Goal: Use online tool/utility: Utilize a website feature to perform a specific function

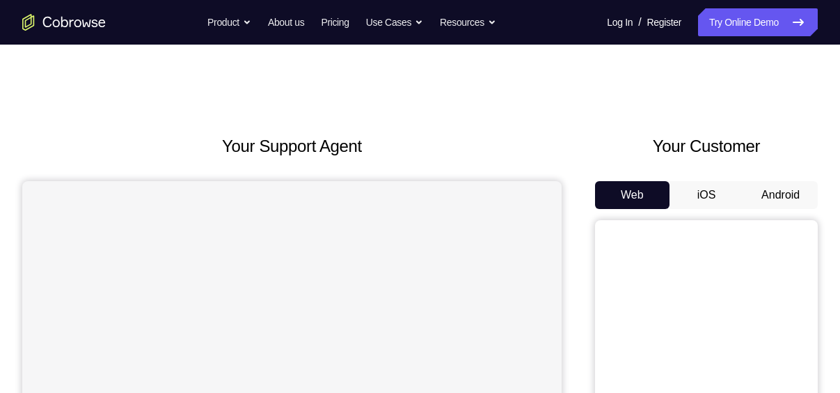
click at [715, 193] on button "iOS" at bounding box center [707, 195] width 74 height 28
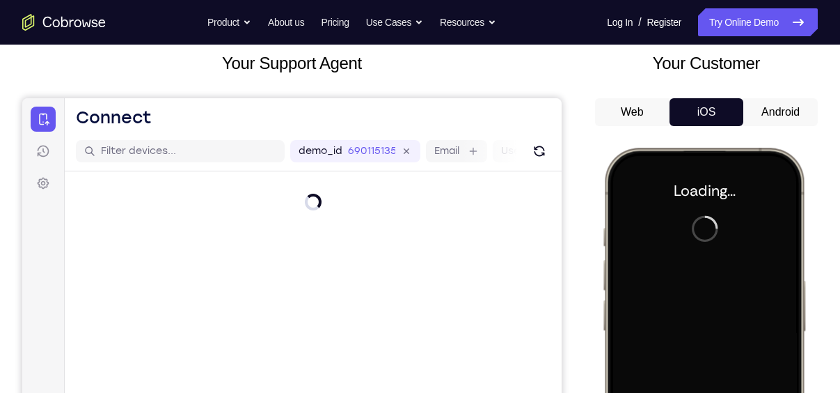
scroll to position [82, 0]
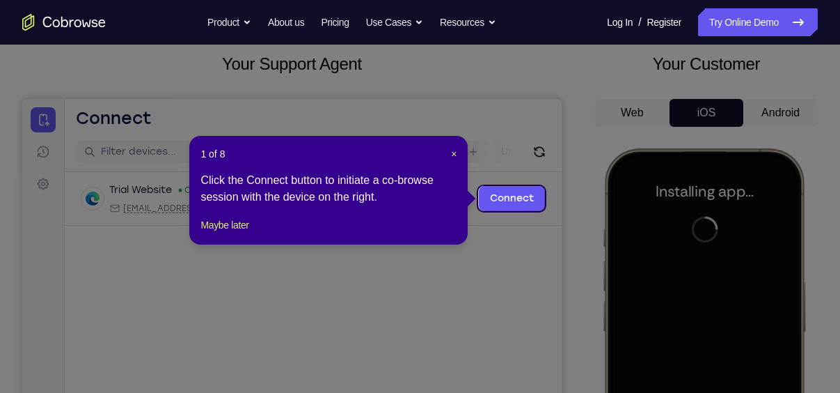
click at [457, 154] on div "1 of 8 × Click the Connect button to initiate a co-browse session with the devi…" at bounding box center [328, 190] width 278 height 109
click at [451, 154] on span "×" at bounding box center [454, 153] width 6 height 11
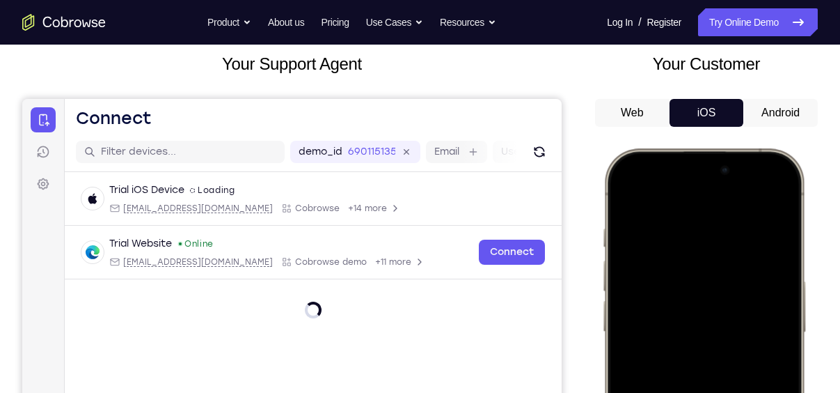
click at [789, 324] on div at bounding box center [703, 354] width 183 height 397
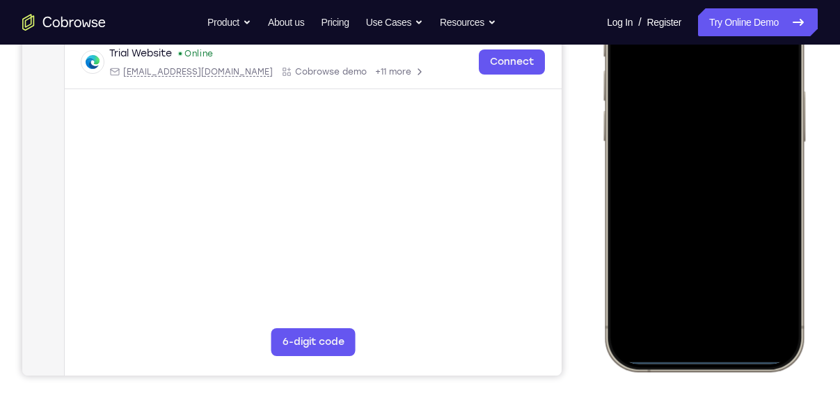
scroll to position [274, 0]
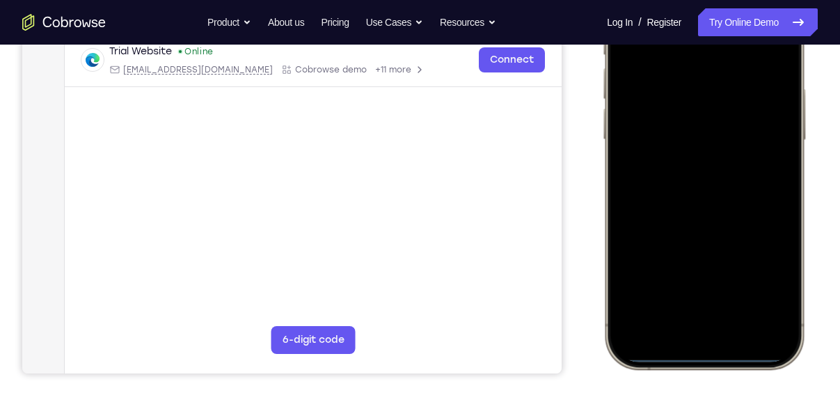
click at [677, 328] on div at bounding box center [703, 162] width 183 height 397
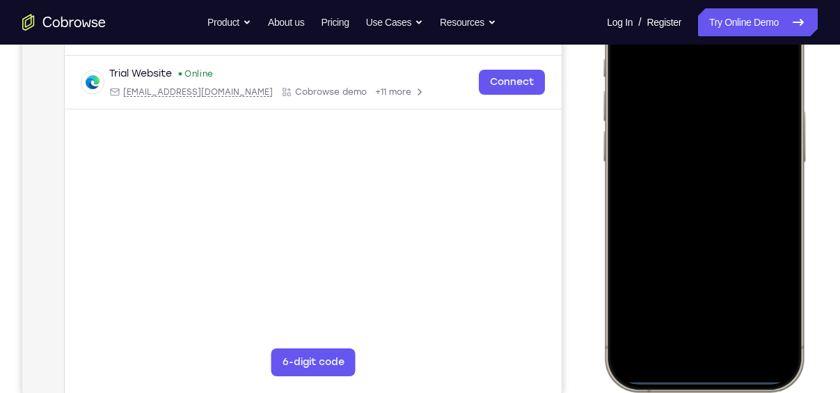
scroll to position [248, 0]
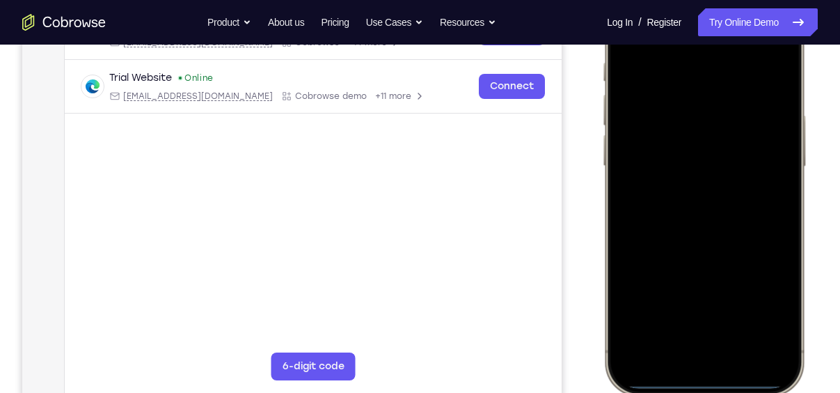
click at [719, 340] on div at bounding box center [703, 188] width 183 height 397
click at [693, 212] on div at bounding box center [703, 188] width 183 height 397
click at [690, 129] on div at bounding box center [703, 188] width 183 height 397
click at [688, 168] on div at bounding box center [703, 188] width 183 height 397
click at [701, 199] on div at bounding box center [703, 188] width 183 height 397
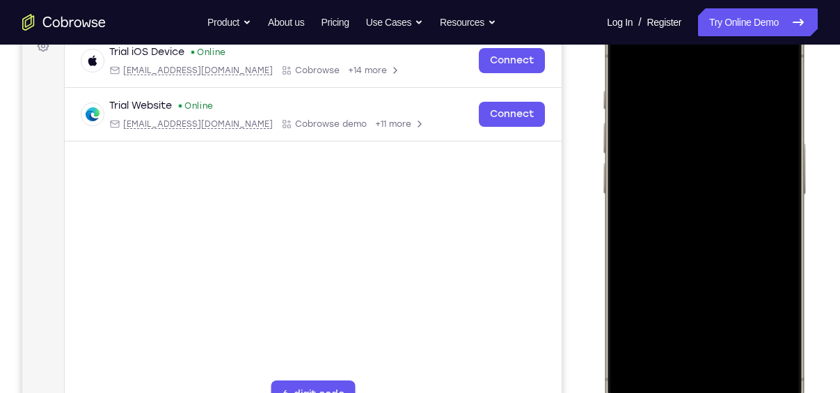
scroll to position [219, 0]
click at [737, 286] on div at bounding box center [703, 217] width 183 height 397
click at [741, 348] on div at bounding box center [703, 217] width 183 height 397
click at [733, 168] on div at bounding box center [703, 217] width 183 height 397
click at [697, 329] on div at bounding box center [703, 217] width 183 height 397
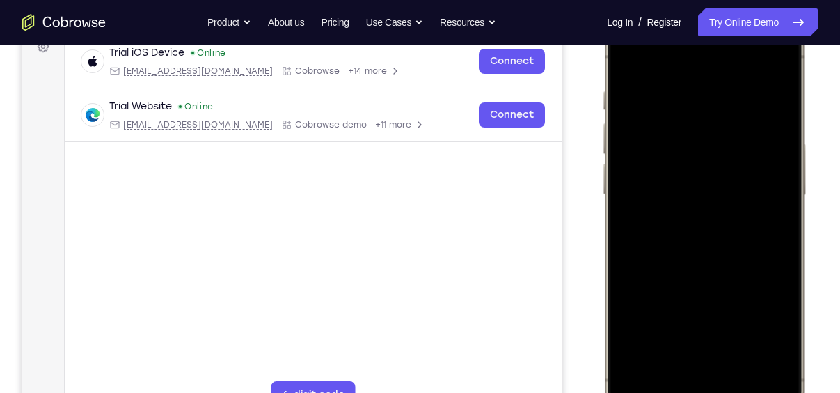
click at [686, 338] on div at bounding box center [703, 217] width 183 height 397
click at [739, 172] on div at bounding box center [703, 217] width 183 height 397
click at [770, 331] on div at bounding box center [703, 217] width 183 height 397
click at [720, 335] on div at bounding box center [703, 217] width 183 height 397
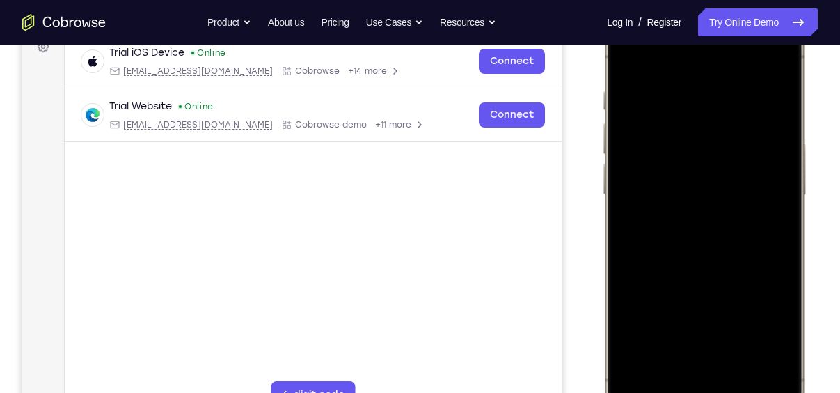
click at [682, 337] on div at bounding box center [703, 217] width 183 height 397
click at [663, 335] on div at bounding box center [703, 217] width 183 height 397
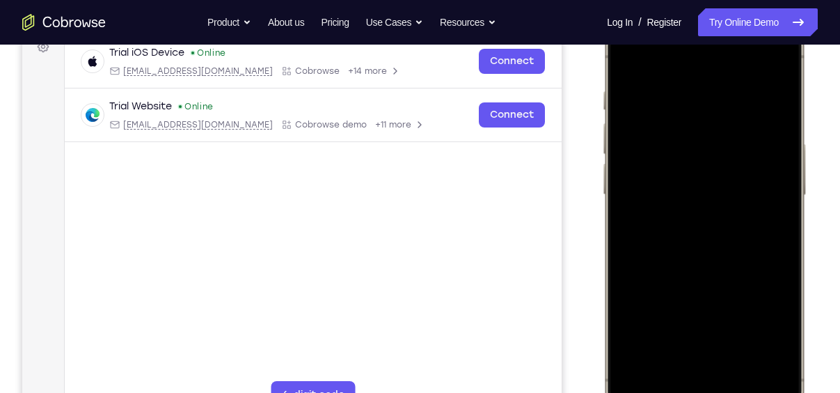
click at [663, 335] on div at bounding box center [703, 217] width 183 height 397
click at [772, 339] on div at bounding box center [703, 217] width 183 height 397
click at [628, 58] on div at bounding box center [703, 217] width 183 height 397
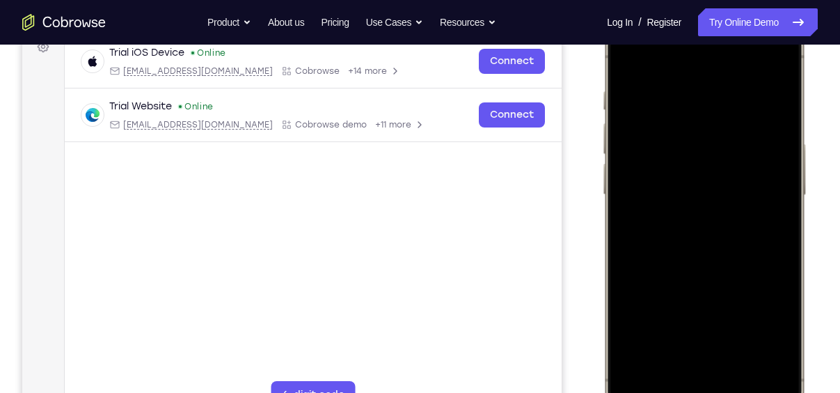
click at [731, 269] on div at bounding box center [703, 217] width 183 height 397
click at [698, 338] on div at bounding box center [703, 217] width 183 height 397
click at [626, 66] on div at bounding box center [703, 217] width 183 height 397
click at [680, 233] on div at bounding box center [703, 217] width 183 height 397
click at [687, 333] on div at bounding box center [703, 217] width 183 height 397
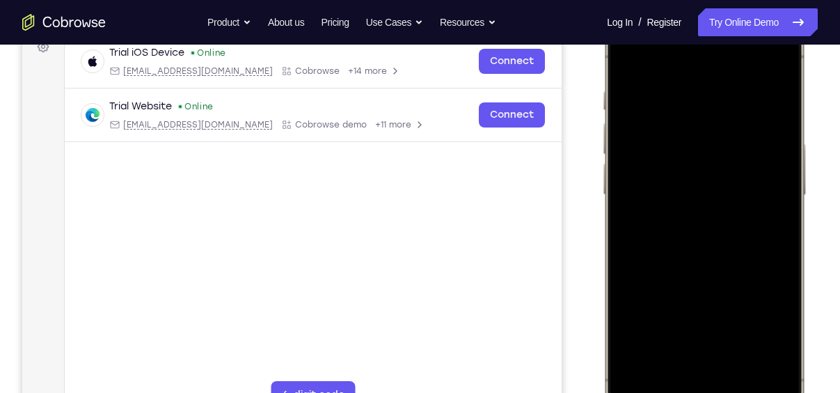
click at [641, 333] on div at bounding box center [703, 217] width 183 height 397
click at [628, 55] on div at bounding box center [703, 217] width 183 height 397
click at [623, 59] on div at bounding box center [703, 217] width 183 height 397
click at [633, 52] on div at bounding box center [703, 217] width 183 height 397
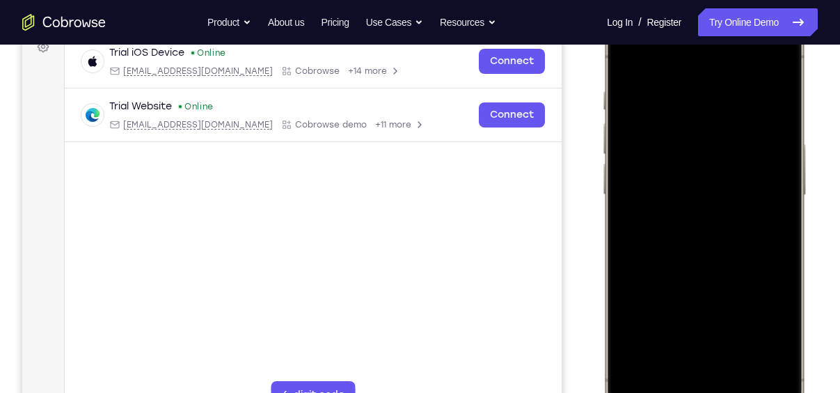
click at [696, 89] on div at bounding box center [703, 217] width 183 height 397
click at [770, 197] on div at bounding box center [703, 217] width 183 height 397
click at [701, 326] on div at bounding box center [703, 217] width 183 height 397
click at [698, 333] on div at bounding box center [703, 217] width 183 height 397
click at [757, 340] on div at bounding box center [703, 217] width 183 height 397
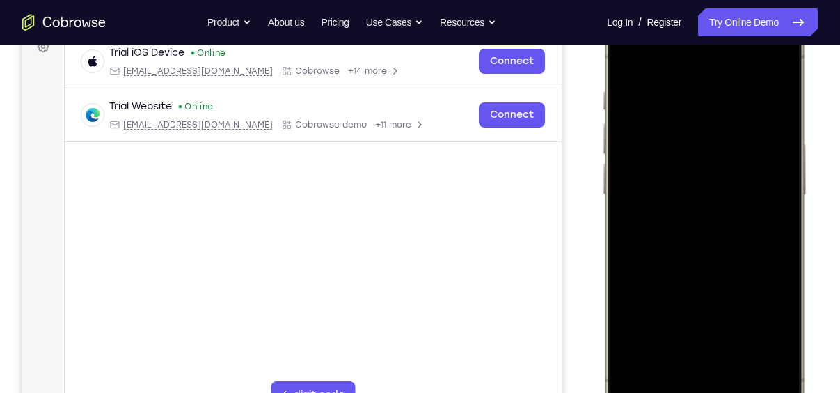
click at [768, 121] on div at bounding box center [703, 217] width 183 height 397
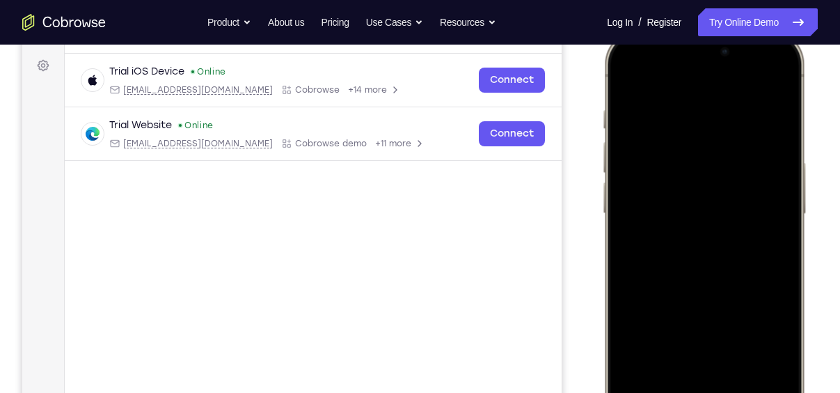
scroll to position [199, 0]
click at [770, 82] on div at bounding box center [703, 237] width 183 height 397
click at [745, 365] on div at bounding box center [703, 237] width 183 height 397
click at [628, 77] on div at bounding box center [703, 237] width 183 height 397
click at [788, 70] on div at bounding box center [703, 237] width 183 height 397
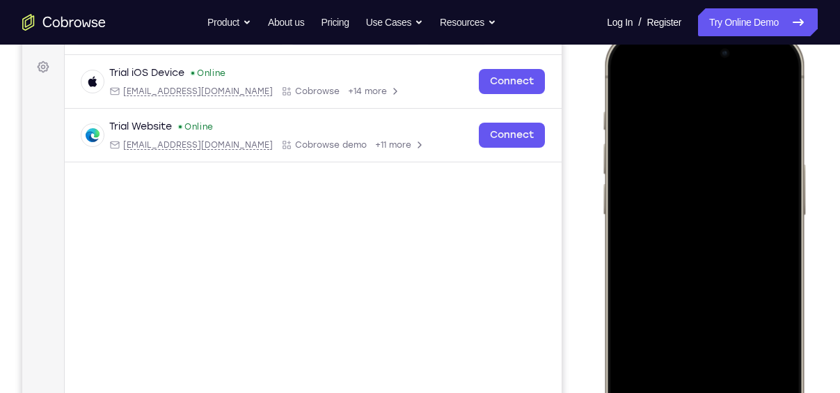
click at [630, 69] on div at bounding box center [703, 237] width 183 height 397
click at [628, 80] on div at bounding box center [703, 237] width 183 height 397
click at [736, 124] on div at bounding box center [703, 237] width 183 height 397
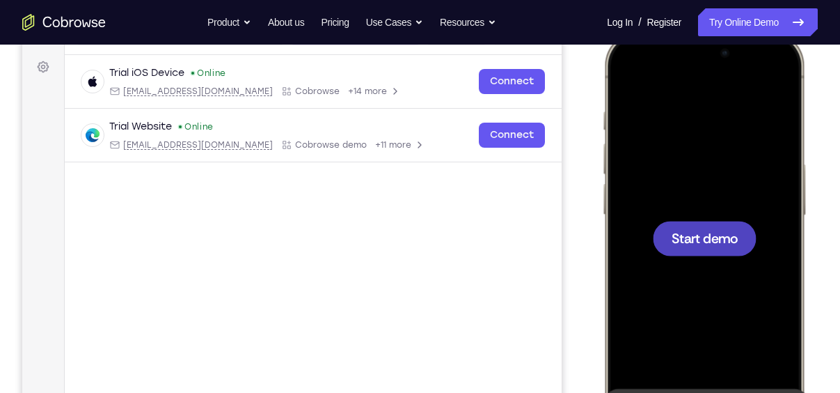
click at [699, 251] on div at bounding box center [705, 238] width 104 height 35
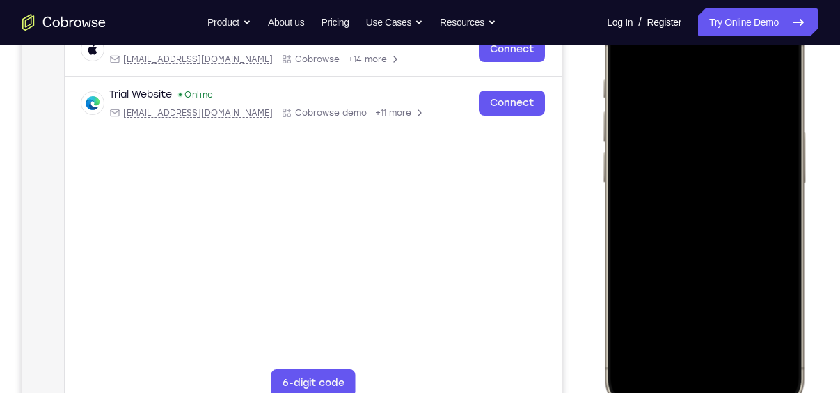
scroll to position [232, 0]
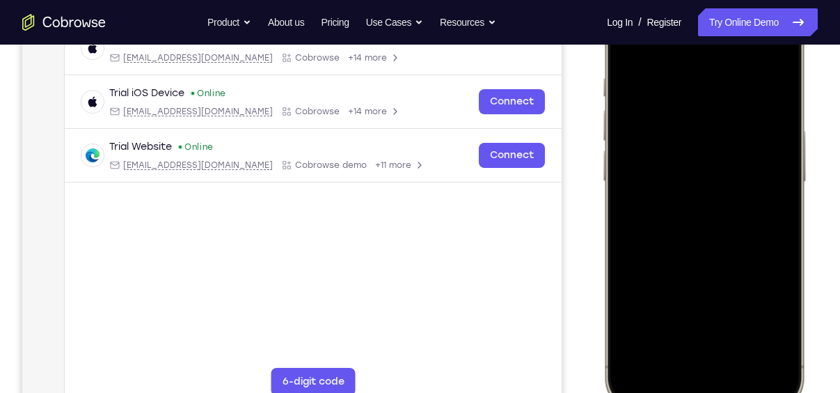
click at [783, 232] on div at bounding box center [703, 204] width 183 height 397
click at [679, 374] on div at bounding box center [703, 204] width 183 height 397
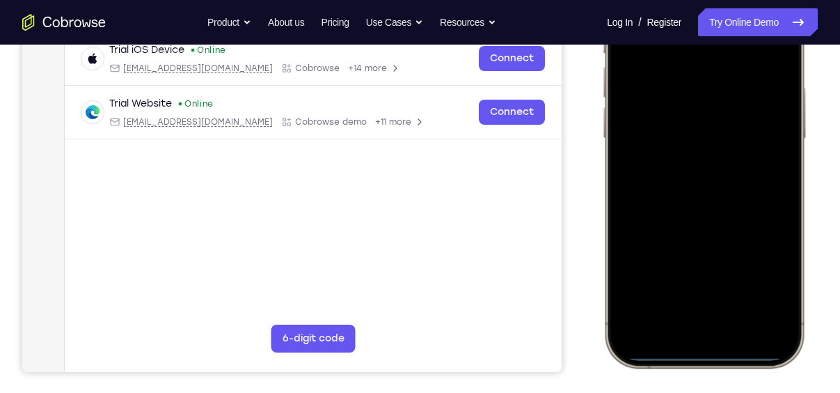
scroll to position [286, 0]
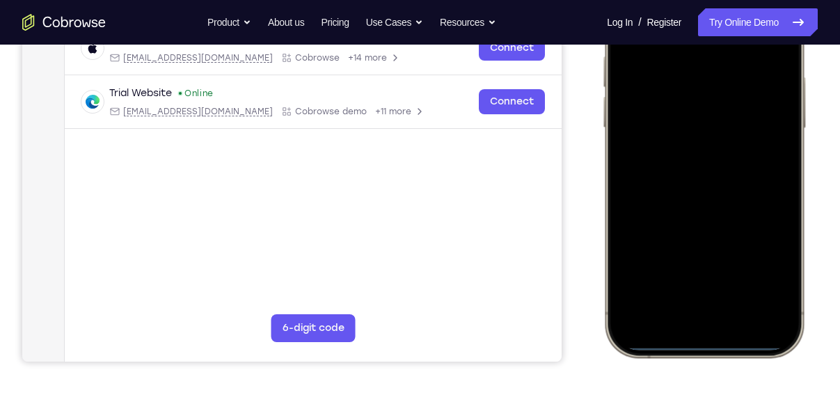
click at [719, 296] on div at bounding box center [703, 150] width 183 height 397
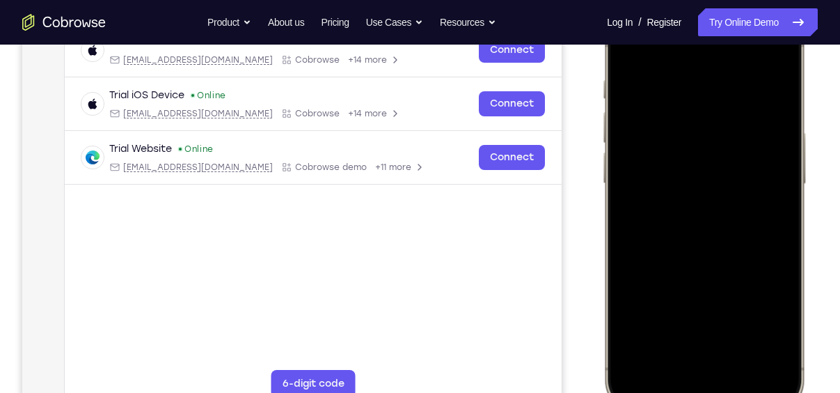
scroll to position [222, 0]
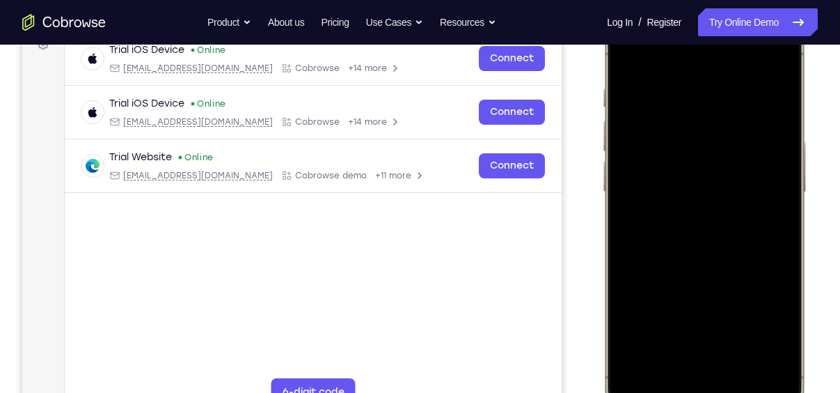
click at [690, 232] on div at bounding box center [703, 214] width 183 height 397
click at [730, 164] on div at bounding box center [703, 214] width 183 height 397
click at [719, 189] on div at bounding box center [703, 214] width 183 height 397
click at [712, 222] on div at bounding box center [703, 214] width 183 height 397
click at [718, 276] on div at bounding box center [703, 214] width 183 height 397
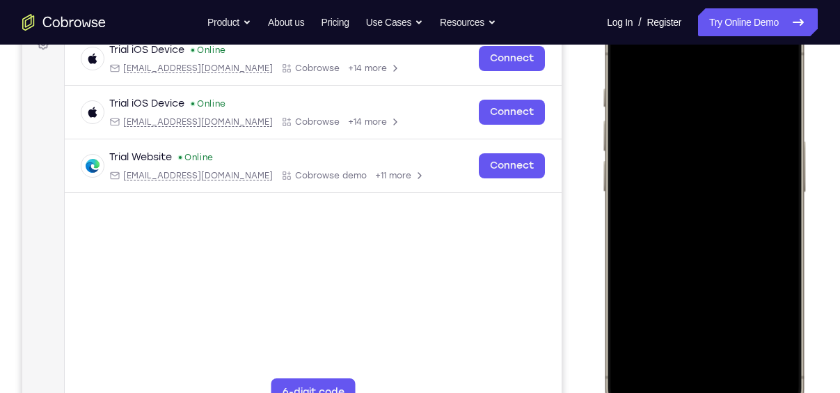
click at [737, 346] on div at bounding box center [703, 214] width 183 height 397
click at [674, 164] on div at bounding box center [703, 214] width 183 height 397
click at [624, 62] on div at bounding box center [703, 214] width 183 height 397
click at [625, 56] on div at bounding box center [703, 214] width 183 height 397
click at [676, 80] on div at bounding box center [703, 214] width 183 height 397
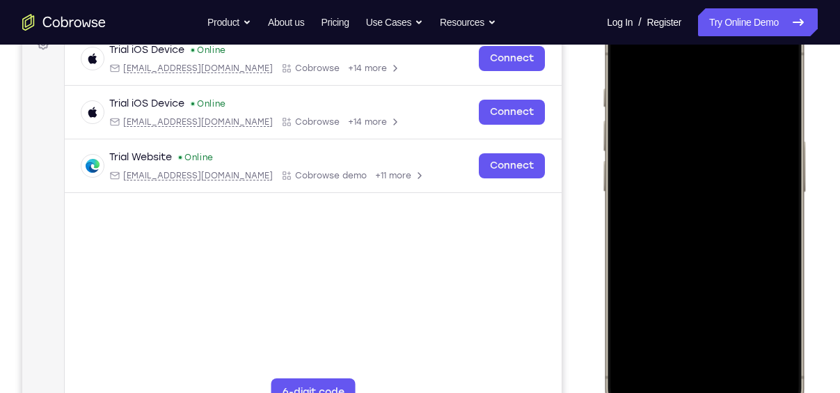
click at [772, 270] on div at bounding box center [703, 214] width 183 height 397
click at [765, 61] on div at bounding box center [703, 214] width 183 height 397
click at [738, 84] on div at bounding box center [703, 214] width 183 height 397
click at [754, 333] on div at bounding box center [703, 214] width 183 height 397
drag, startPoint x: 770, startPoint y: 166, endPoint x: 445, endPoint y: 171, distance: 325.1
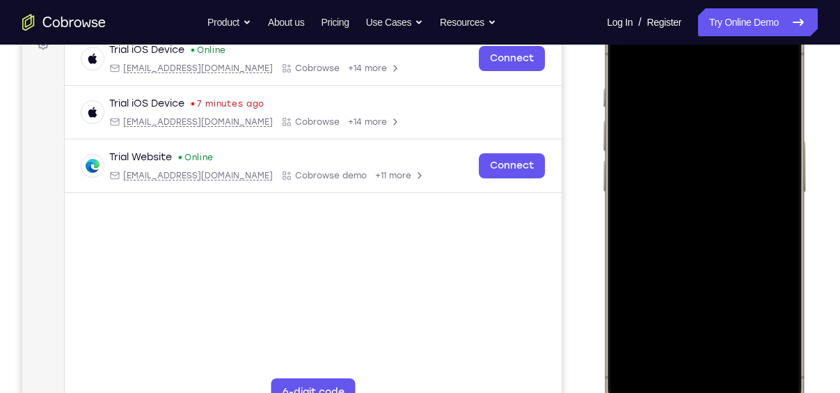
click at [602, 171] on html "Online web based iOS Simulators and Android Emulators. Run iPhone, iPad, Mobile…" at bounding box center [706, 217] width 209 height 418
click at [769, 61] on div at bounding box center [703, 214] width 183 height 397
click at [745, 340] on div at bounding box center [703, 214] width 183 height 397
click at [634, 52] on div at bounding box center [703, 214] width 183 height 397
click at [772, 366] on div at bounding box center [703, 214] width 183 height 397
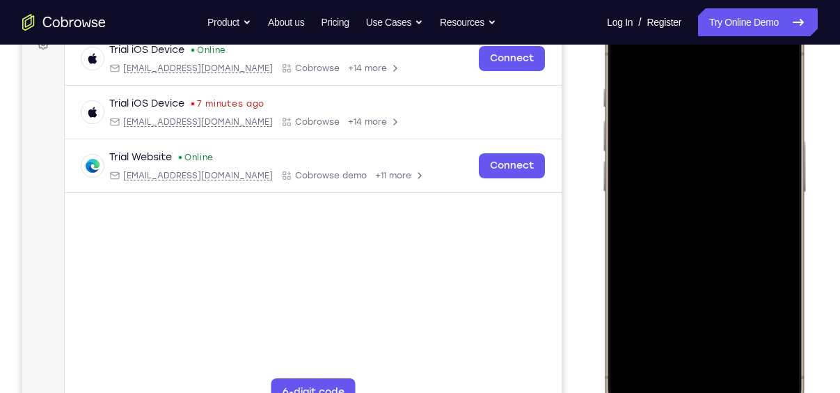
click at [697, 101] on div at bounding box center [703, 214] width 183 height 397
click at [750, 331] on div at bounding box center [703, 214] width 183 height 397
click at [751, 339] on div at bounding box center [703, 214] width 183 height 397
click at [770, 58] on div at bounding box center [703, 214] width 183 height 397
click at [738, 335] on div at bounding box center [703, 214] width 183 height 397
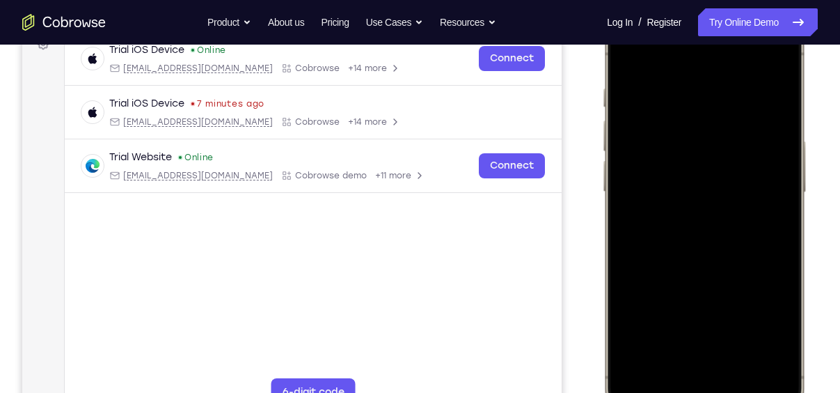
click at [631, 51] on div at bounding box center [703, 214] width 183 height 397
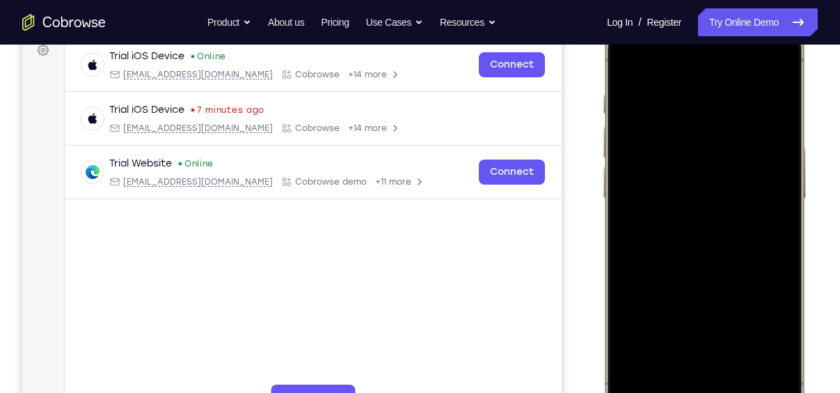
scroll to position [214, 0]
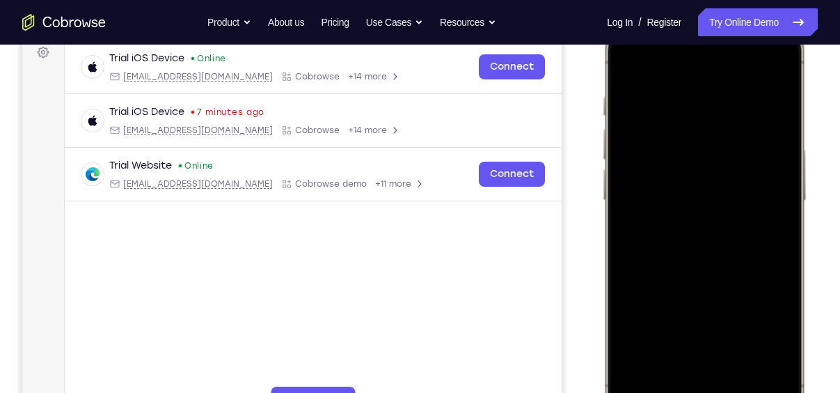
click at [772, 372] on div at bounding box center [703, 222] width 183 height 397
click at [738, 350] on div at bounding box center [703, 222] width 183 height 397
click at [639, 173] on div at bounding box center [703, 222] width 183 height 397
click at [655, 66] on div at bounding box center [703, 222] width 183 height 397
click at [644, 113] on div at bounding box center [703, 222] width 183 height 397
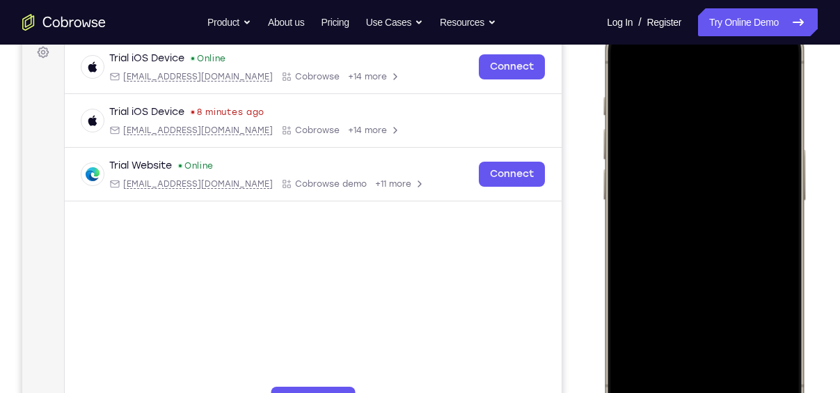
drag, startPoint x: 726, startPoint y: 171, endPoint x: 765, endPoint y: 223, distance: 65.7
click at [765, 223] on div at bounding box center [703, 222] width 183 height 397
click at [626, 61] on div at bounding box center [703, 222] width 183 height 397
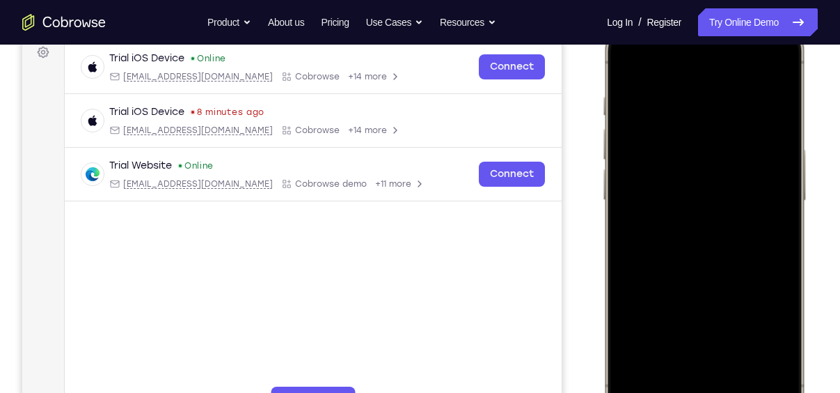
click at [770, 377] on div at bounding box center [703, 222] width 183 height 397
click at [774, 370] on div at bounding box center [703, 222] width 183 height 397
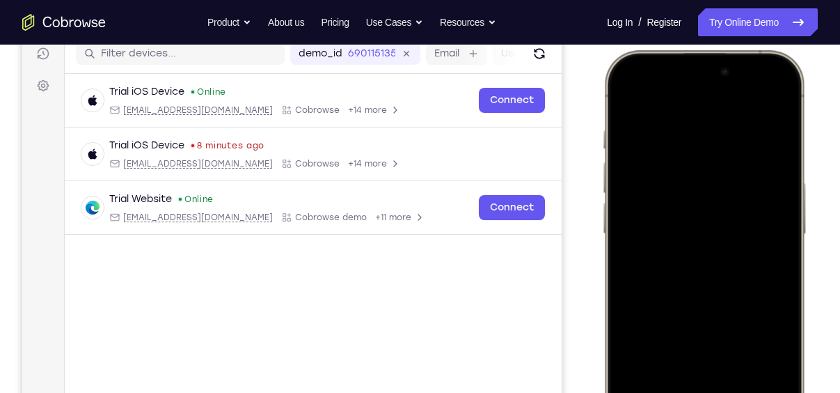
scroll to position [180, 0]
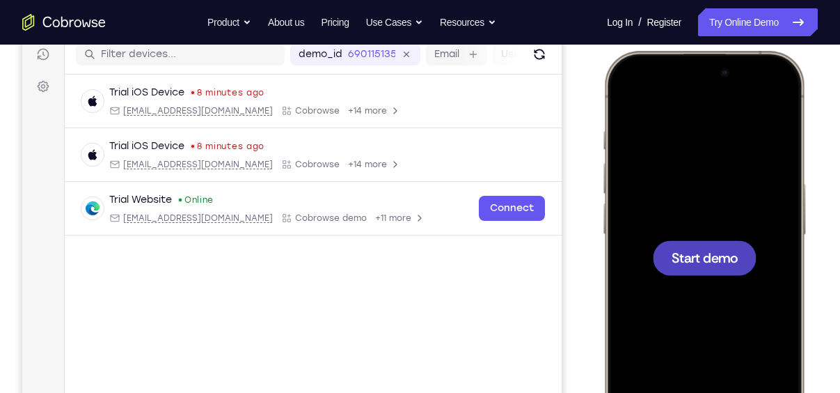
click at [697, 246] on div at bounding box center [705, 257] width 104 height 35
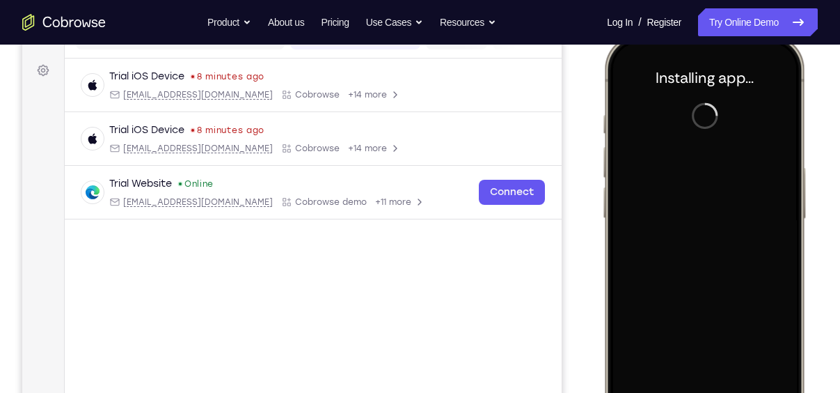
scroll to position [196, 0]
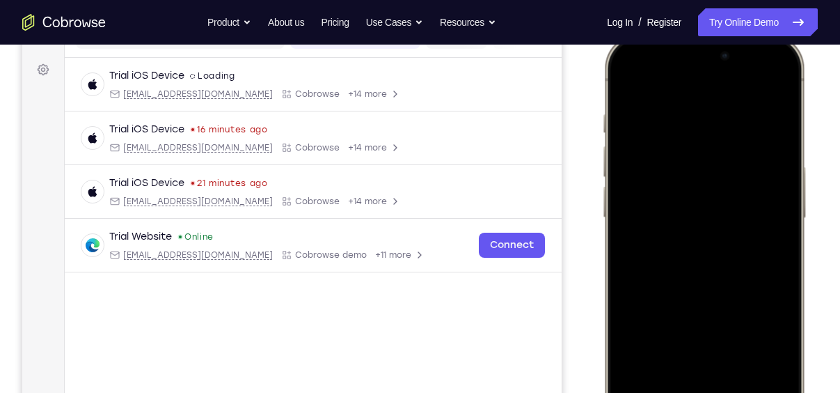
click at [776, 273] on div at bounding box center [703, 240] width 183 height 397
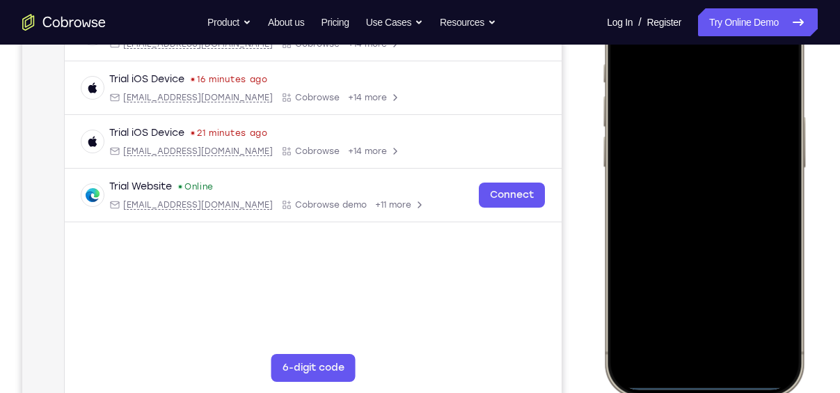
scroll to position [249, 0]
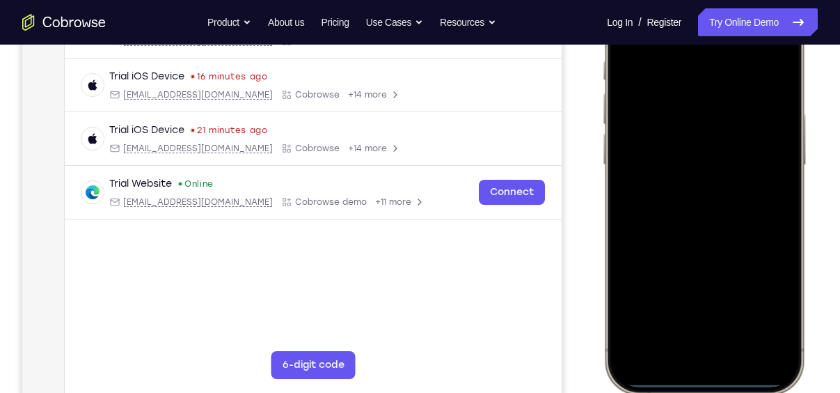
click at [687, 357] on div at bounding box center [703, 187] width 183 height 397
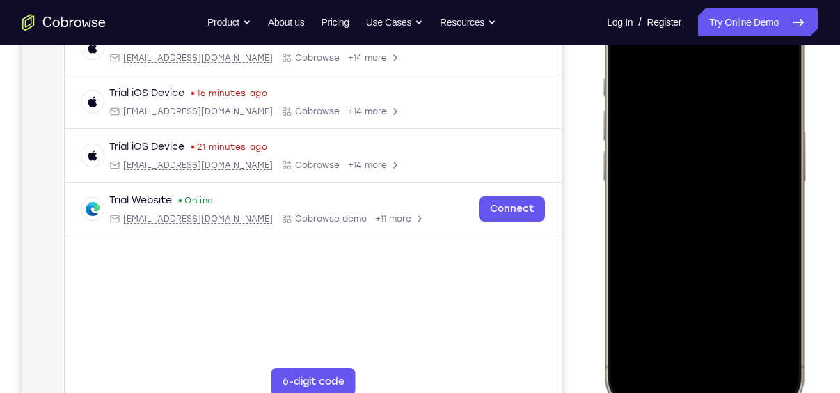
scroll to position [232, 0]
click at [730, 356] on div at bounding box center [703, 204] width 183 height 397
click at [659, 180] on div at bounding box center [703, 204] width 183 height 397
click at [686, 228] on div at bounding box center [703, 204] width 183 height 397
click at [661, 149] on div at bounding box center [703, 204] width 183 height 397
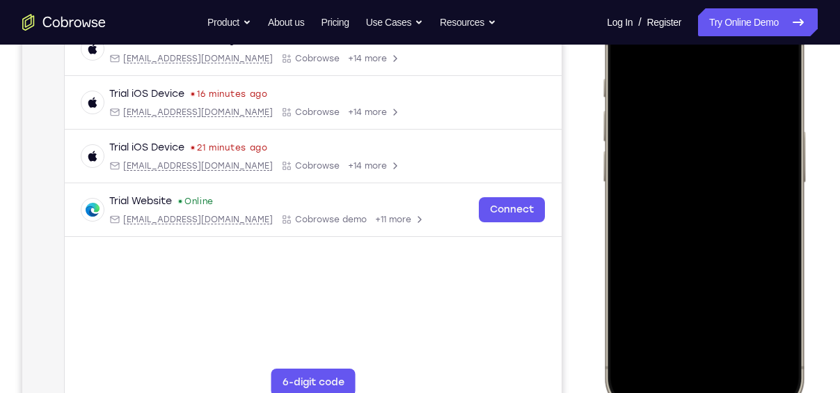
click at [677, 174] on div at bounding box center [703, 204] width 183 height 397
click at [686, 211] on div at bounding box center [703, 204] width 183 height 397
click at [734, 266] on div at bounding box center [703, 204] width 183 height 397
click at [741, 333] on div at bounding box center [703, 204] width 183 height 397
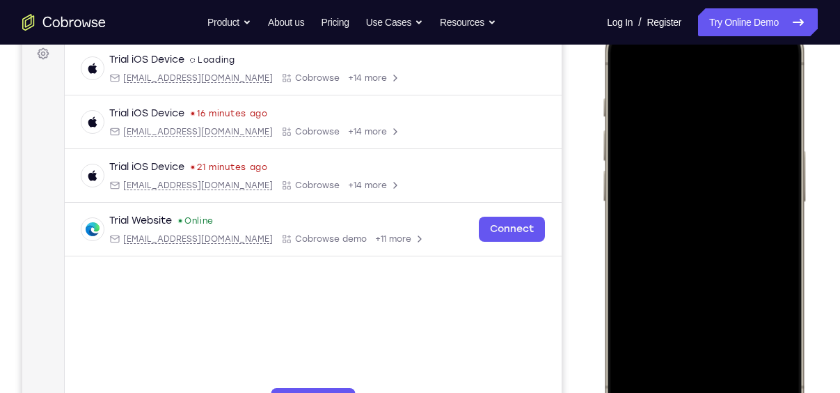
scroll to position [212, 0]
click at [628, 58] on div at bounding box center [703, 224] width 183 height 397
click at [786, 97] on div at bounding box center [703, 224] width 183 height 397
click at [776, 101] on div at bounding box center [703, 224] width 183 height 397
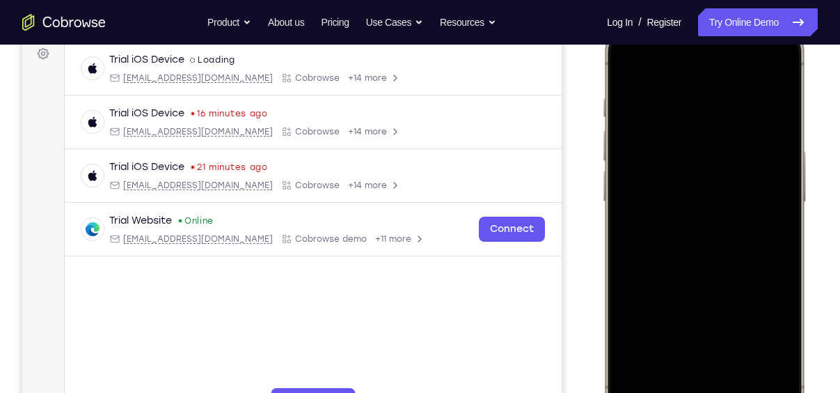
drag, startPoint x: 768, startPoint y: 128, endPoint x: 478, endPoint y: 165, distance: 291.9
click at [602, 165] on html "Online web based iOS Simulators and Android Emulators. Run iPhone, iPad, Mobile…" at bounding box center [706, 227] width 209 height 418
drag, startPoint x: 752, startPoint y: 209, endPoint x: 505, endPoint y: 213, distance: 247.1
click at [602, 213] on html "Online web based iOS Simulators and Android Emulators. Run iPhone, iPad, Mobile…" at bounding box center [706, 227] width 209 height 418
click at [763, 212] on div at bounding box center [703, 224] width 183 height 397
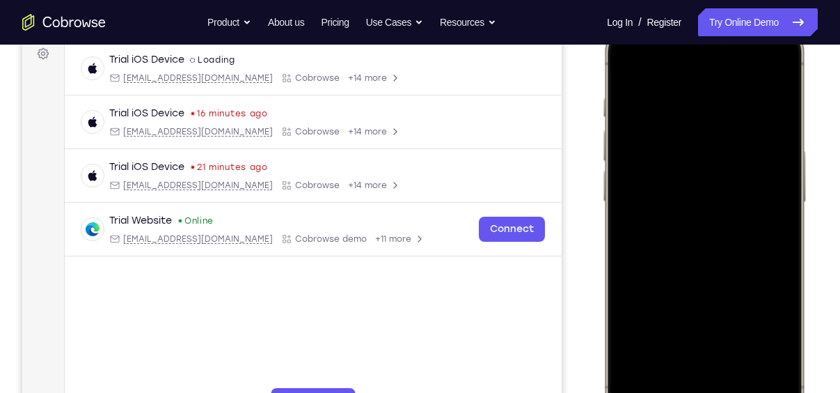
click at [763, 212] on div at bounding box center [703, 224] width 183 height 397
drag, startPoint x: 762, startPoint y: 232, endPoint x: 491, endPoint y: 220, distance: 271.7
click at [602, 220] on html "Online web based iOS Simulators and Android Emulators. Run iPhone, iPad, Mobile…" at bounding box center [706, 227] width 209 height 418
drag, startPoint x: 759, startPoint y: 235, endPoint x: 496, endPoint y: 218, distance: 262.9
click at [602, 218] on html "Online web based iOS Simulators and Android Emulators. Run iPhone, iPad, Mobile…" at bounding box center [706, 227] width 209 height 418
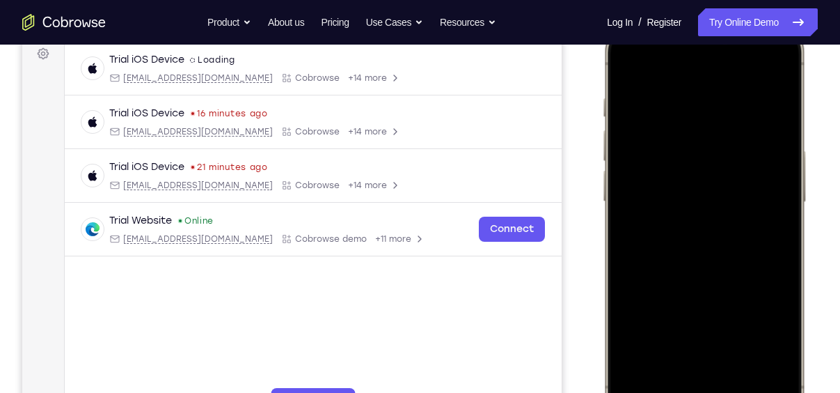
drag, startPoint x: 768, startPoint y: 260, endPoint x: 539, endPoint y: 244, distance: 229.5
click at [602, 244] on html "Online web based iOS Simulators and Android Emulators. Run iPhone, iPad, Mobile…" at bounding box center [706, 227] width 209 height 418
drag, startPoint x: 766, startPoint y: 239, endPoint x: 507, endPoint y: 230, distance: 259.1
click at [602, 230] on html "Online web based iOS Simulators and Android Emulators. Run iPhone, iPad, Mobile…" at bounding box center [706, 227] width 209 height 418
click at [769, 209] on div at bounding box center [703, 224] width 183 height 397
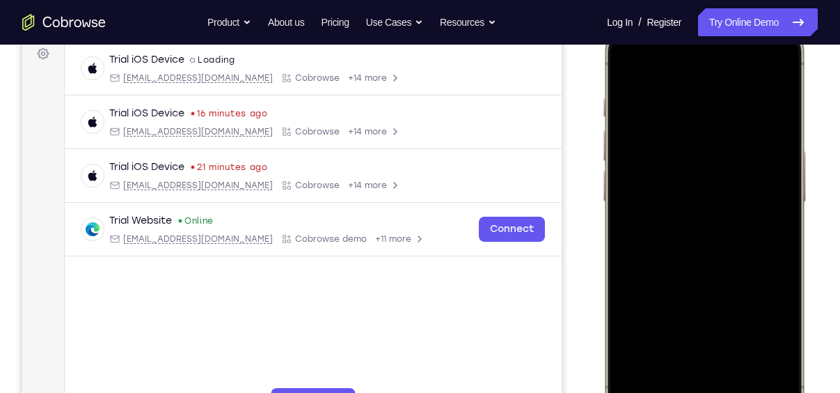
click at [774, 159] on div at bounding box center [703, 224] width 183 height 397
drag, startPoint x: 774, startPoint y: 170, endPoint x: 448, endPoint y: 162, distance: 326.5
click at [602, 162] on html "Online web based iOS Simulators and Android Emulators. Run iPhone, iPad, Mobile…" at bounding box center [706, 227] width 209 height 418
click at [768, 112] on div at bounding box center [703, 224] width 183 height 397
click at [773, 73] on div at bounding box center [703, 224] width 183 height 397
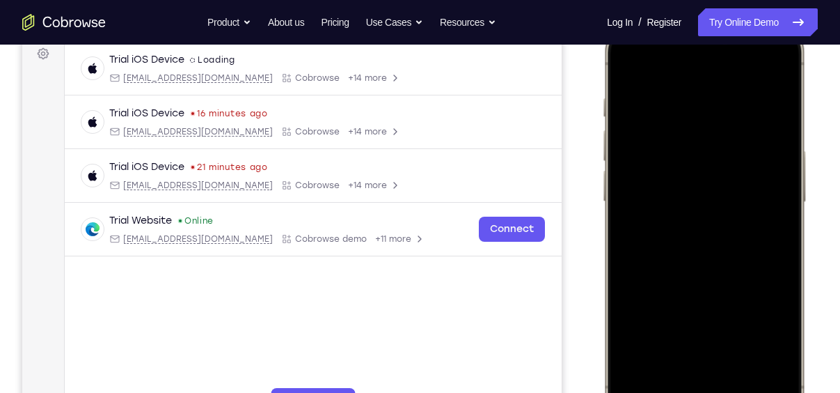
click at [741, 346] on div at bounding box center [703, 224] width 183 height 397
click at [628, 62] on div at bounding box center [703, 224] width 183 height 397
click at [772, 374] on div at bounding box center [703, 224] width 183 height 397
click at [721, 217] on div at bounding box center [703, 224] width 183 height 397
drag, startPoint x: 743, startPoint y: 269, endPoint x: 757, endPoint y: 153, distance: 117.1
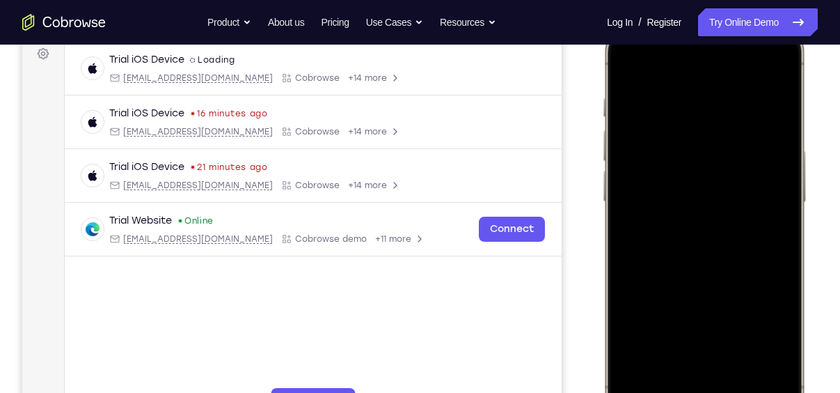
click at [757, 153] on div at bounding box center [703, 224] width 183 height 397
click at [785, 166] on div at bounding box center [703, 224] width 183 height 397
click at [624, 292] on div at bounding box center [703, 224] width 183 height 397
click at [786, 169] on div at bounding box center [703, 224] width 183 height 397
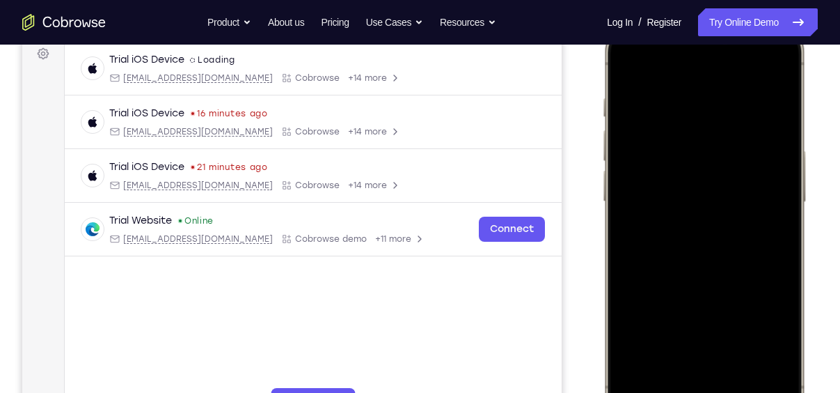
click at [786, 169] on div at bounding box center [703, 224] width 183 height 397
drag, startPoint x: 725, startPoint y: 335, endPoint x: 736, endPoint y: 397, distance: 62.9
click at [736, 392] on div at bounding box center [703, 224] width 183 height 397
click at [690, 108] on div at bounding box center [703, 224] width 183 height 397
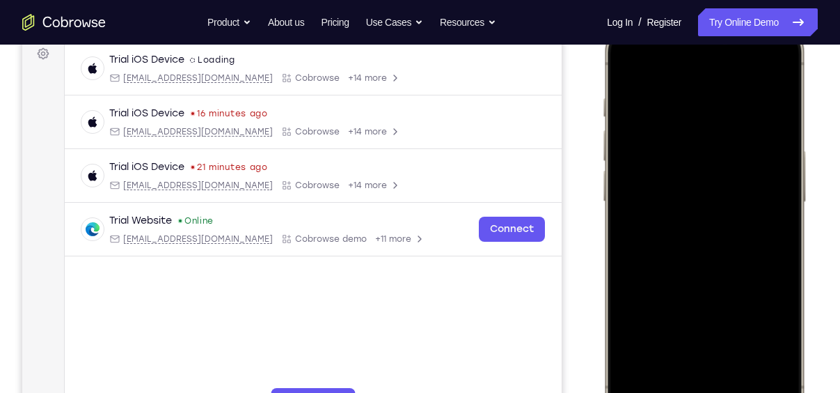
click at [761, 94] on div at bounding box center [703, 224] width 183 height 397
click at [766, 114] on div at bounding box center [703, 224] width 183 height 397
drag, startPoint x: 768, startPoint y: 148, endPoint x: 504, endPoint y: 150, distance: 264.5
click at [602, 150] on html "Online web based iOS Simulators and Android Emulators. Run iPhone, iPad, Mobile…" at bounding box center [706, 227] width 209 height 418
click at [771, 71] on div at bounding box center [703, 224] width 183 height 397
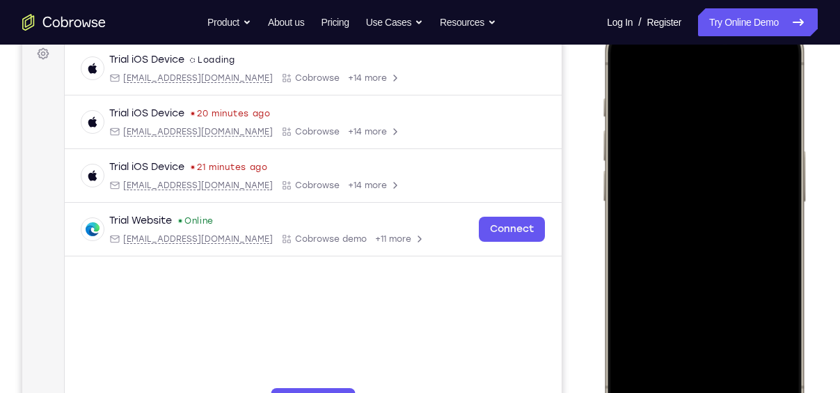
click at [775, 376] on div at bounding box center [703, 224] width 183 height 397
click at [680, 88] on div at bounding box center [703, 224] width 183 height 397
click at [775, 163] on div at bounding box center [703, 224] width 183 height 397
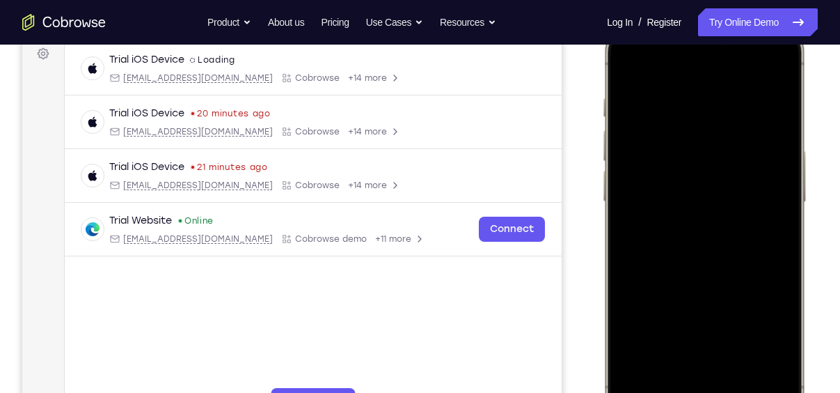
click at [775, 163] on div at bounding box center [703, 224] width 183 height 397
click at [674, 221] on span "Start demo" at bounding box center [705, 224] width 66 height 13
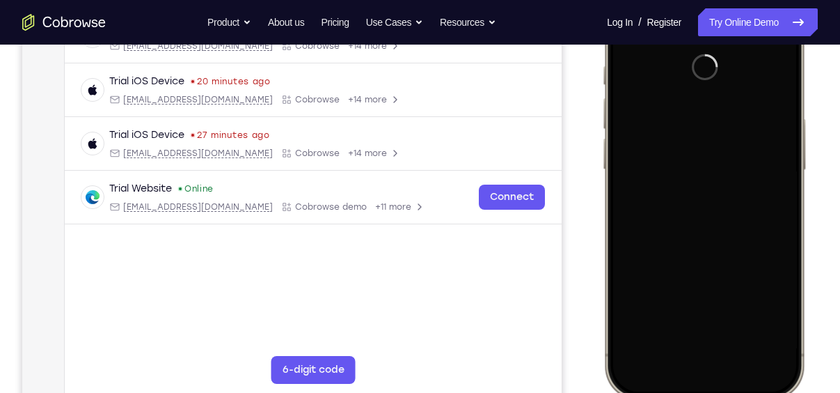
scroll to position [246, 0]
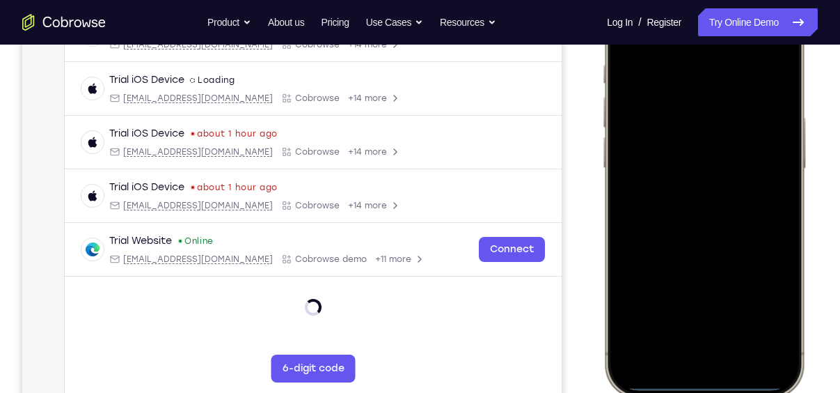
click at [687, 365] on div at bounding box center [703, 190] width 183 height 397
click at [712, 345] on div at bounding box center [703, 190] width 183 height 397
click at [687, 215] on div at bounding box center [703, 190] width 183 height 397
click at [722, 140] on div at bounding box center [703, 190] width 183 height 397
click at [701, 165] on div at bounding box center [703, 190] width 183 height 397
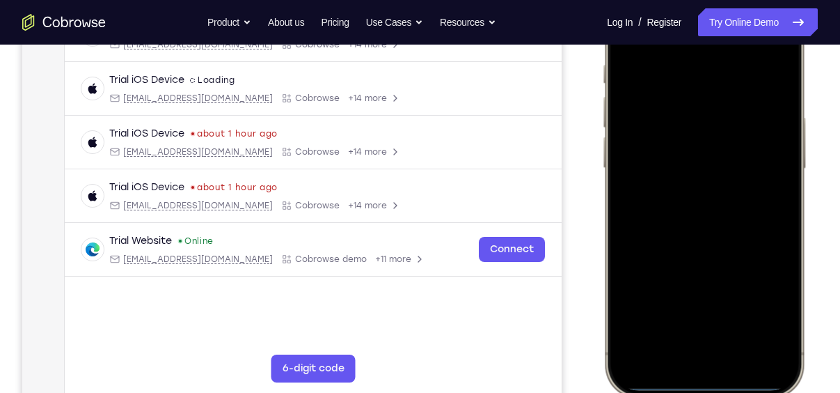
click at [695, 197] on div at bounding box center [703, 190] width 183 height 397
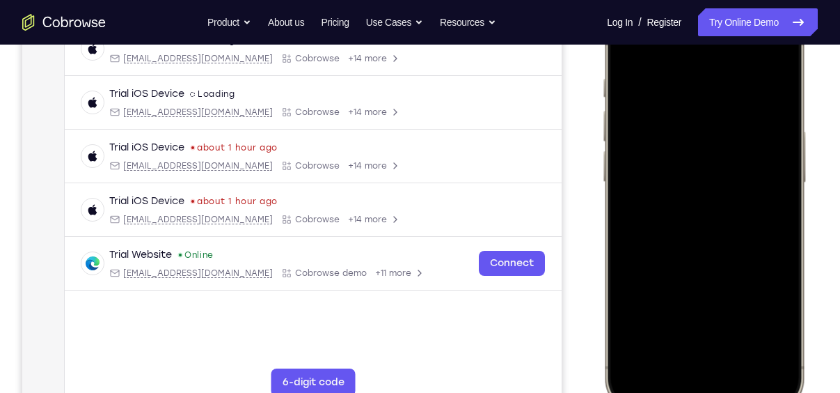
scroll to position [233, 0]
click at [719, 264] on div at bounding box center [703, 203] width 183 height 397
click at [739, 333] on div at bounding box center [703, 203] width 183 height 397
click at [725, 156] on div at bounding box center [703, 203] width 183 height 397
click at [691, 321] on div at bounding box center [703, 203] width 183 height 397
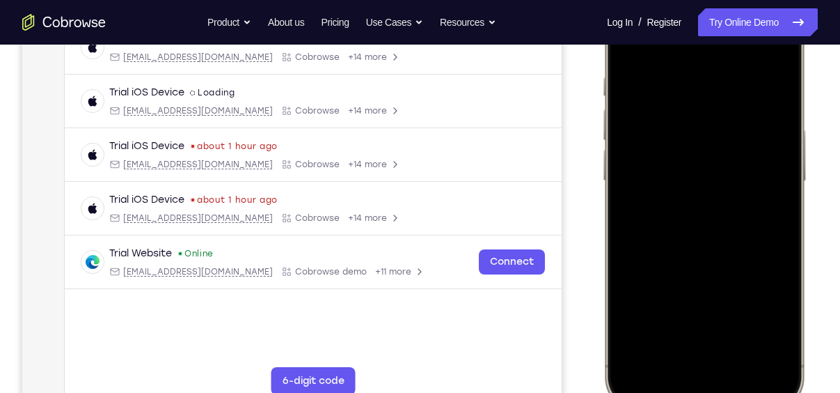
click at [721, 222] on div at bounding box center [703, 203] width 183 height 397
click at [738, 232] on div at bounding box center [703, 203] width 183 height 397
click at [769, 325] on div at bounding box center [703, 203] width 183 height 397
click at [699, 324] on div at bounding box center [703, 203] width 183 height 397
click at [767, 322] on div at bounding box center [703, 203] width 183 height 397
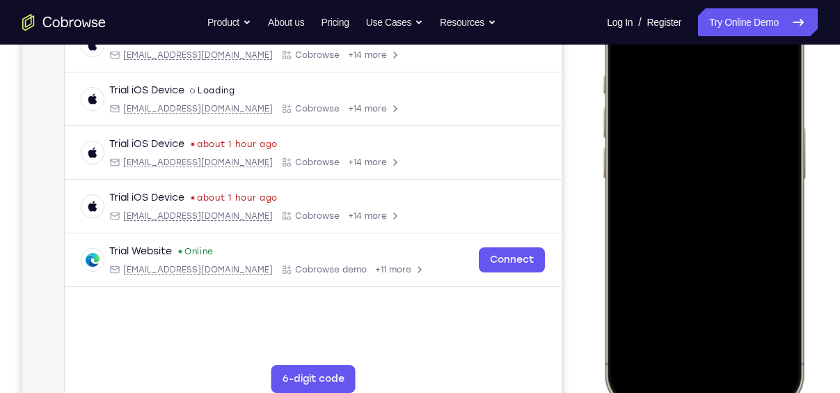
click at [690, 185] on div at bounding box center [703, 201] width 183 height 397
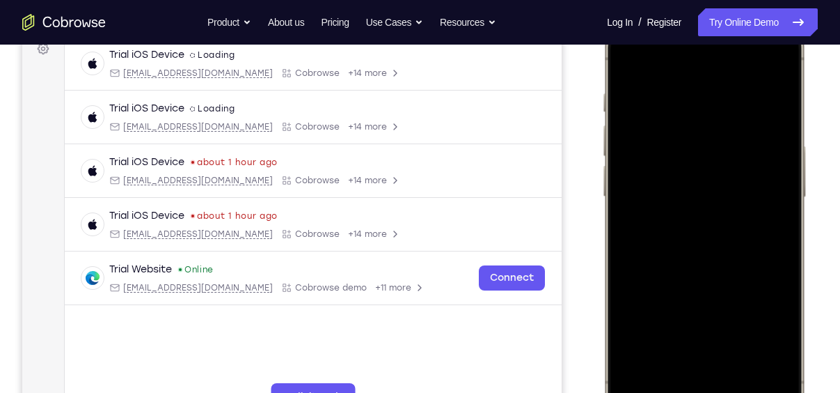
scroll to position [216, 0]
click at [628, 70] on div at bounding box center [703, 220] width 183 height 397
click at [727, 176] on div at bounding box center [703, 220] width 183 height 397
click at [619, 63] on div at bounding box center [703, 220] width 183 height 397
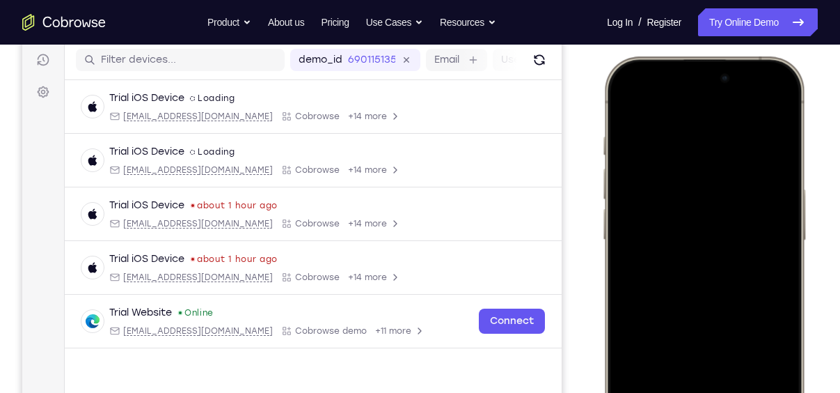
scroll to position [173, 0]
click at [701, 172] on div at bounding box center [703, 263] width 183 height 397
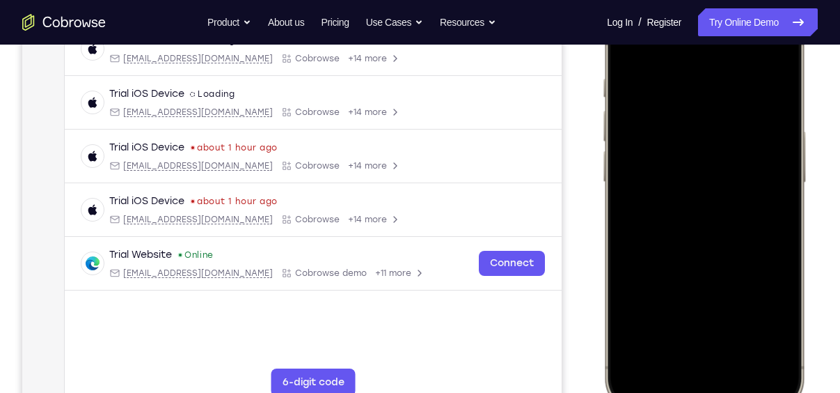
scroll to position [204, 0]
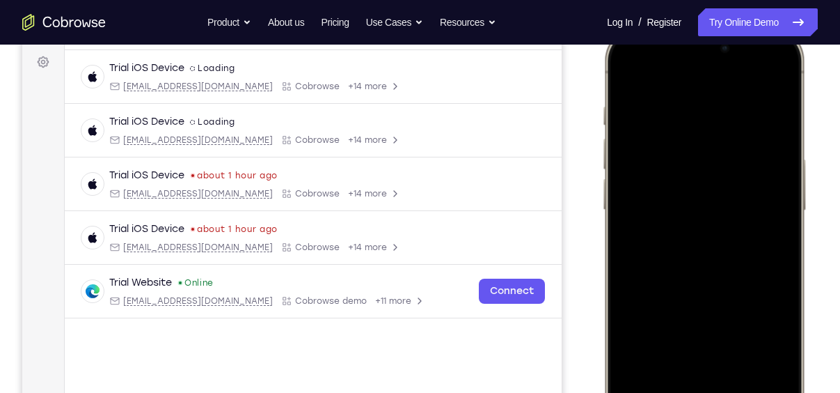
click at [717, 261] on div at bounding box center [703, 232] width 183 height 397
click at [626, 73] on div at bounding box center [703, 232] width 183 height 397
click at [702, 113] on div at bounding box center [703, 232] width 183 height 397
click at [770, 81] on div at bounding box center [703, 232] width 183 height 397
click at [695, 111] on div at bounding box center [703, 232] width 183 height 397
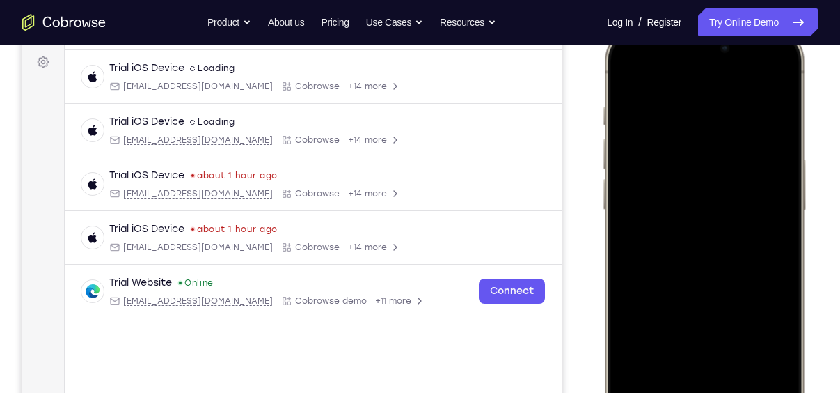
click at [698, 355] on div at bounding box center [703, 232] width 183 height 397
click at [764, 351] on div at bounding box center [703, 232] width 183 height 397
click at [770, 77] on div at bounding box center [703, 232] width 183 height 397
click at [738, 105] on div at bounding box center [703, 232] width 183 height 397
click at [769, 79] on div at bounding box center [703, 232] width 183 height 397
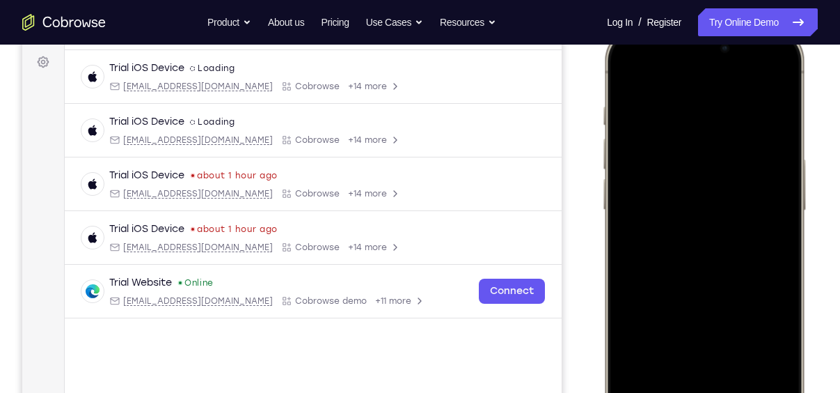
click at [777, 91] on div at bounding box center [703, 232] width 183 height 397
click at [750, 354] on div at bounding box center [703, 232] width 183 height 397
click at [764, 77] on div at bounding box center [703, 232] width 183 height 397
click at [775, 383] on div at bounding box center [703, 232] width 183 height 397
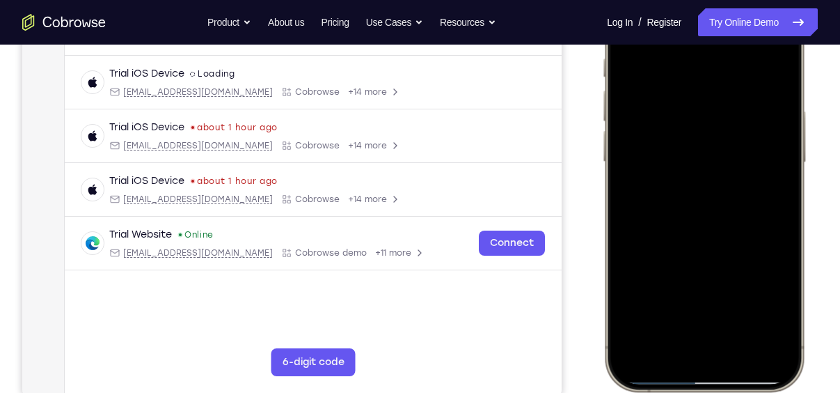
scroll to position [219, 0]
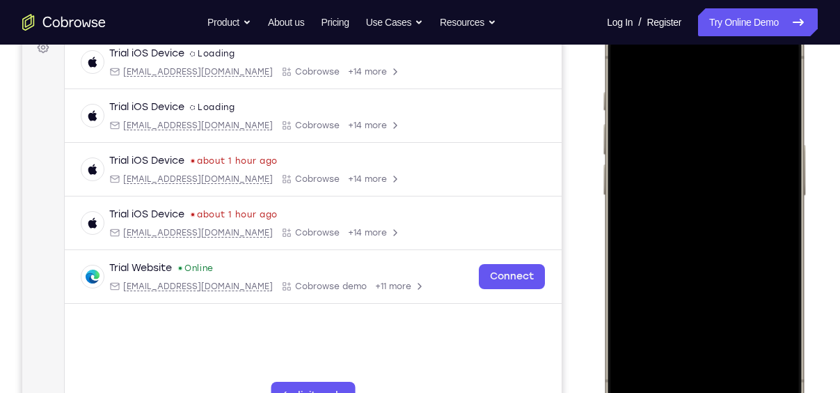
click at [737, 349] on div at bounding box center [703, 217] width 183 height 397
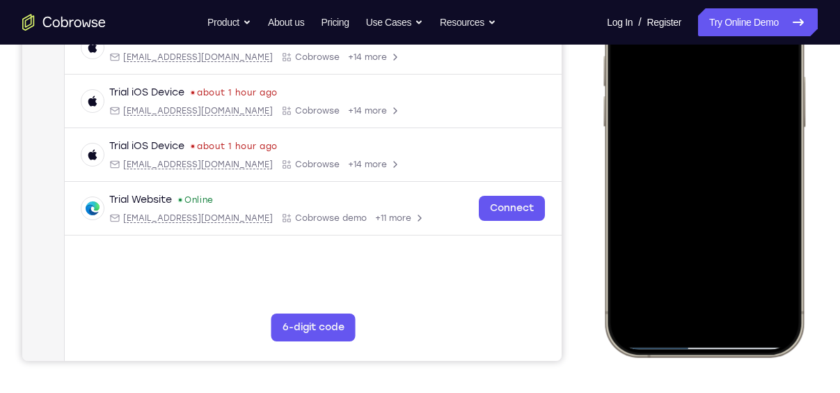
scroll to position [248, 0]
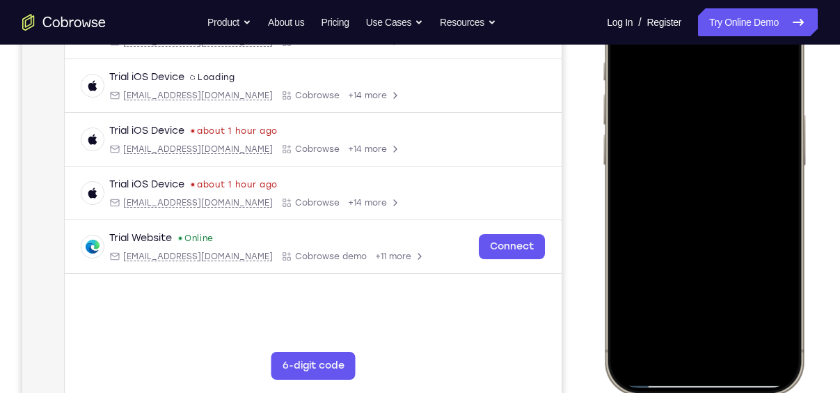
drag, startPoint x: 750, startPoint y: 261, endPoint x: 783, endPoint y: 314, distance: 62.6
click at [783, 314] on div at bounding box center [703, 188] width 183 height 397
click at [757, 176] on div at bounding box center [703, 188] width 183 height 397
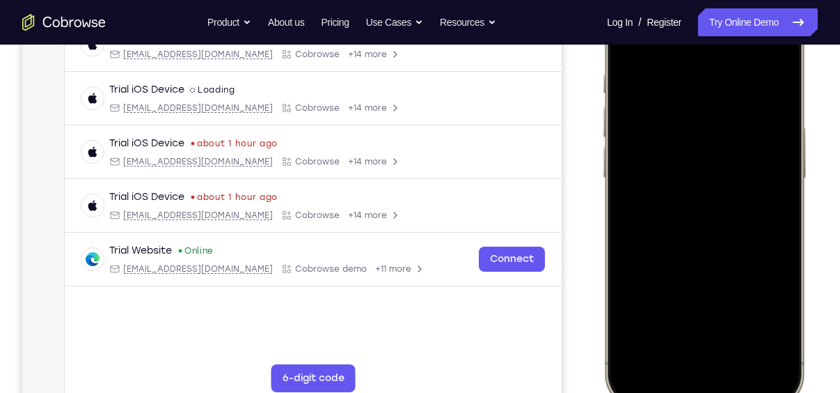
scroll to position [233, 0]
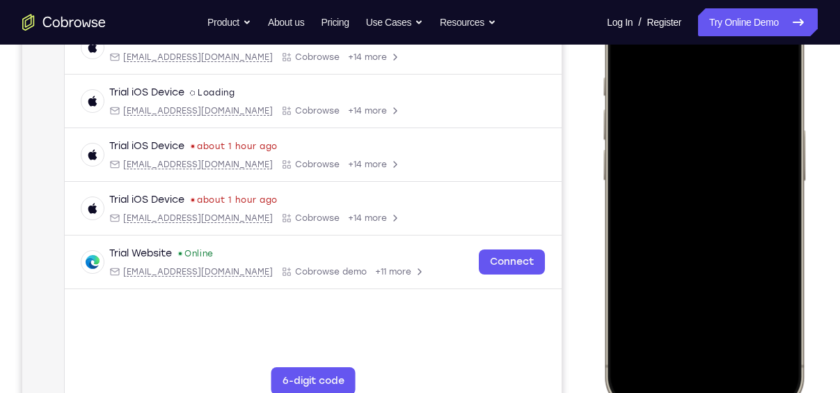
click at [626, 50] on div at bounding box center [703, 203] width 183 height 397
click at [714, 157] on div at bounding box center [703, 203] width 183 height 397
click at [626, 48] on div at bounding box center [703, 203] width 183 height 397
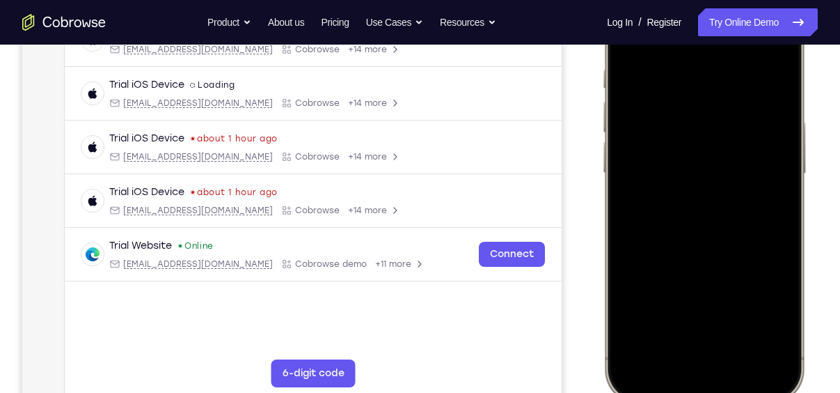
scroll to position [230, 0]
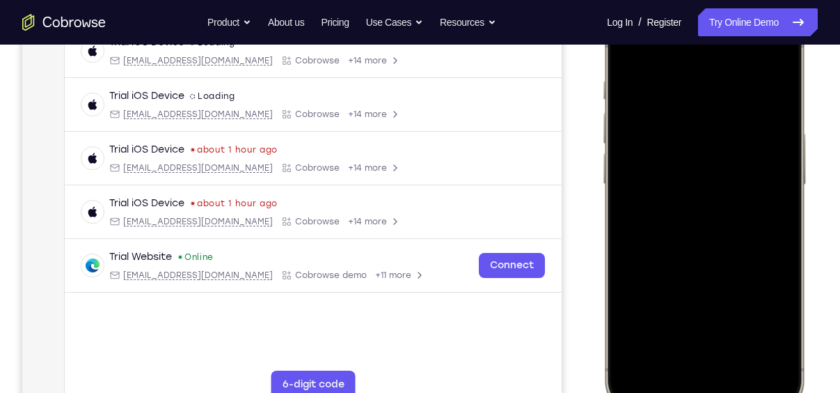
click at [693, 92] on div at bounding box center [703, 206] width 183 height 397
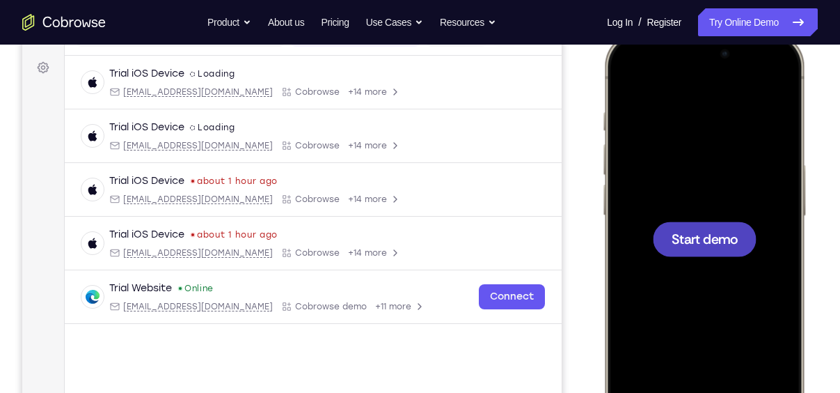
scroll to position [197, 0]
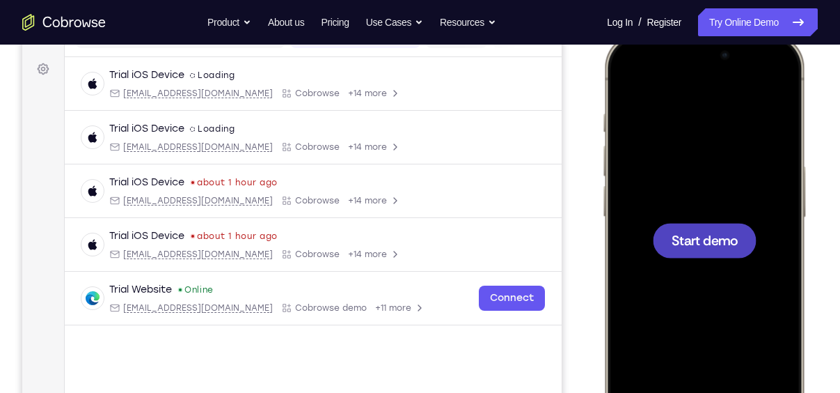
click at [681, 233] on span "Start demo" at bounding box center [705, 239] width 66 height 13
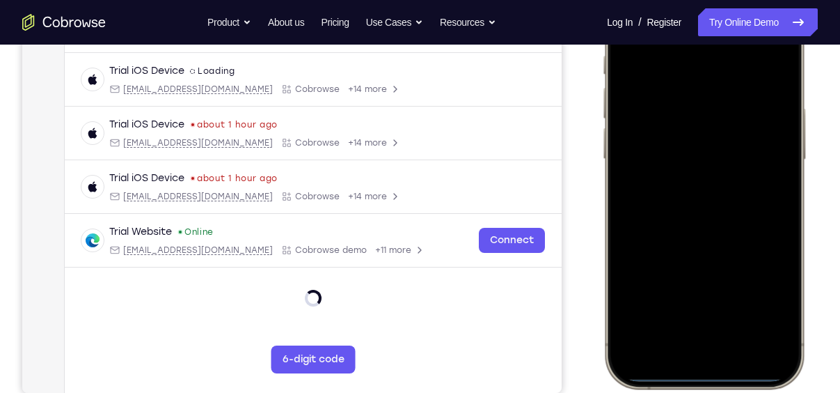
scroll to position [257, 0]
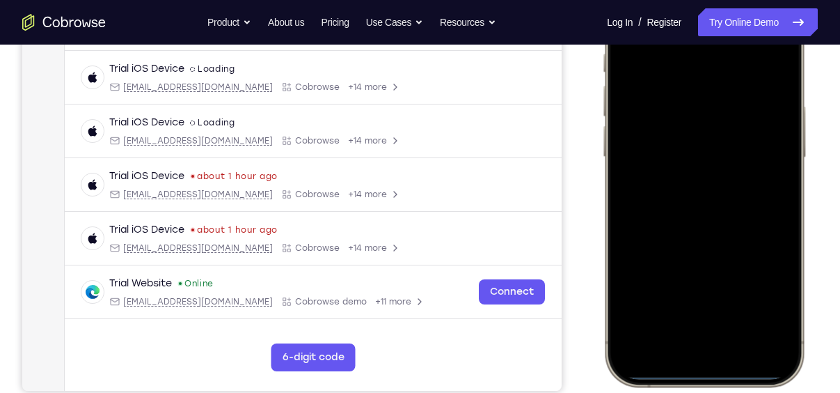
click at [683, 349] on div at bounding box center [703, 179] width 183 height 397
click at [725, 337] on div at bounding box center [703, 179] width 183 height 397
click at [674, 161] on div at bounding box center [703, 179] width 183 height 397
click at [683, 202] on div at bounding box center [703, 179] width 183 height 397
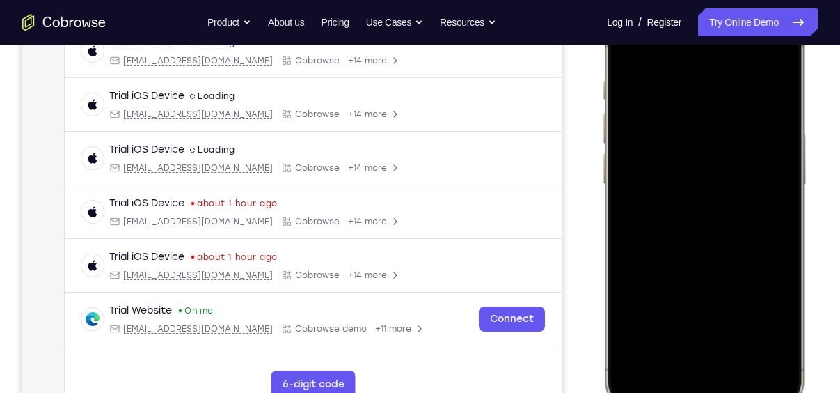
scroll to position [230, 0]
click at [729, 148] on div at bounding box center [703, 206] width 183 height 397
click at [720, 184] on div at bounding box center [703, 206] width 183 height 397
click at [716, 209] on div at bounding box center [703, 206] width 183 height 397
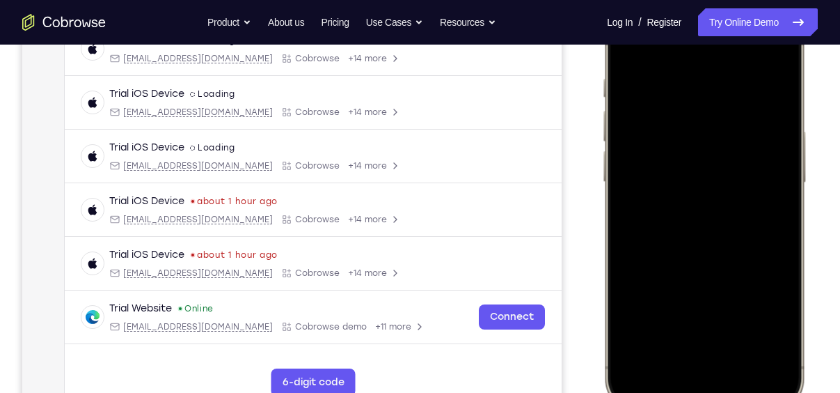
scroll to position [233, 0]
click at [735, 267] on div at bounding box center [703, 203] width 183 height 397
click at [788, 256] on div at bounding box center [703, 203] width 183 height 397
click at [738, 328] on div at bounding box center [703, 203] width 183 height 397
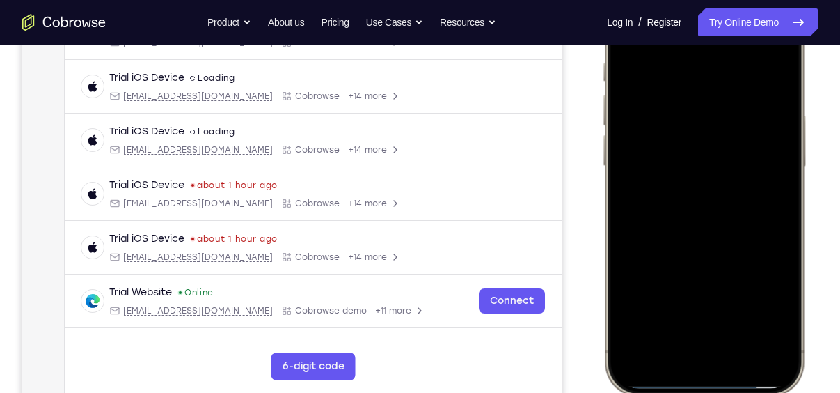
scroll to position [247, 0]
click at [718, 145] on div at bounding box center [703, 189] width 183 height 397
click at [704, 301] on div at bounding box center [703, 189] width 183 height 397
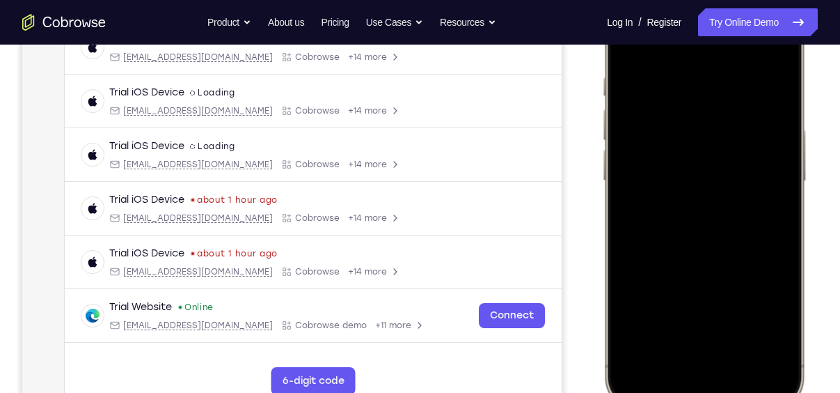
scroll to position [206, 0]
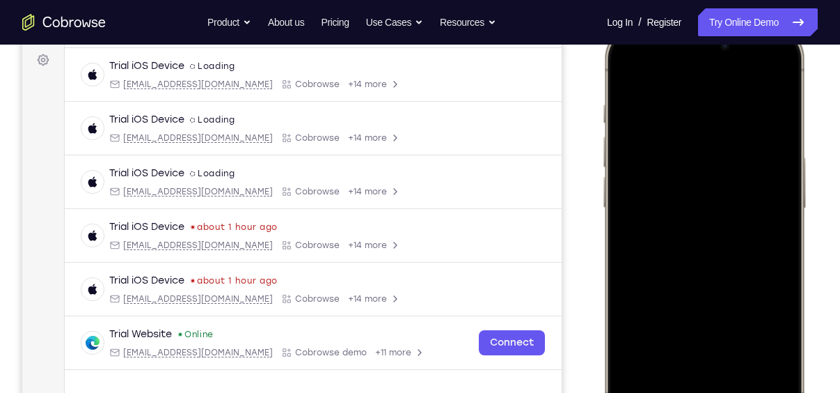
click at [691, 178] on div at bounding box center [703, 230] width 183 height 397
click at [656, 248] on div at bounding box center [703, 230] width 183 height 397
drag, startPoint x: 716, startPoint y: 284, endPoint x: 741, endPoint y: 44, distance: 241.4
click at [741, 44] on div at bounding box center [703, 230] width 183 height 397
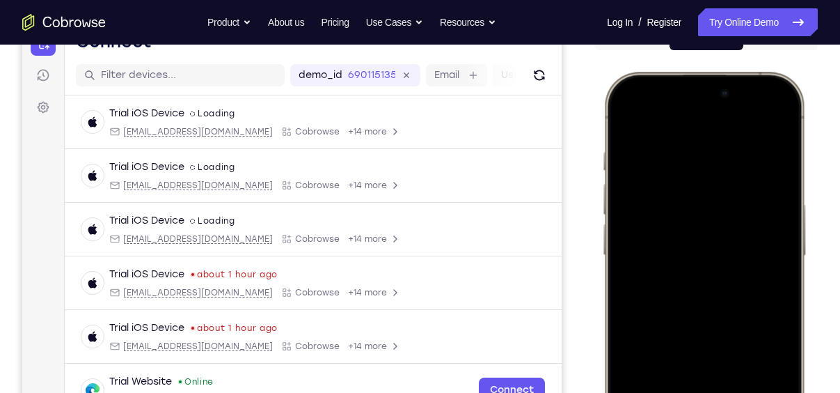
scroll to position [158, 0]
click at [627, 116] on div at bounding box center [703, 278] width 183 height 397
click at [695, 290] on div at bounding box center [703, 278] width 183 height 397
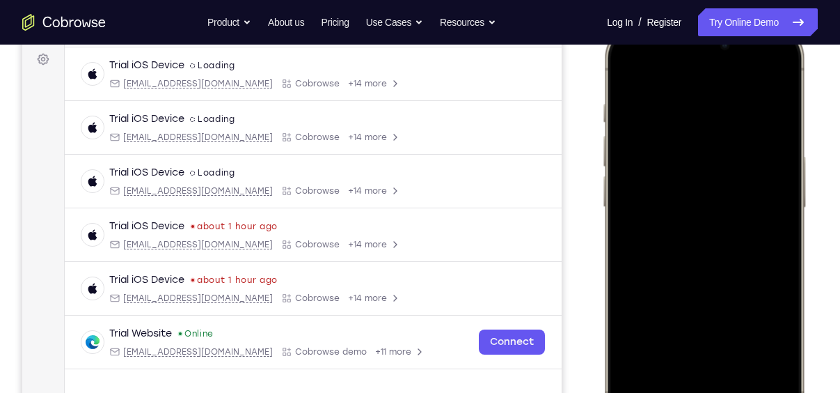
scroll to position [221, 0]
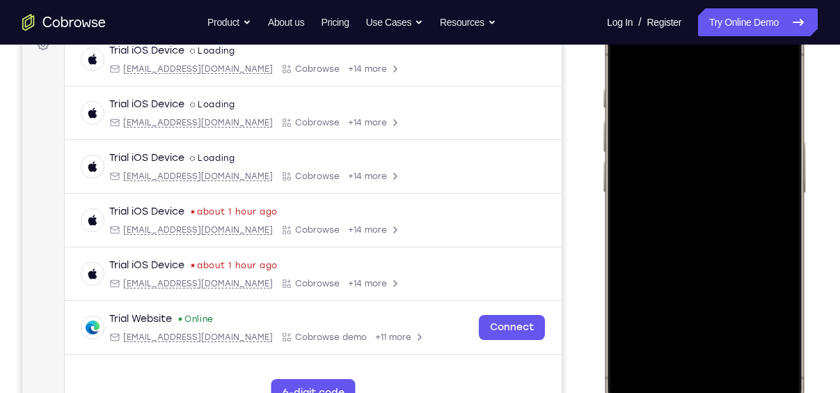
drag, startPoint x: 702, startPoint y: 280, endPoint x: 698, endPoint y: 162, distance: 117.7
click at [698, 162] on div at bounding box center [703, 215] width 183 height 397
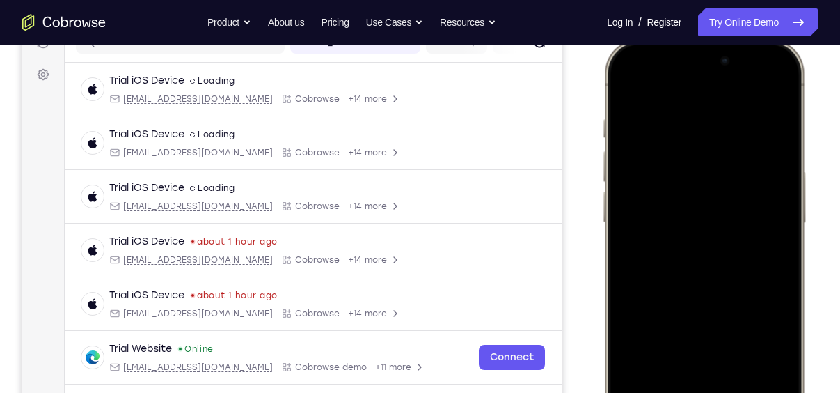
scroll to position [193, 0]
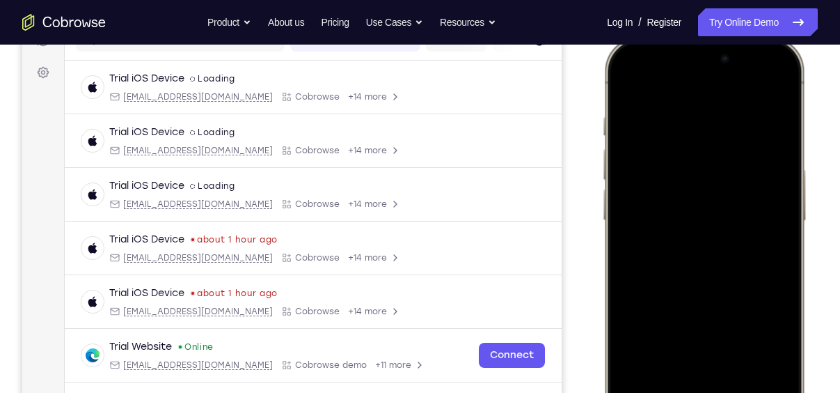
click at [644, 280] on div at bounding box center [703, 243] width 183 height 397
click at [625, 83] on div at bounding box center [703, 243] width 183 height 397
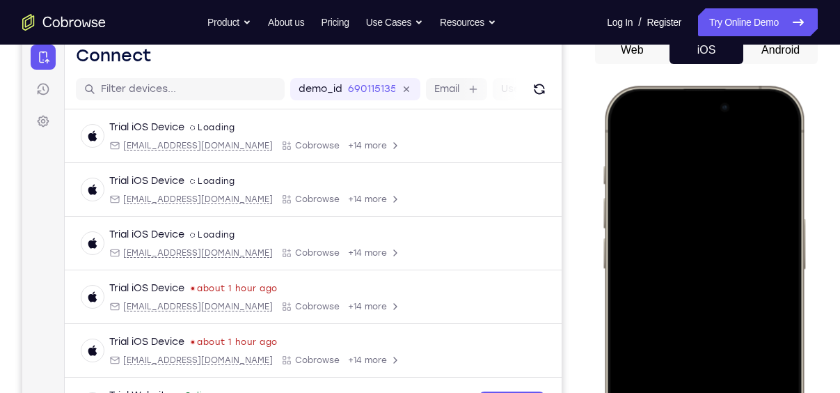
scroll to position [139, 0]
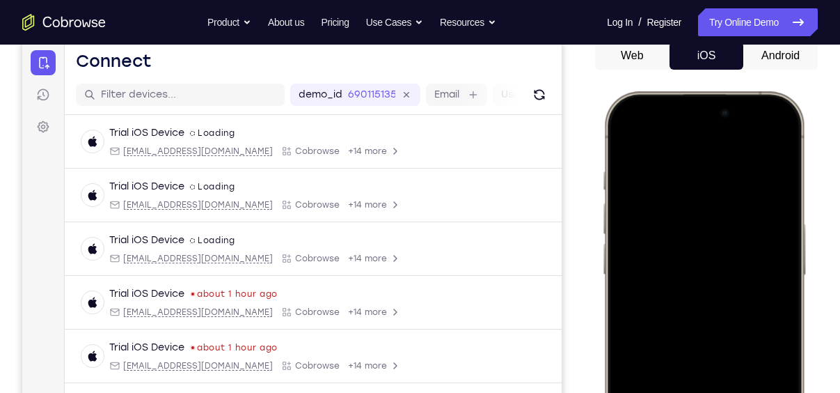
click at [626, 138] on div at bounding box center [703, 297] width 183 height 397
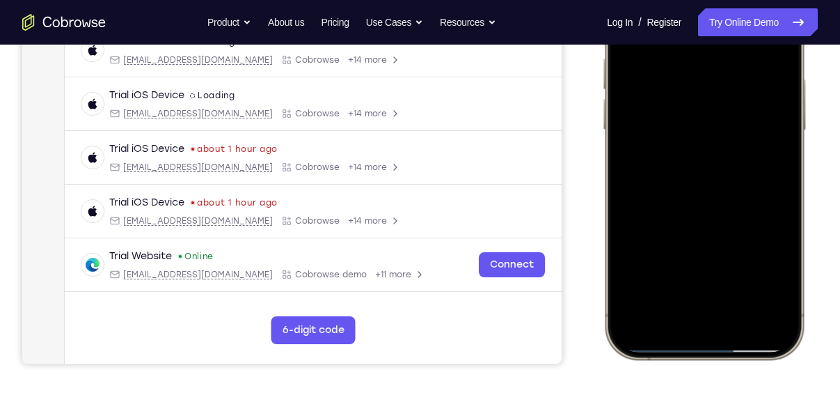
scroll to position [286, 0]
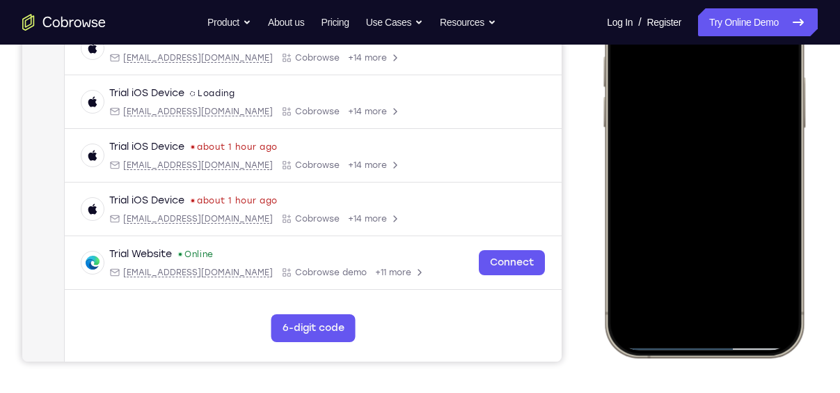
click at [745, 277] on div at bounding box center [703, 150] width 183 height 397
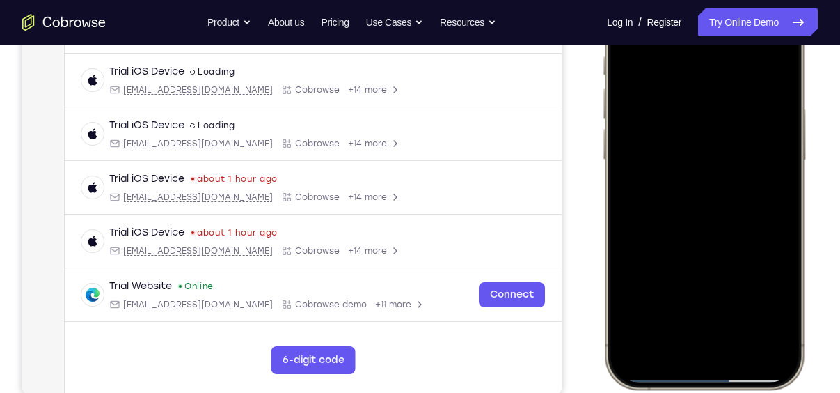
scroll to position [260, 0]
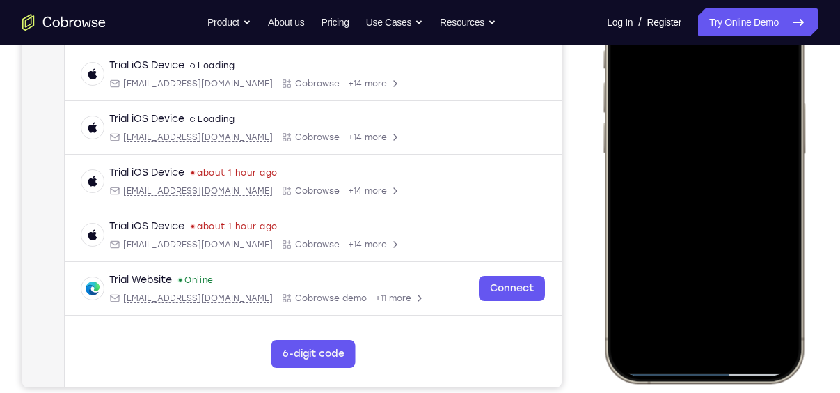
drag, startPoint x: 720, startPoint y: 238, endPoint x: 721, endPoint y: 117, distance: 121.1
click at [721, 117] on div at bounding box center [703, 176] width 183 height 397
drag, startPoint x: 713, startPoint y: 283, endPoint x: 727, endPoint y: 150, distance: 133.6
click at [727, 150] on div at bounding box center [703, 176] width 183 height 397
drag, startPoint x: 720, startPoint y: 292, endPoint x: 726, endPoint y: 131, distance: 160.9
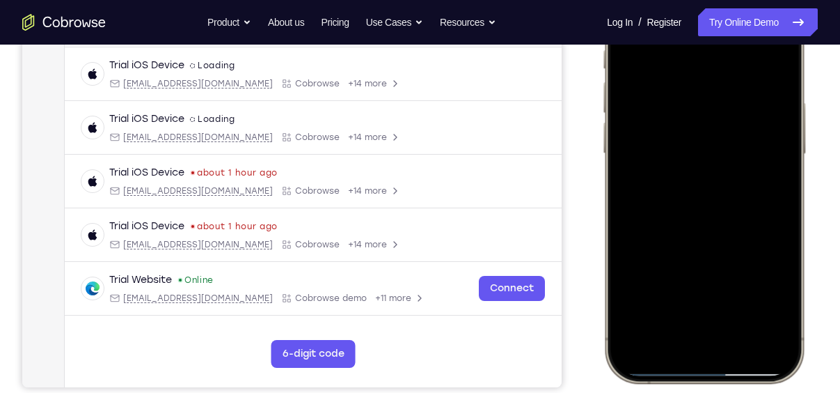
click at [726, 131] on div at bounding box center [703, 176] width 183 height 397
drag, startPoint x: 713, startPoint y: 279, endPoint x: 725, endPoint y: 116, distance: 163.3
click at [725, 116] on div at bounding box center [703, 176] width 183 height 397
drag, startPoint x: 728, startPoint y: 273, endPoint x: 739, endPoint y: 145, distance: 127.9
click at [739, 145] on div at bounding box center [703, 176] width 183 height 397
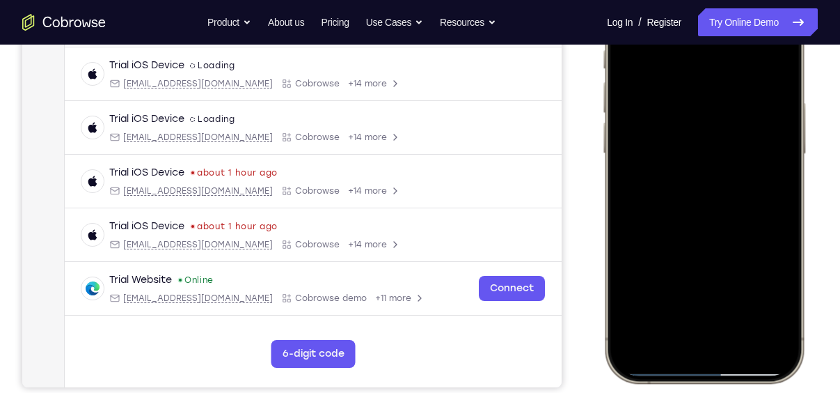
drag, startPoint x: 720, startPoint y: 275, endPoint x: 729, endPoint y: 221, distance: 54.9
click at [729, 221] on div at bounding box center [703, 176] width 183 height 397
drag, startPoint x: 727, startPoint y: 263, endPoint x: 744, endPoint y: 131, distance: 133.4
click at [744, 131] on div at bounding box center [703, 176] width 183 height 397
drag, startPoint x: 722, startPoint y: 258, endPoint x: 737, endPoint y: 166, distance: 93.8
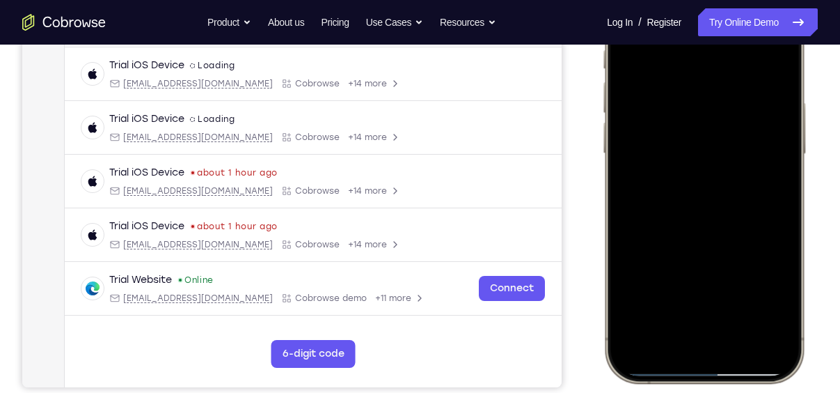
click at [737, 166] on div at bounding box center [703, 176] width 183 height 397
drag, startPoint x: 738, startPoint y: 156, endPoint x: 740, endPoint y: 268, distance: 112.1
click at [740, 268] on div at bounding box center [703, 176] width 183 height 397
drag, startPoint x: 719, startPoint y: 187, endPoint x: 715, endPoint y: 275, distance: 87.8
click at [715, 275] on div at bounding box center [703, 176] width 183 height 397
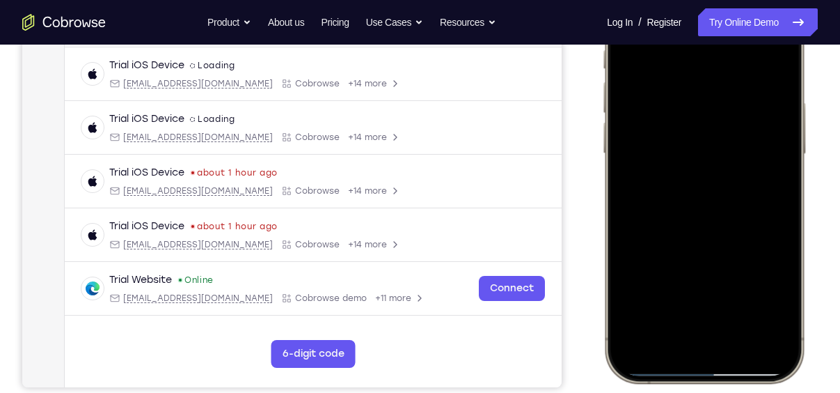
click at [699, 189] on div at bounding box center [703, 176] width 183 height 397
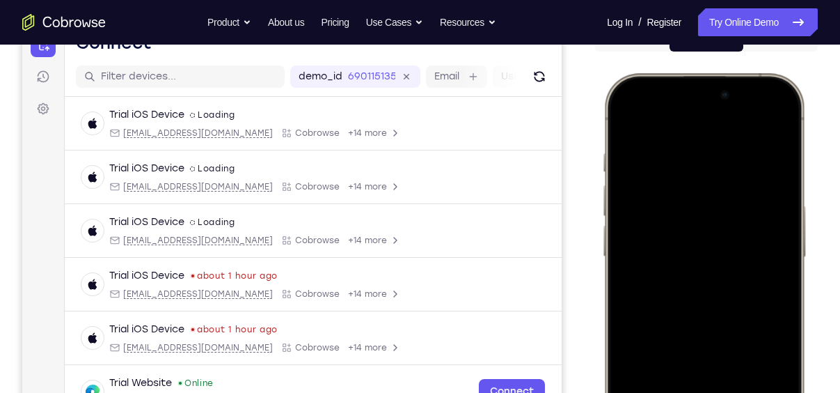
scroll to position [156, 0]
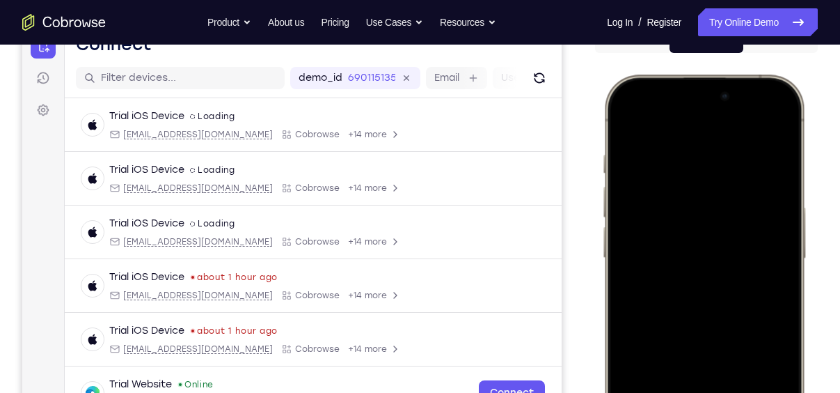
click at [675, 127] on div at bounding box center [703, 280] width 183 height 397
click at [770, 288] on div at bounding box center [703, 280] width 183 height 397
click at [622, 124] on div at bounding box center [703, 280] width 183 height 397
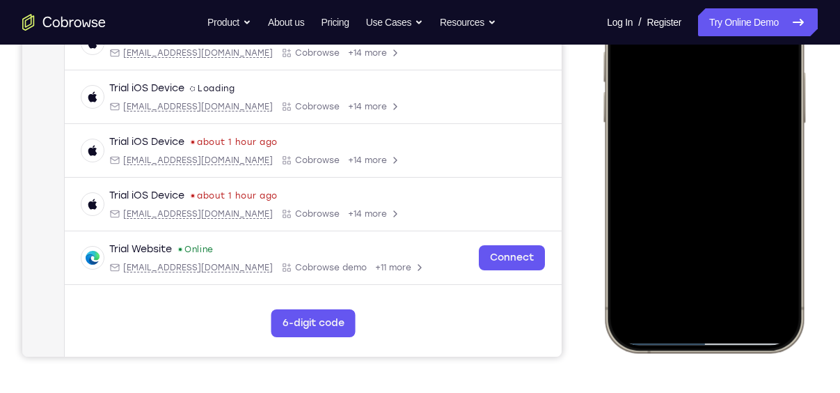
click at [683, 262] on div at bounding box center [703, 145] width 183 height 397
drag, startPoint x: 703, startPoint y: 125, endPoint x: 705, endPoint y: 219, distance: 93.3
click at [705, 219] on div at bounding box center [703, 145] width 183 height 397
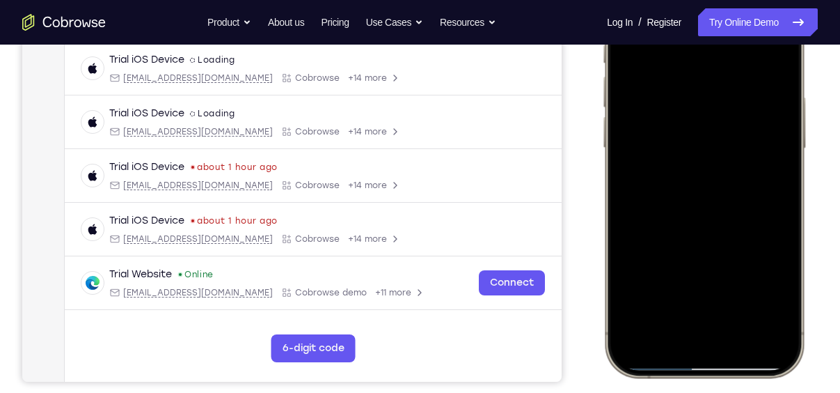
scroll to position [259, 0]
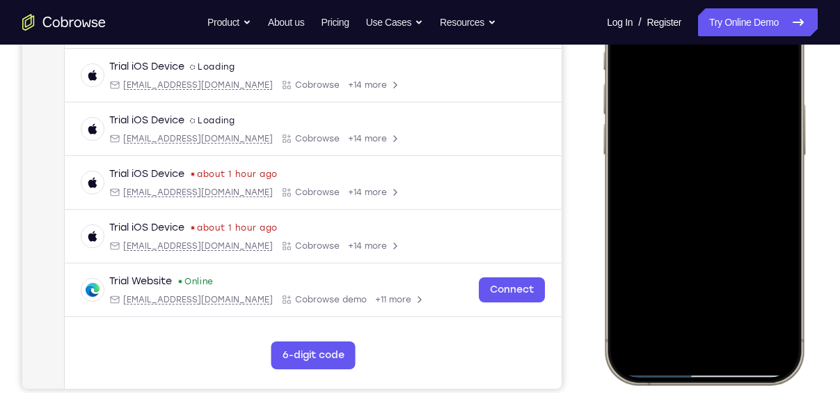
drag, startPoint x: 747, startPoint y: 182, endPoint x: 748, endPoint y: 254, distance: 71.7
click at [748, 254] on div at bounding box center [703, 177] width 183 height 397
drag, startPoint x: 659, startPoint y: 120, endPoint x: 674, endPoint y: 223, distance: 103.5
click at [674, 223] on div at bounding box center [703, 177] width 183 height 397
drag, startPoint x: 739, startPoint y: 126, endPoint x: 739, endPoint y: 113, distance: 13.2
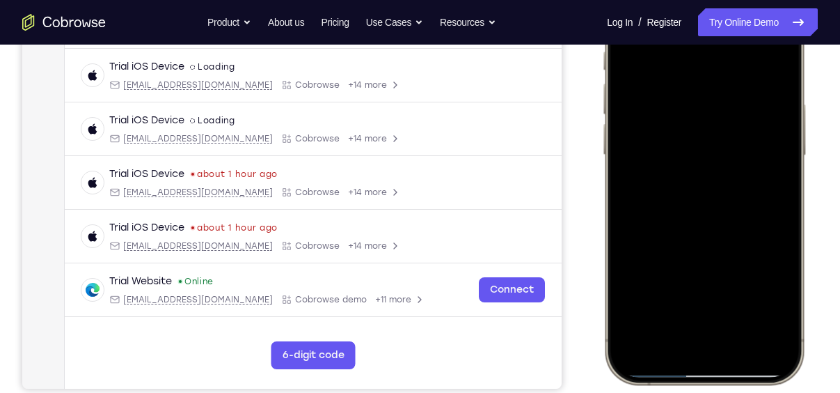
click at [739, 113] on div at bounding box center [703, 177] width 183 height 397
drag, startPoint x: 648, startPoint y: 237, endPoint x: 654, endPoint y: 113, distance: 123.3
click at [654, 113] on div at bounding box center [703, 177] width 183 height 397
drag, startPoint x: 647, startPoint y: 242, endPoint x: 649, endPoint y: 164, distance: 78.7
click at [649, 164] on div at bounding box center [703, 177] width 183 height 397
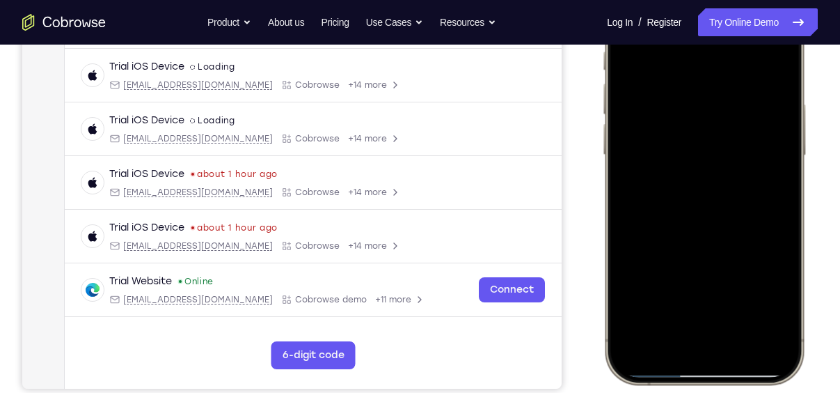
drag, startPoint x: 642, startPoint y: 251, endPoint x: 651, endPoint y: 163, distance: 88.1
click at [651, 163] on div at bounding box center [703, 177] width 183 height 397
drag, startPoint x: 648, startPoint y: 196, endPoint x: 663, endPoint y: 118, distance: 79.3
click at [663, 118] on div at bounding box center [703, 177] width 183 height 397
drag, startPoint x: 740, startPoint y: 246, endPoint x: 736, endPoint y: 160, distance: 86.4
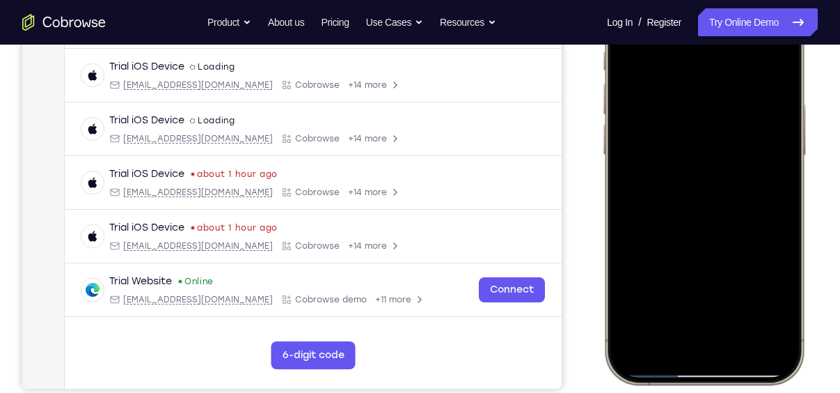
click at [736, 160] on div at bounding box center [703, 177] width 183 height 397
drag, startPoint x: 730, startPoint y: 248, endPoint x: 778, endPoint y: 10, distance: 242.1
click at [778, 10] on div at bounding box center [703, 177] width 183 height 397
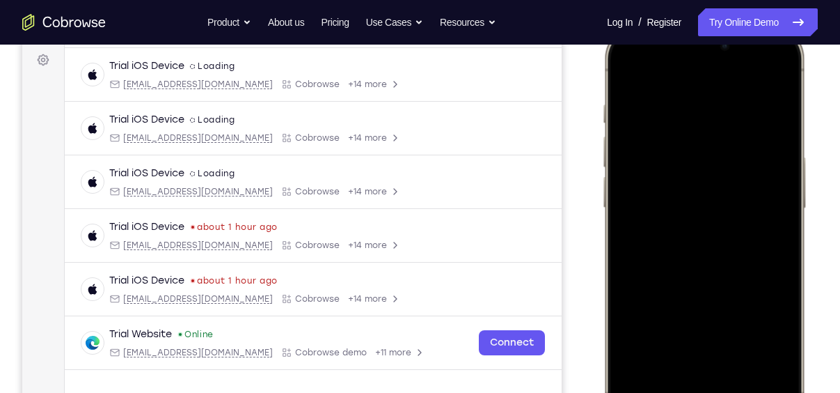
scroll to position [200, 0]
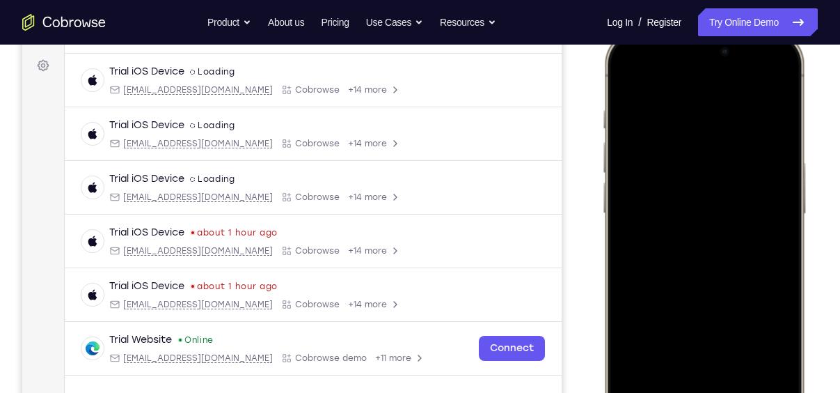
click at [628, 83] on div at bounding box center [703, 236] width 183 height 397
drag, startPoint x: 706, startPoint y: 196, endPoint x: 709, endPoint y: 245, distance: 49.5
click at [709, 245] on div at bounding box center [703, 236] width 183 height 397
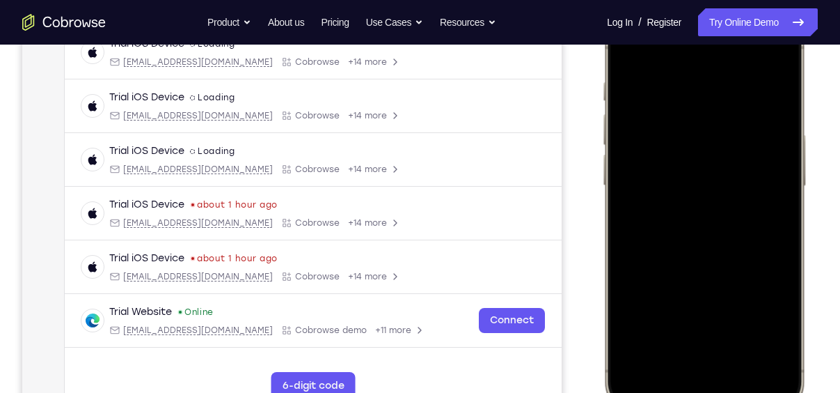
scroll to position [229, 0]
click at [693, 191] on div at bounding box center [703, 207] width 183 height 397
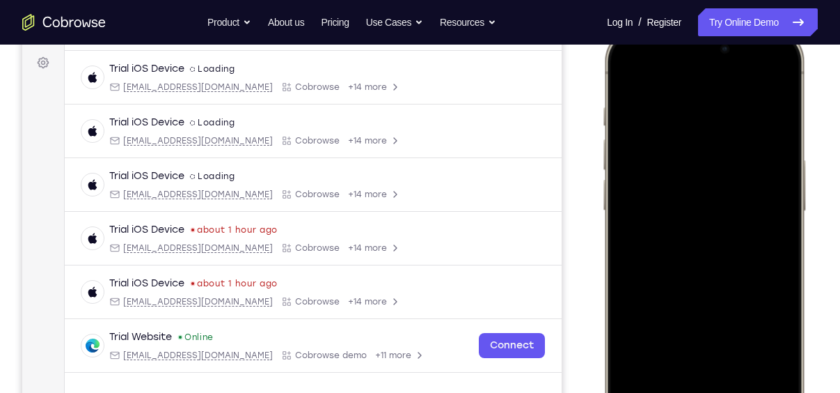
scroll to position [202, 0]
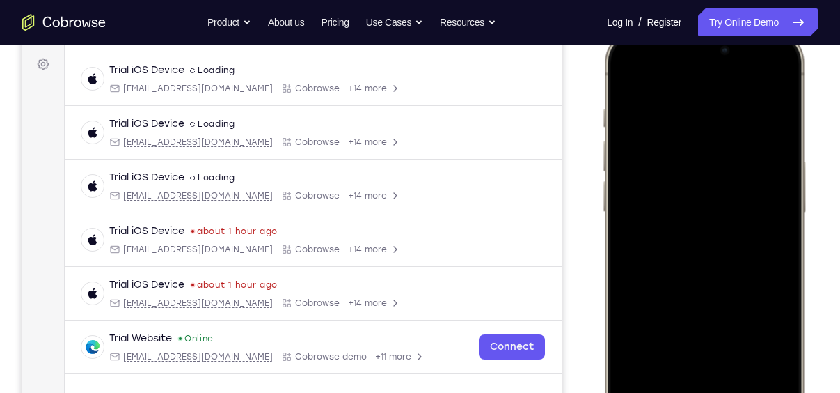
click at [626, 84] on div at bounding box center [703, 234] width 183 height 397
click at [624, 74] on div at bounding box center [703, 234] width 183 height 397
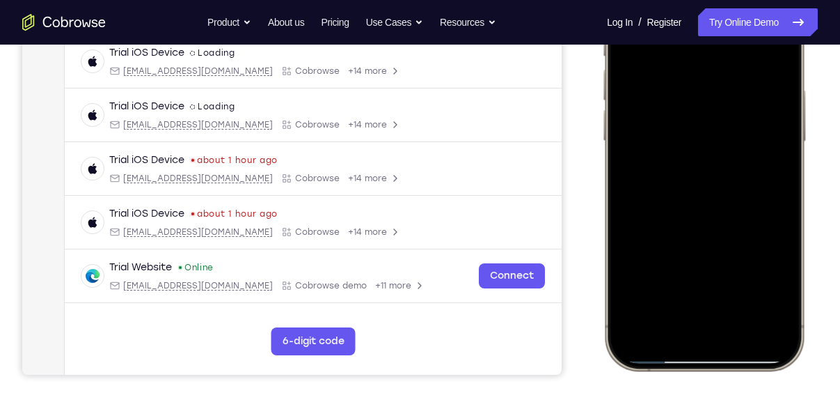
scroll to position [273, 0]
click at [775, 310] on div at bounding box center [703, 163] width 183 height 397
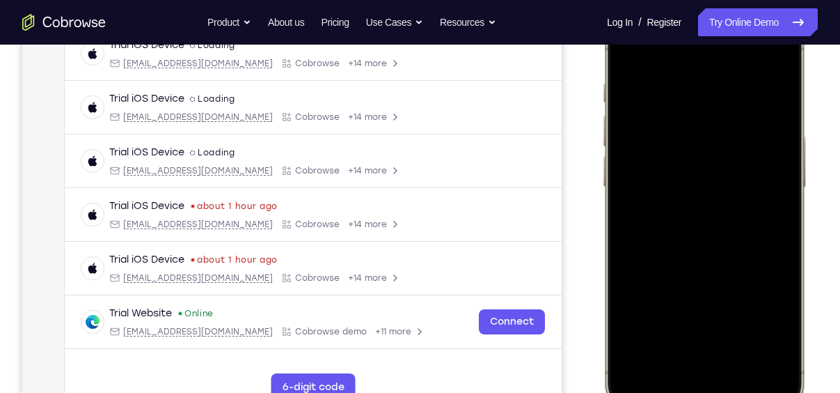
scroll to position [226, 0]
click at [777, 363] on div at bounding box center [703, 211] width 183 height 397
drag, startPoint x: 738, startPoint y: 256, endPoint x: 739, endPoint y: 195, distance: 61.3
click at [739, 195] on div at bounding box center [703, 211] width 183 height 397
click at [736, 377] on div at bounding box center [703, 211] width 183 height 397
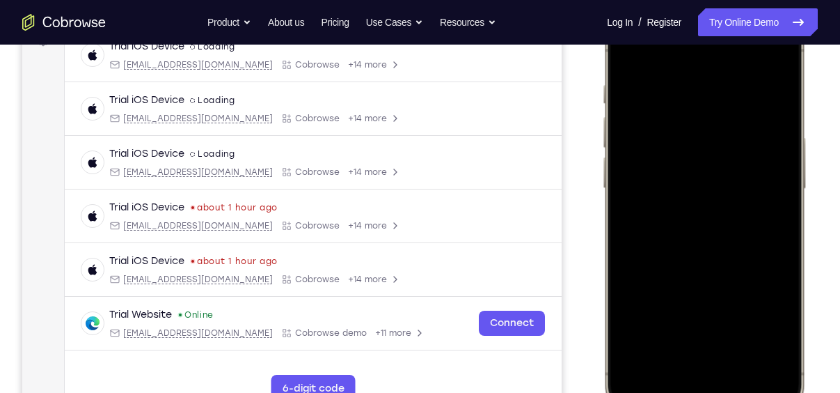
click at [632, 47] on div at bounding box center [703, 211] width 183 height 397
click at [689, 79] on div at bounding box center [703, 211] width 183 height 397
click at [770, 175] on div at bounding box center [703, 211] width 183 height 397
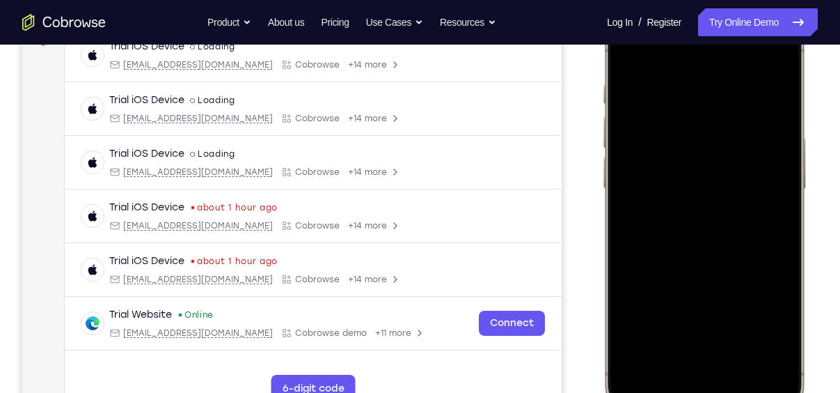
click at [770, 175] on div at bounding box center [703, 211] width 183 height 397
click at [767, 56] on div at bounding box center [703, 211] width 183 height 397
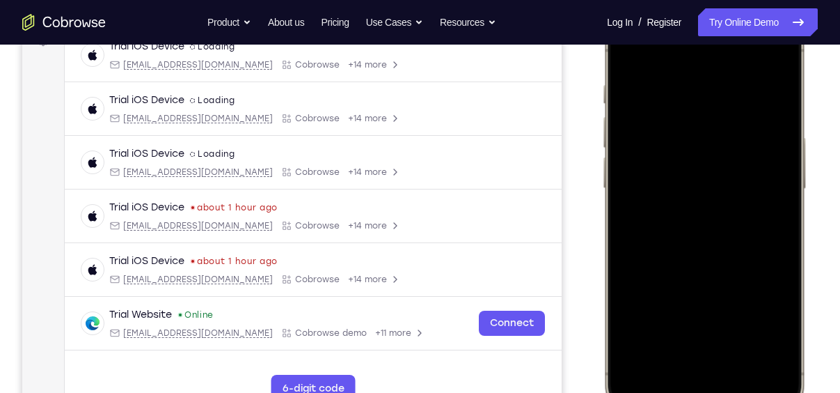
click at [736, 338] on div at bounding box center [703, 211] width 183 height 397
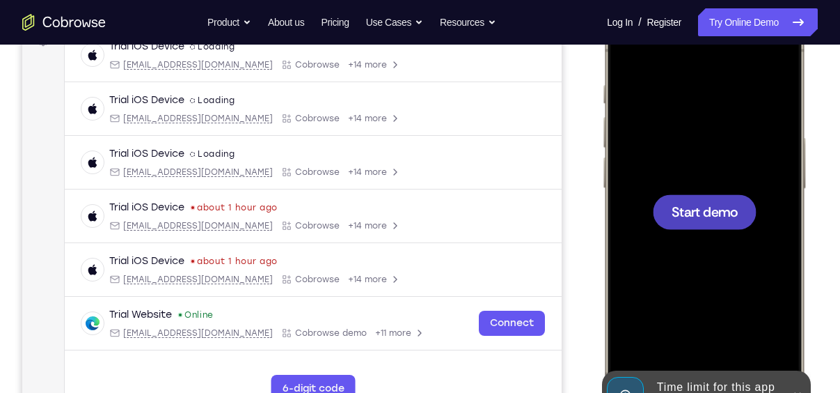
drag, startPoint x: 701, startPoint y: 290, endPoint x: 696, endPoint y: 267, distance: 23.5
click at [696, 5] on div "Start demo" at bounding box center [704, 5] width 205 height 0
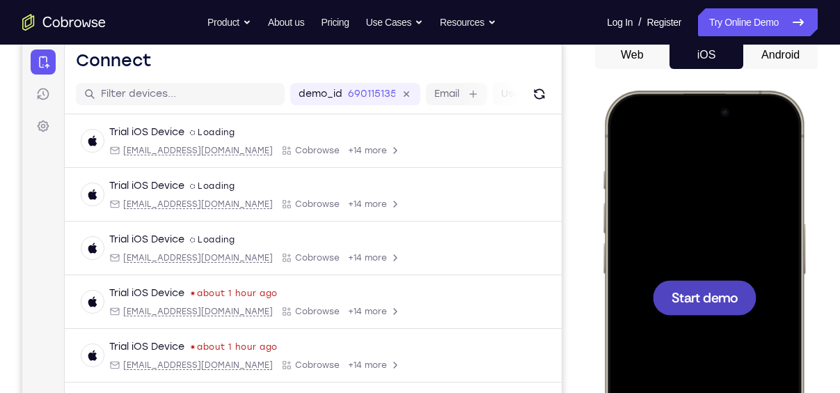
scroll to position [143, 0]
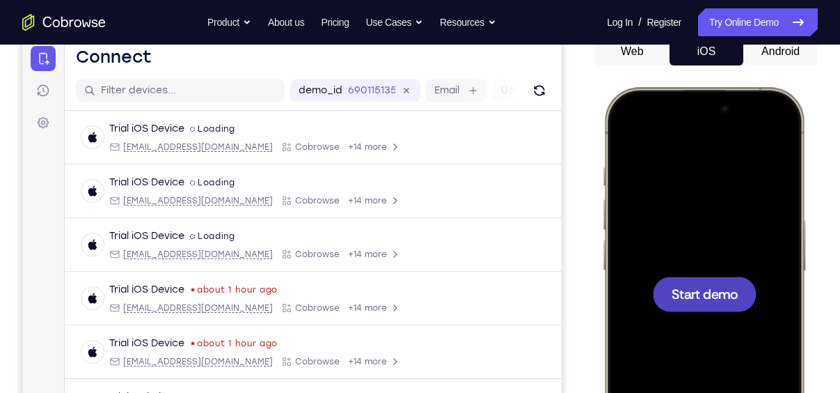
click at [706, 292] on span "Start demo" at bounding box center [705, 293] width 66 height 13
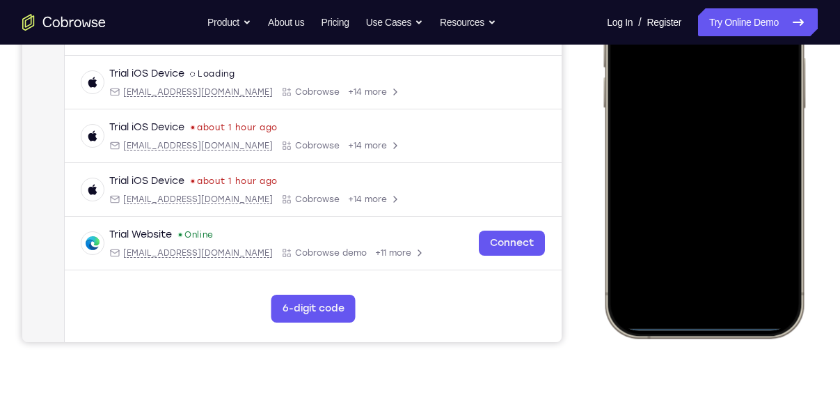
scroll to position [314, 0]
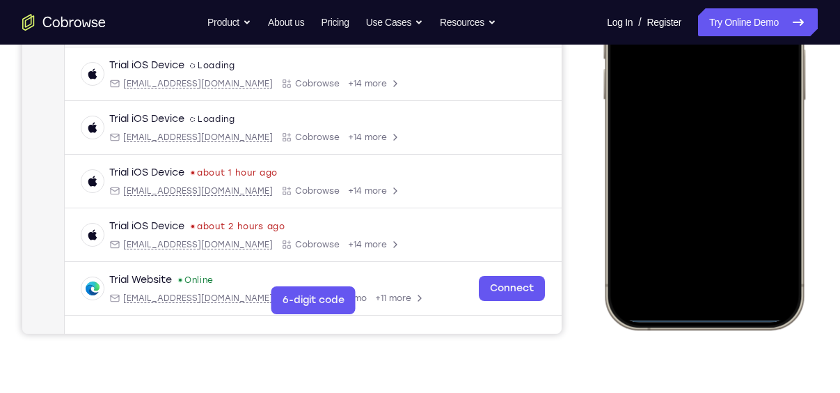
click at [692, 292] on div at bounding box center [703, 122] width 183 height 397
click at [709, 269] on div at bounding box center [703, 122] width 183 height 397
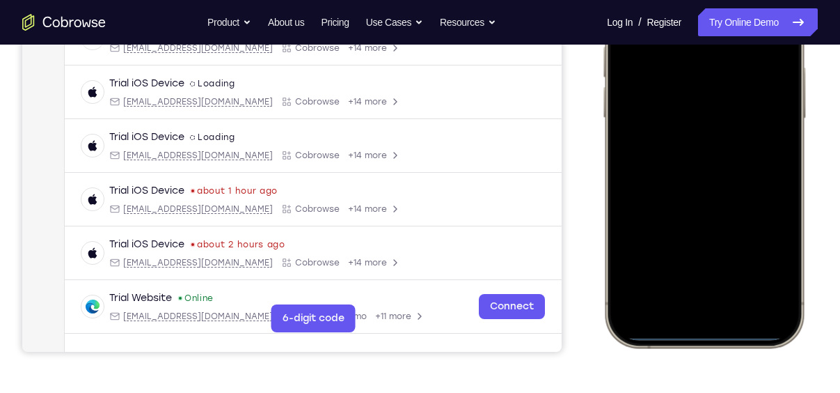
scroll to position [292, 0]
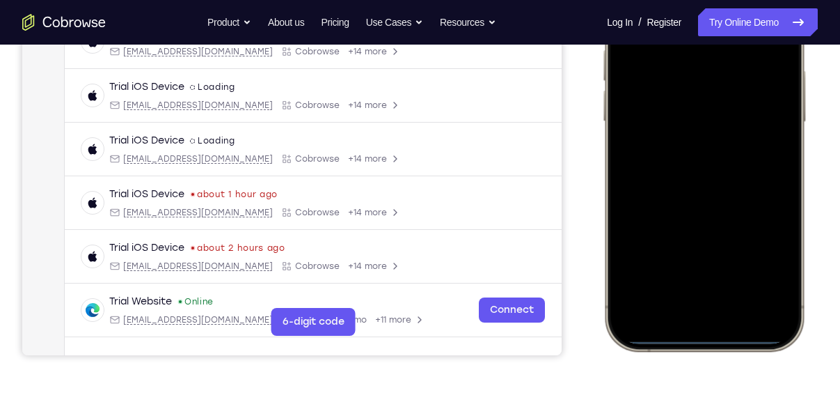
click at [681, 164] on div at bounding box center [703, 144] width 183 height 397
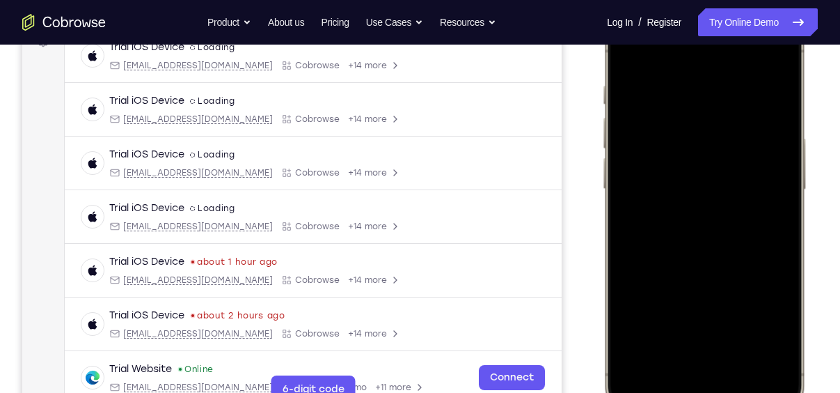
scroll to position [224, 0]
click at [709, 150] on div at bounding box center [703, 212] width 183 height 397
click at [693, 189] on div at bounding box center [703, 212] width 183 height 397
click at [692, 223] on div at bounding box center [703, 212] width 183 height 397
click at [700, 223] on div at bounding box center [703, 212] width 183 height 397
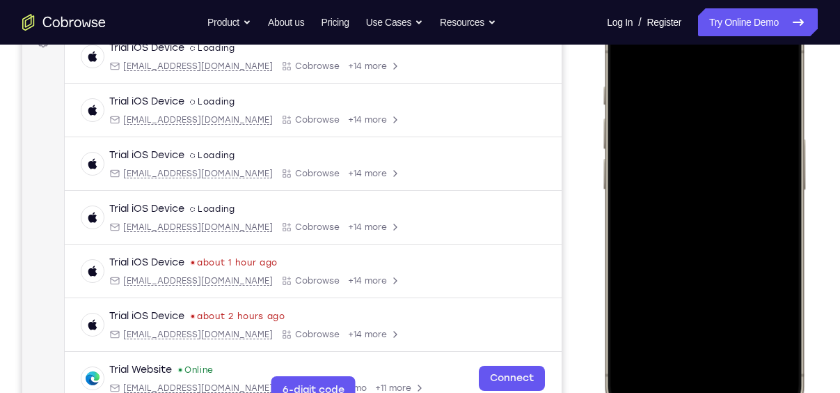
click at [768, 193] on div at bounding box center [703, 212] width 183 height 397
click at [775, 191] on div at bounding box center [703, 212] width 183 height 397
click at [721, 218] on div at bounding box center [703, 212] width 183 height 397
click at [698, 228] on div at bounding box center [703, 212] width 183 height 397
click at [689, 194] on div at bounding box center [703, 212] width 183 height 397
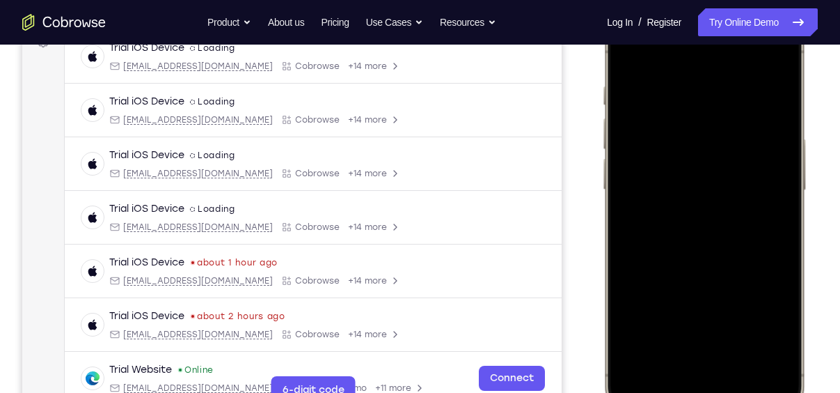
click at [699, 226] on div at bounding box center [703, 212] width 183 height 397
click at [734, 270] on div at bounding box center [703, 212] width 183 height 397
click at [738, 338] on div at bounding box center [703, 212] width 183 height 397
click at [722, 164] on div at bounding box center [703, 212] width 183 height 397
click at [695, 329] on div at bounding box center [703, 212] width 183 height 397
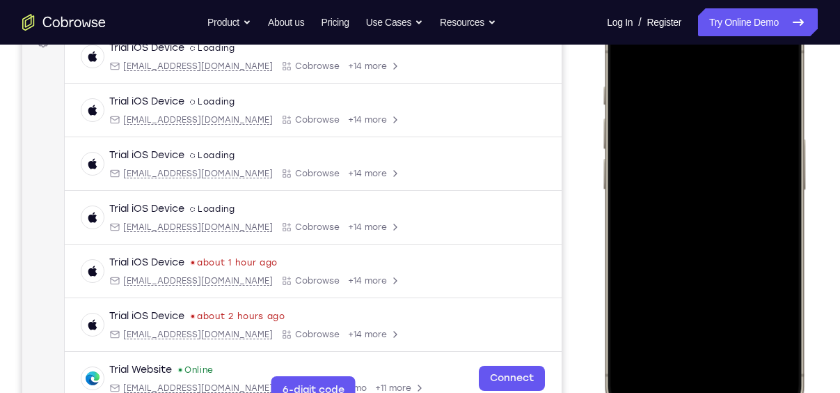
click at [704, 261] on div at bounding box center [703, 212] width 183 height 397
click at [768, 331] on div at bounding box center [703, 212] width 183 height 397
click at [624, 60] on div at bounding box center [703, 212] width 183 height 397
click at [695, 202] on div at bounding box center [703, 212] width 183 height 397
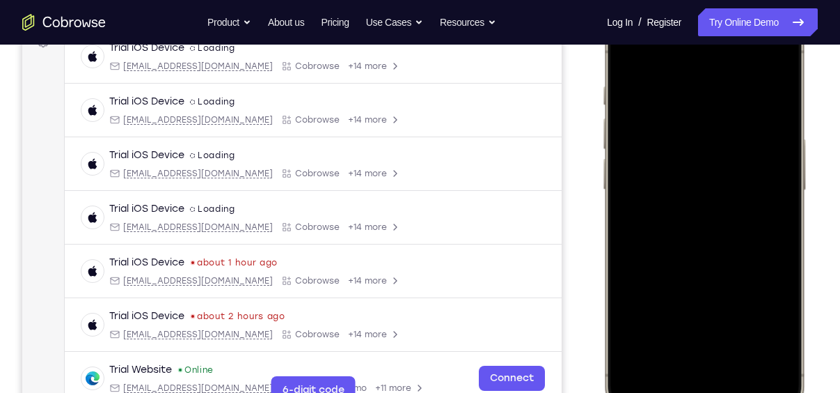
click at [726, 308] on div at bounding box center [703, 212] width 183 height 397
click at [711, 304] on div at bounding box center [703, 212] width 183 height 397
click at [707, 282] on div at bounding box center [703, 212] width 183 height 397
click at [715, 171] on div at bounding box center [703, 212] width 183 height 397
click at [629, 63] on div at bounding box center [703, 212] width 183 height 397
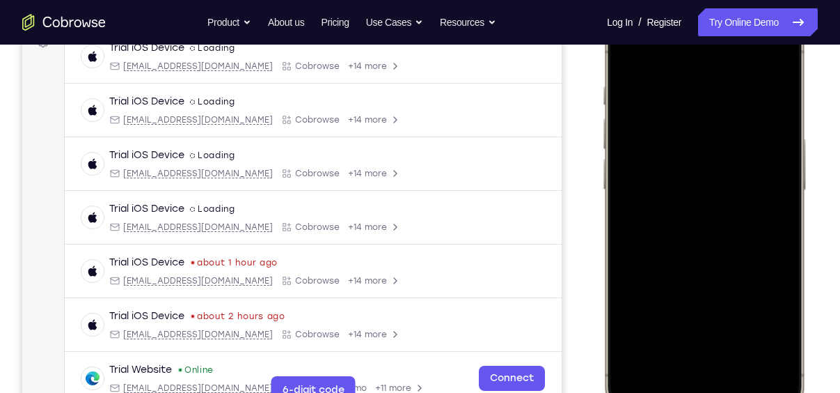
click at [721, 193] on div at bounding box center [703, 212] width 183 height 397
click at [626, 63] on div at bounding box center [703, 212] width 183 height 397
click at [627, 49] on div at bounding box center [703, 212] width 183 height 397
click at [688, 92] on div at bounding box center [703, 212] width 183 height 397
click at [770, 173] on div at bounding box center [703, 212] width 183 height 397
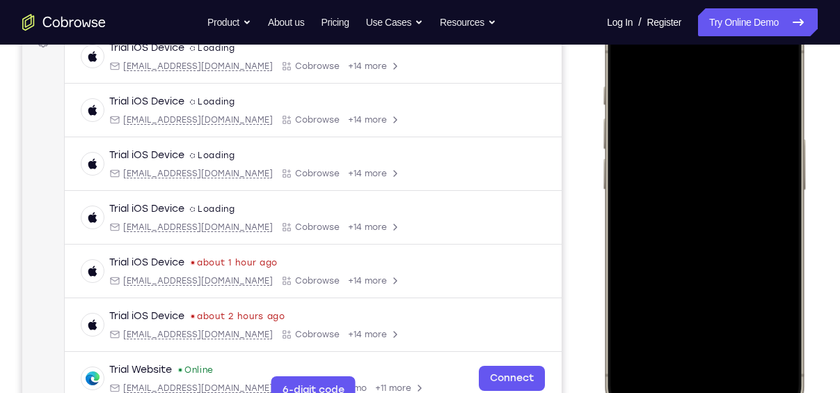
click at [770, 173] on div at bounding box center [703, 212] width 183 height 397
drag, startPoint x: 762, startPoint y: 175, endPoint x: 567, endPoint y: 187, distance: 195.2
click at [602, 187] on html "Online web based iOS Simulators and Android Emulators. Run iPhone, iPad, Mobile…" at bounding box center [706, 215] width 209 height 418
drag, startPoint x: 756, startPoint y: 203, endPoint x: 438, endPoint y: 145, distance: 323.3
click at [602, 145] on html "Online web based iOS Simulators and Android Emulators. Run iPhone, iPad, Mobile…" at bounding box center [706, 215] width 209 height 418
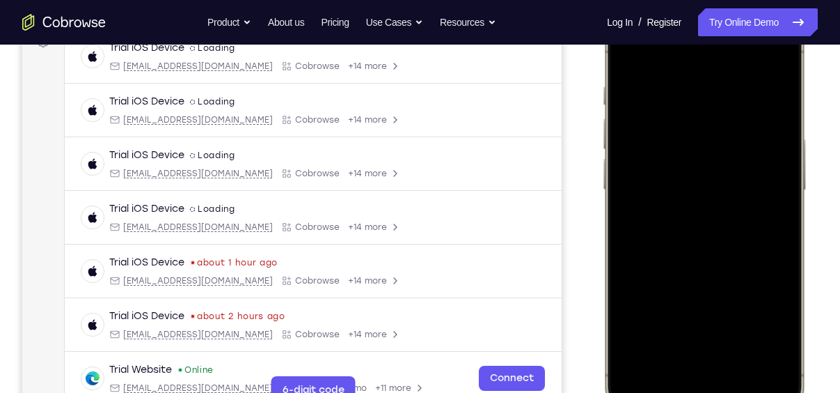
drag, startPoint x: 768, startPoint y: 219, endPoint x: 584, endPoint y: 213, distance: 184.5
click at [602, 213] on html "Online web based iOS Simulators and Android Emulators. Run iPhone, iPad, Mobile…" at bounding box center [706, 215] width 209 height 418
drag, startPoint x: 770, startPoint y: 229, endPoint x: 441, endPoint y: 177, distance: 332.6
click at [602, 177] on html "Online web based iOS Simulators and Android Emulators. Run iPhone, iPad, Mobile…" at bounding box center [706, 215] width 209 height 418
drag, startPoint x: 643, startPoint y: 197, endPoint x: 844, endPoint y: 207, distance: 201.4
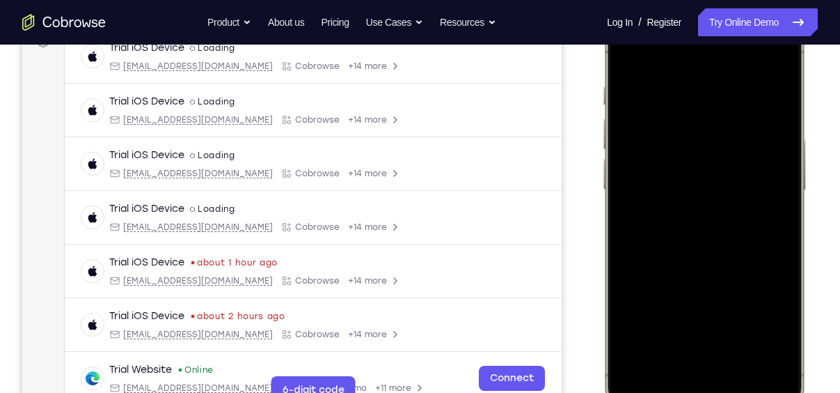
click at [811, 207] on html "Online web based iOS Simulators and Android Emulators. Run iPhone, iPad, Mobile…" at bounding box center [706, 215] width 209 height 418
drag, startPoint x: 758, startPoint y: 200, endPoint x: 547, endPoint y: 166, distance: 213.7
click at [602, 166] on html "Online web based iOS Simulators and Android Emulators. Run iPhone, iPad, Mobile…" at bounding box center [706, 215] width 209 height 418
drag, startPoint x: 757, startPoint y: 212, endPoint x: 468, endPoint y: 76, distance: 319.4
click at [602, 76] on html "Online web based iOS Simulators and Android Emulators. Run iPhone, iPad, Mobile…" at bounding box center [706, 215] width 209 height 418
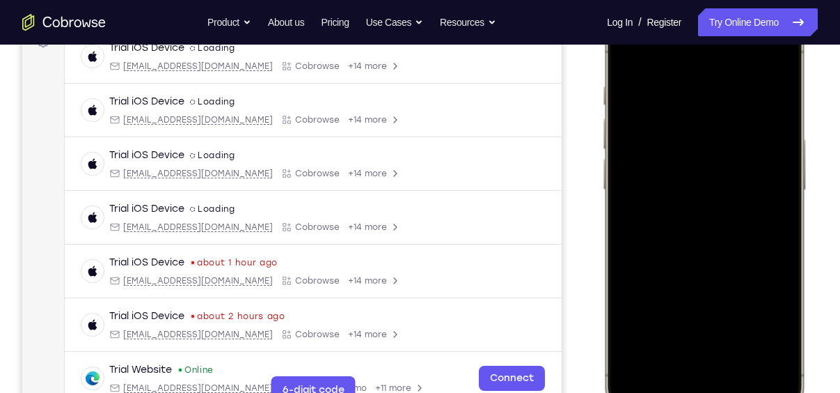
click at [768, 204] on div at bounding box center [703, 212] width 183 height 397
click at [773, 61] on div at bounding box center [703, 212] width 183 height 397
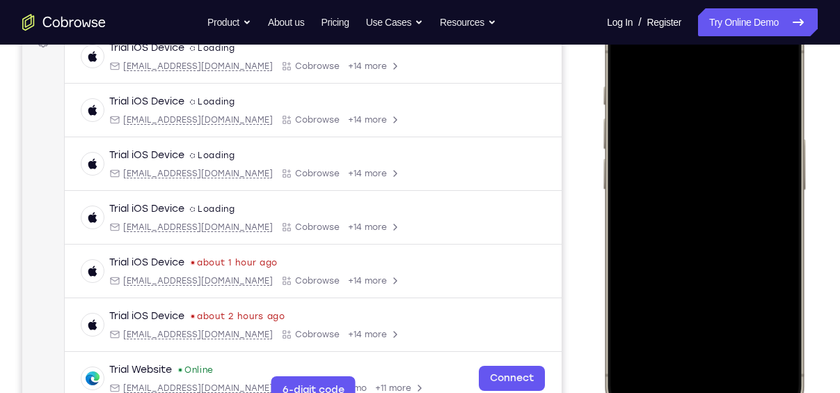
click at [741, 335] on div at bounding box center [703, 212] width 183 height 397
click at [776, 361] on div at bounding box center [703, 212] width 183 height 397
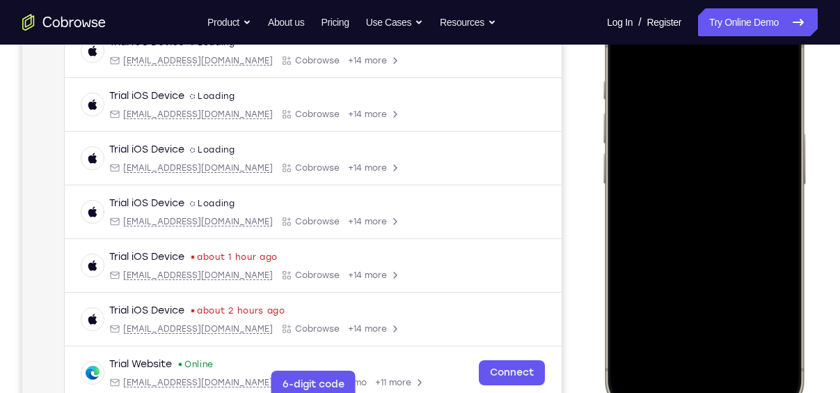
scroll to position [219, 0]
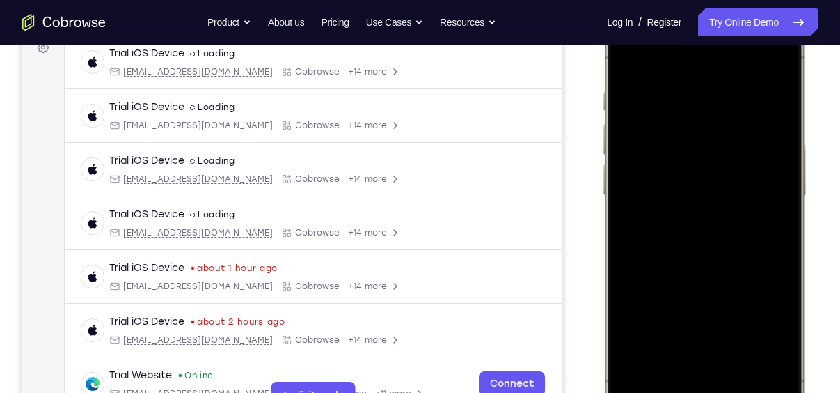
click at [629, 54] on div at bounding box center [703, 217] width 183 height 397
click at [737, 347] on div at bounding box center [703, 217] width 183 height 397
click at [744, 339] on div at bounding box center [703, 217] width 183 height 397
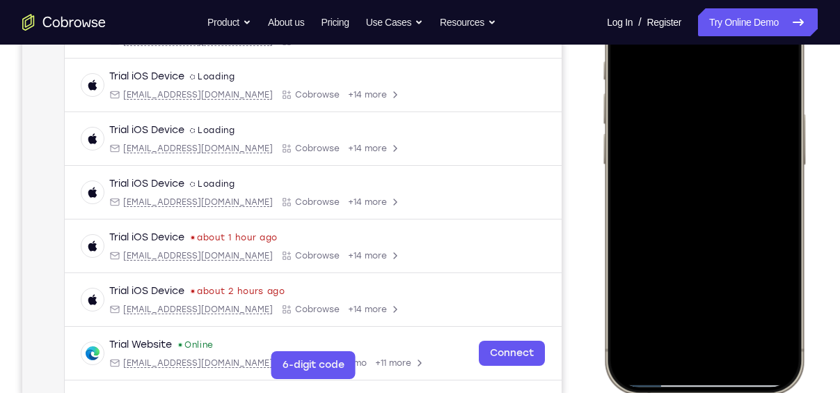
scroll to position [253, 0]
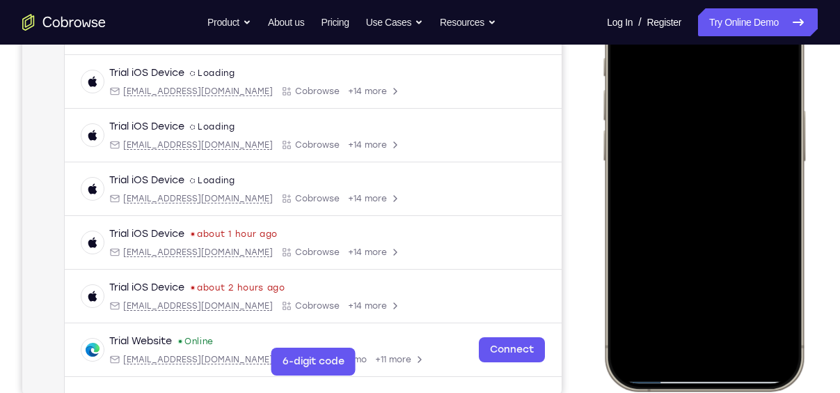
click at [775, 333] on div at bounding box center [703, 183] width 183 height 397
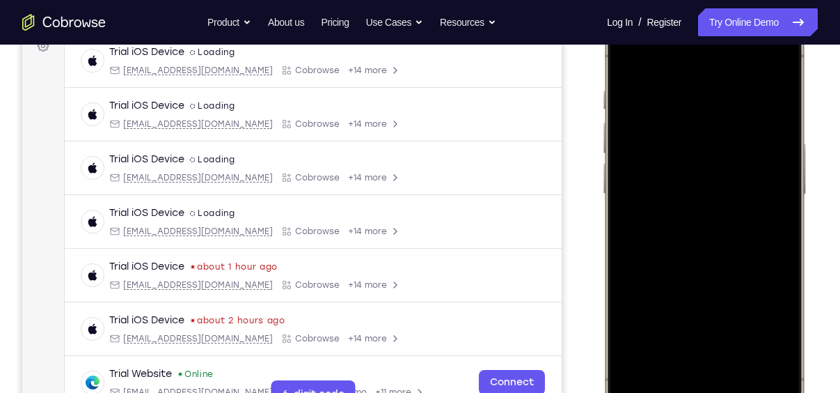
scroll to position [219, 0]
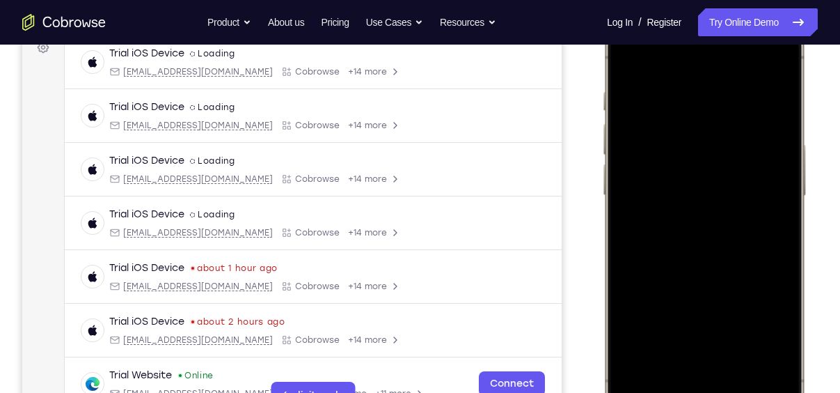
click at [631, 56] on div at bounding box center [703, 217] width 183 height 397
click at [683, 100] on div at bounding box center [703, 217] width 183 height 397
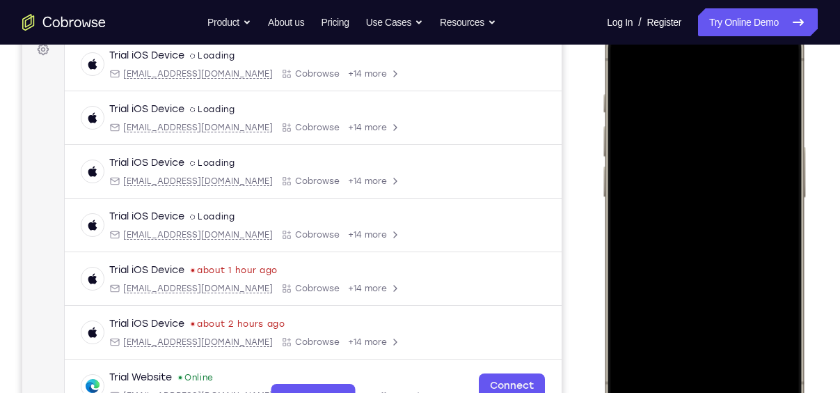
click at [688, 93] on div at bounding box center [703, 220] width 183 height 397
click at [777, 69] on div at bounding box center [703, 220] width 183 height 397
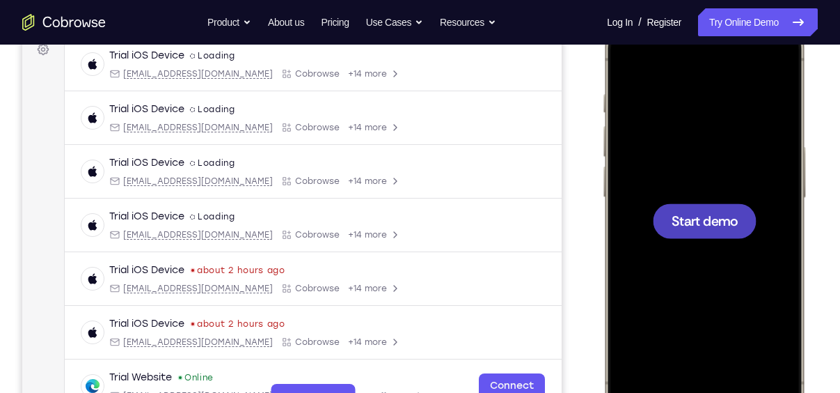
click at [699, 202] on div at bounding box center [703, 220] width 183 height 397
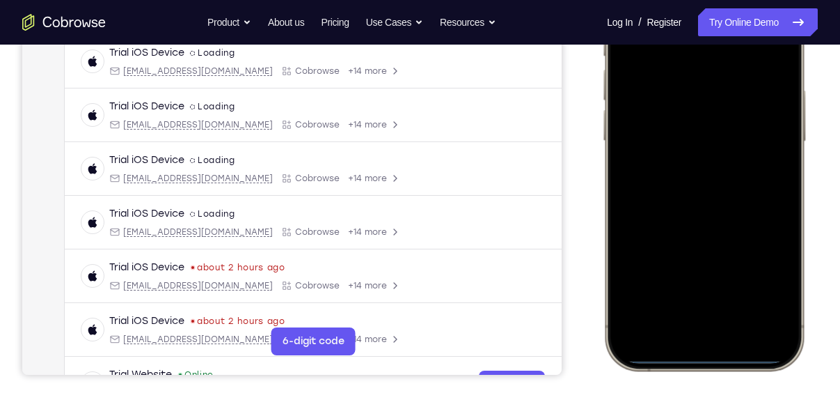
scroll to position [274, 0]
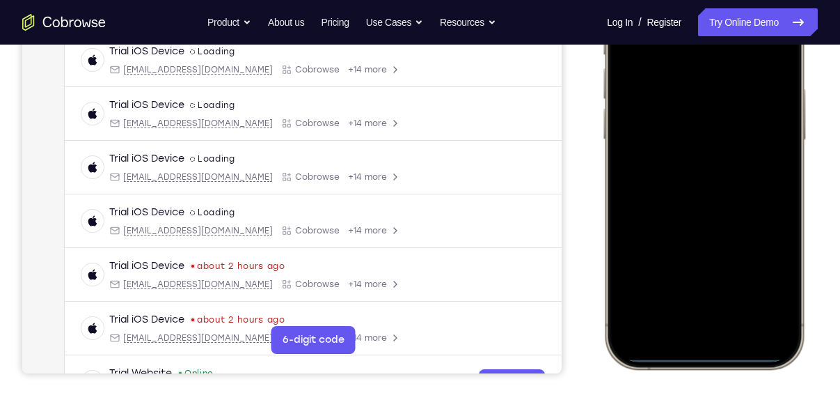
click at [687, 328] on div at bounding box center [703, 162] width 183 height 397
click at [723, 308] on div at bounding box center [703, 162] width 183 height 397
click at [686, 185] on div at bounding box center [703, 162] width 183 height 397
click at [685, 107] on div at bounding box center [703, 162] width 183 height 397
click at [681, 141] on div at bounding box center [703, 162] width 183 height 397
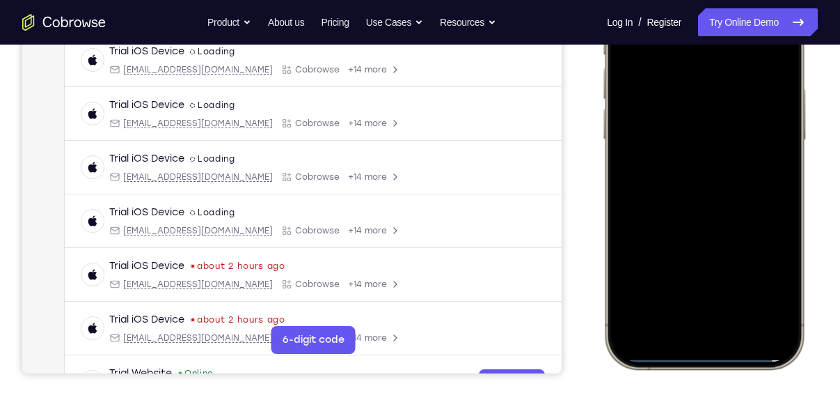
click at [709, 166] on div at bounding box center [703, 162] width 183 height 397
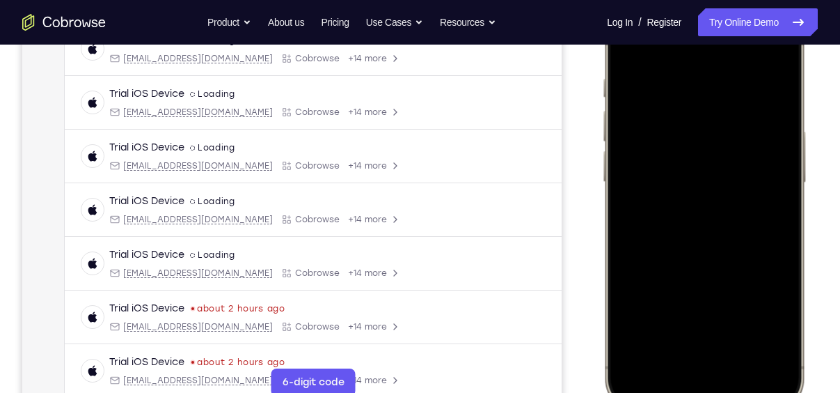
scroll to position [239, 0]
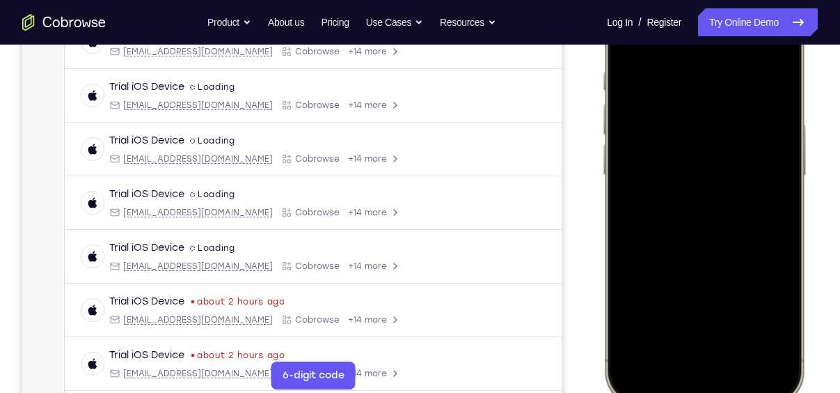
click at [725, 255] on div at bounding box center [703, 197] width 183 height 397
click at [741, 324] on div at bounding box center [703, 197] width 183 height 397
click at [711, 152] on div at bounding box center [703, 197] width 183 height 397
click at [696, 310] on div at bounding box center [703, 197] width 183 height 397
click at [767, 317] on div at bounding box center [703, 197] width 183 height 397
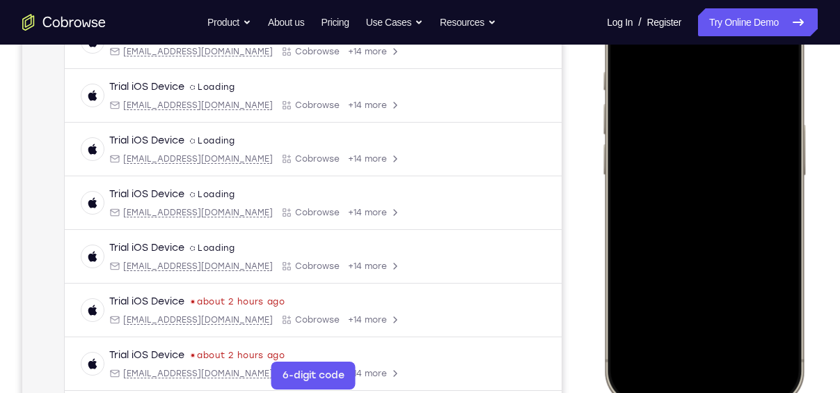
click at [766, 313] on div at bounding box center [703, 197] width 183 height 397
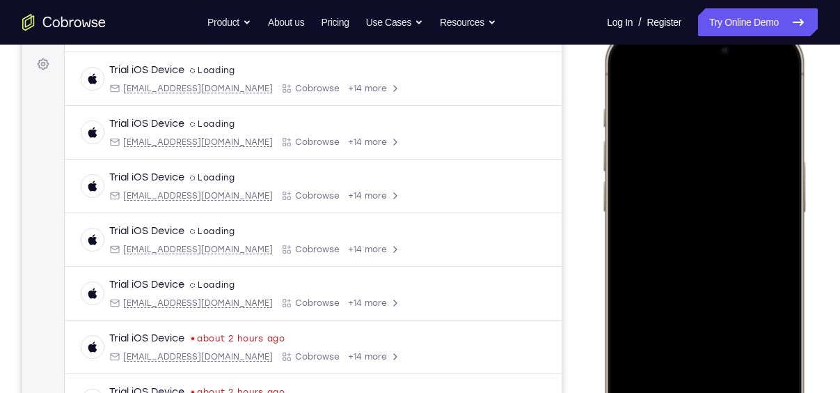
scroll to position [201, 0]
click at [622, 79] on div at bounding box center [703, 235] width 183 height 397
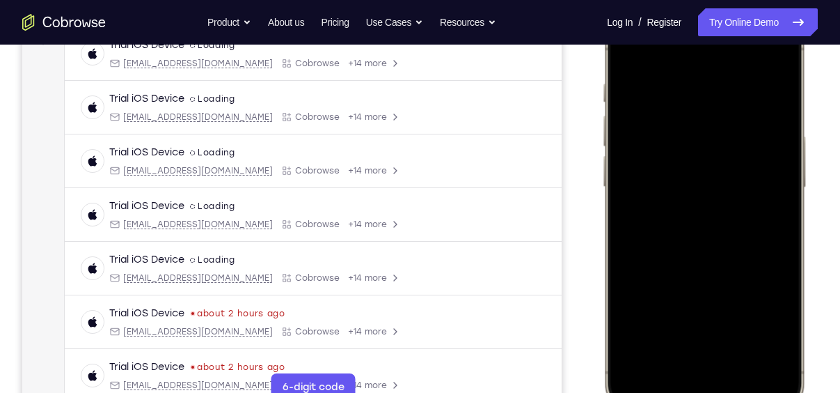
scroll to position [228, 0]
click at [627, 47] on div at bounding box center [703, 208] width 183 height 397
click at [699, 81] on div at bounding box center [703, 208] width 183 height 397
click at [764, 58] on div at bounding box center [703, 208] width 183 height 397
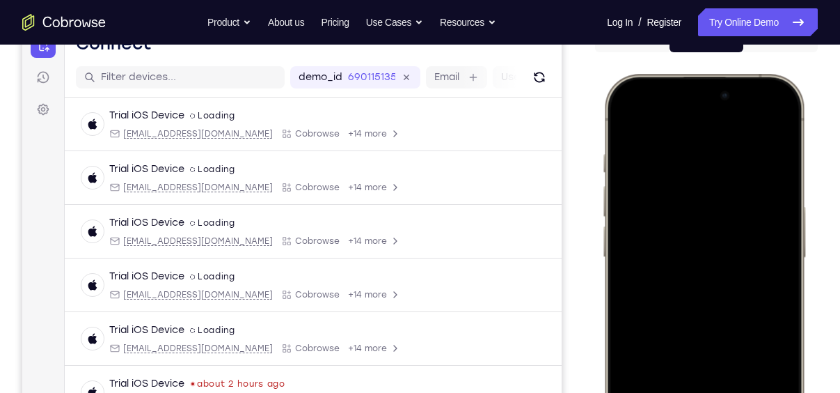
scroll to position [232, 0]
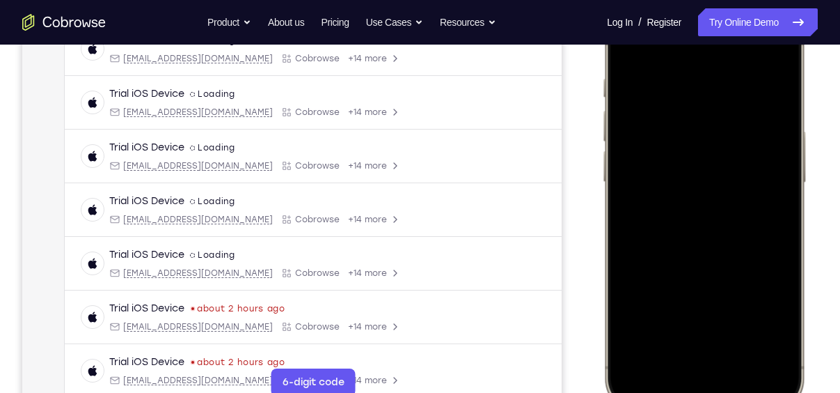
click at [741, 327] on div at bounding box center [703, 204] width 183 height 397
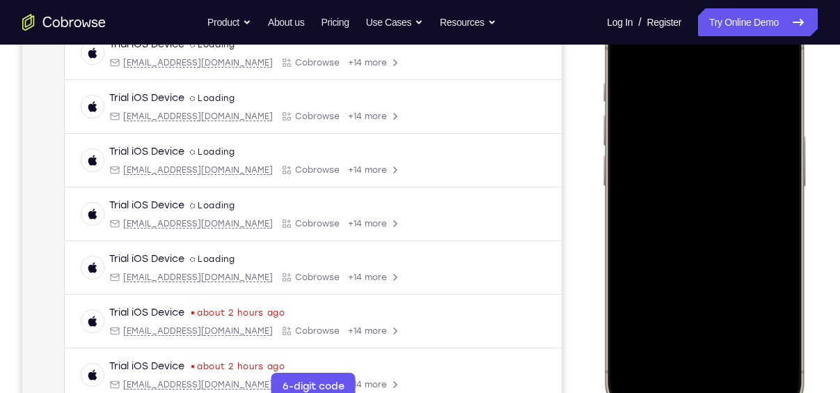
scroll to position [227, 0]
click at [709, 161] on div at bounding box center [703, 209] width 183 height 397
click at [627, 63] on div at bounding box center [703, 209] width 183 height 397
click at [627, 53] on div at bounding box center [703, 209] width 183 height 397
click at [770, 357] on div at bounding box center [703, 209] width 183 height 397
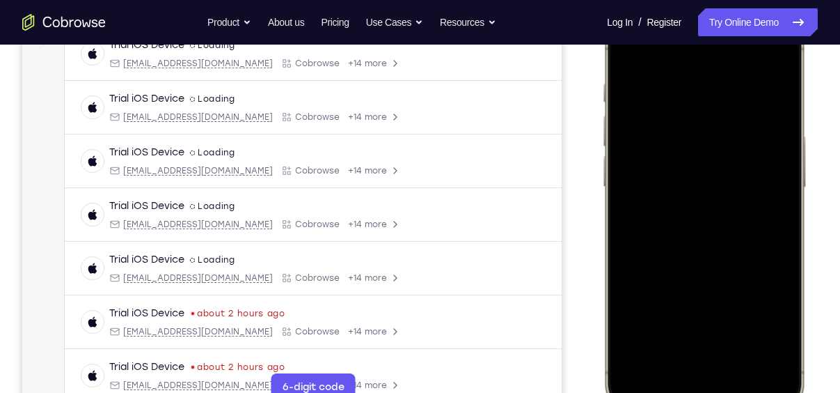
drag, startPoint x: 754, startPoint y: 257, endPoint x: 752, endPoint y: 100, distance: 157.3
click at [752, 100] on div at bounding box center [703, 209] width 183 height 397
click at [770, 286] on div at bounding box center [703, 209] width 183 height 397
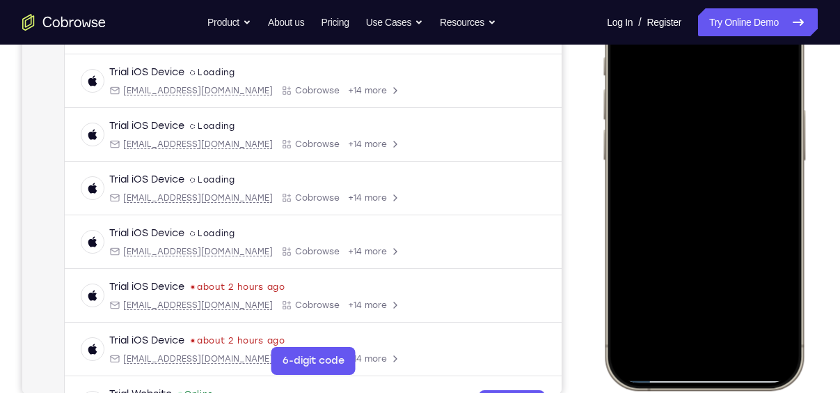
scroll to position [255, 0]
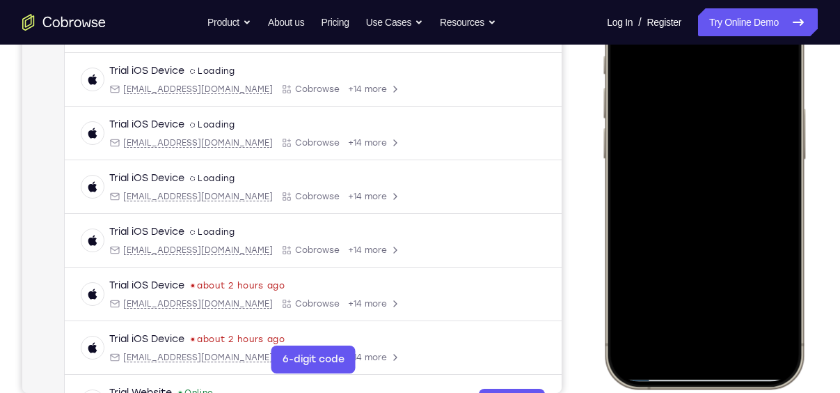
click at [743, 347] on div at bounding box center [703, 181] width 183 height 397
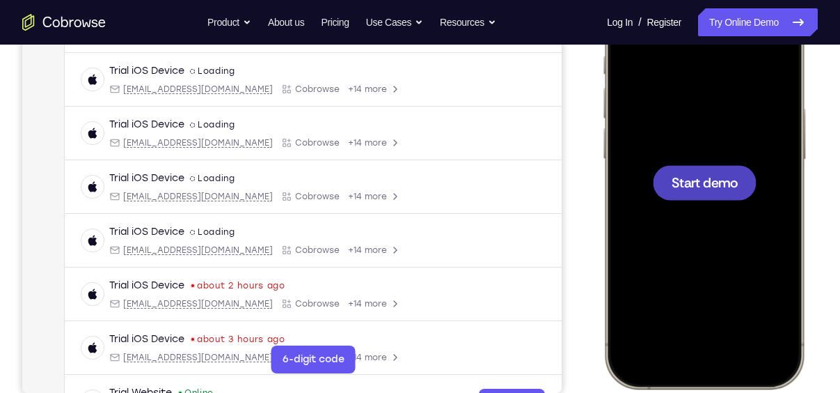
click at [642, 198] on div at bounding box center [703, 181] width 183 height 397
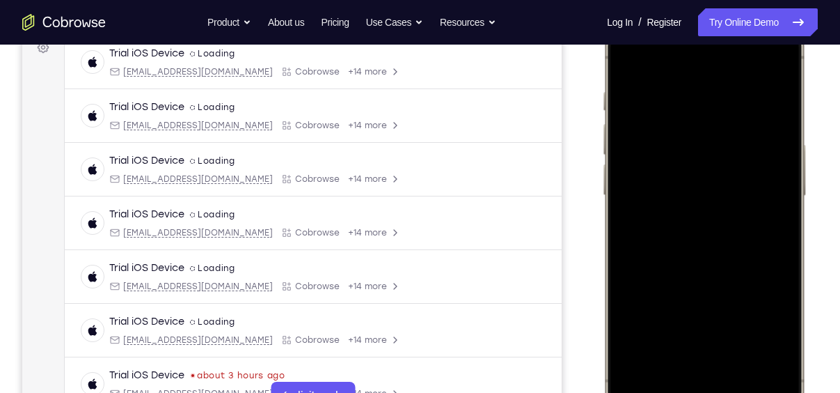
scroll to position [293, 0]
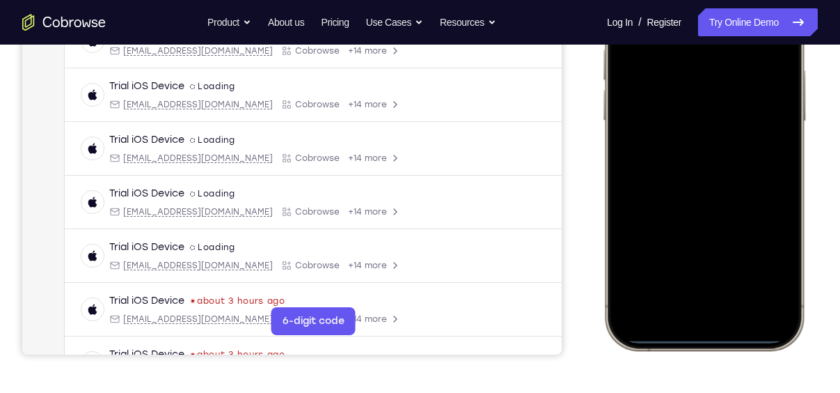
click at [680, 317] on div at bounding box center [703, 143] width 183 height 397
click at [687, 290] on div at bounding box center [703, 143] width 183 height 397
click at [686, 162] on div at bounding box center [703, 143] width 183 height 397
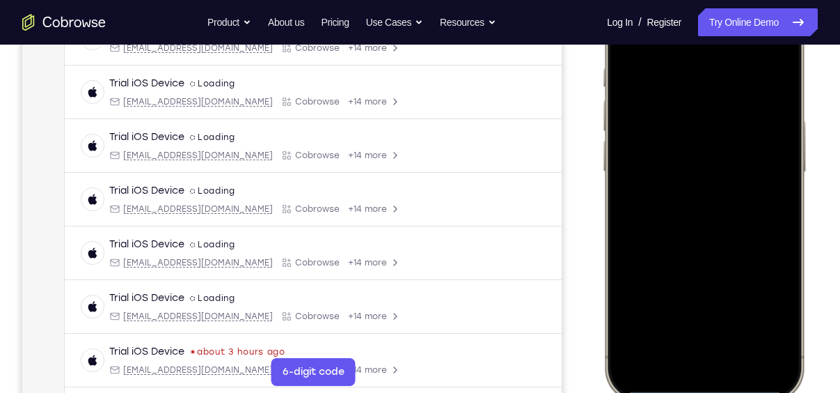
click at [727, 128] on div at bounding box center [703, 194] width 183 height 397
click at [702, 164] on div at bounding box center [703, 194] width 183 height 397
click at [703, 205] on div at bounding box center [703, 194] width 183 height 397
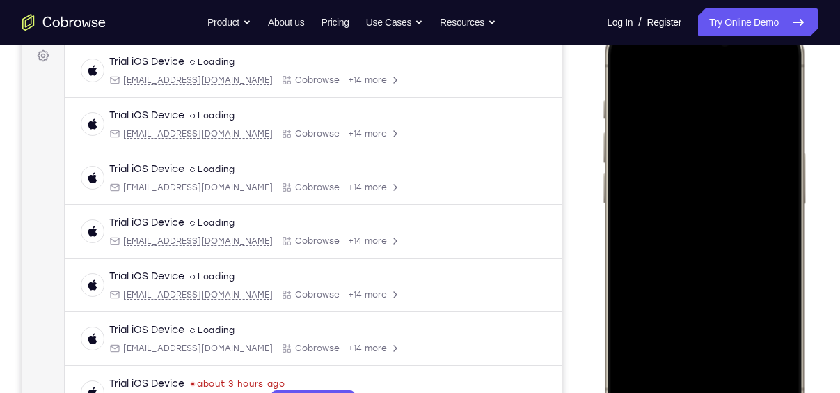
scroll to position [207, 0]
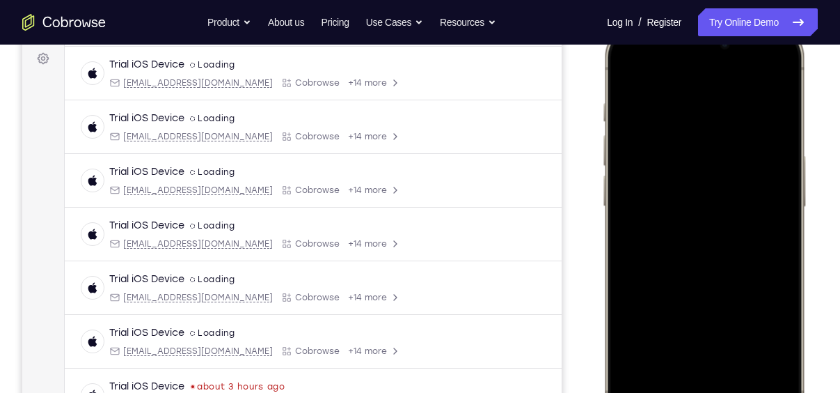
click at [697, 292] on div at bounding box center [703, 229] width 183 height 397
click at [741, 351] on div at bounding box center [703, 229] width 183 height 397
click at [706, 184] on div at bounding box center [703, 229] width 183 height 397
click at [692, 349] on div at bounding box center [703, 229] width 183 height 397
click at [626, 77] on div at bounding box center [703, 229] width 183 height 397
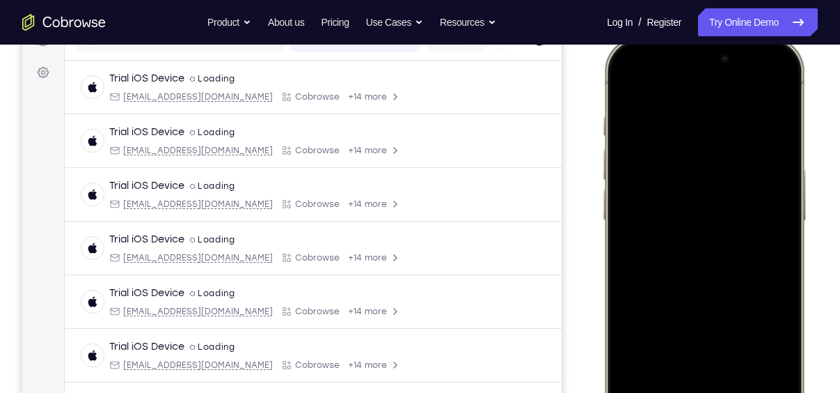
scroll to position [192, 0]
click at [626, 83] on div at bounding box center [703, 244] width 183 height 397
click at [679, 132] on div at bounding box center [703, 244] width 183 height 397
click at [768, 94] on div at bounding box center [703, 244] width 183 height 397
drag, startPoint x: 718, startPoint y: 262, endPoint x: 751, endPoint y: 94, distance: 171.0
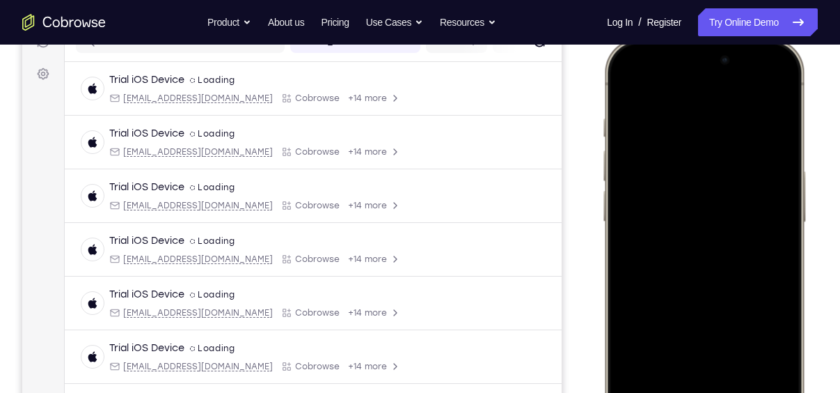
click at [751, 94] on div at bounding box center [703, 244] width 183 height 397
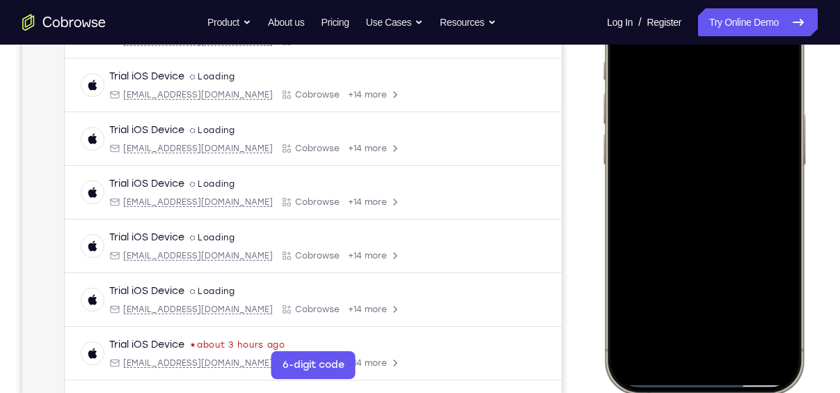
scroll to position [253, 0]
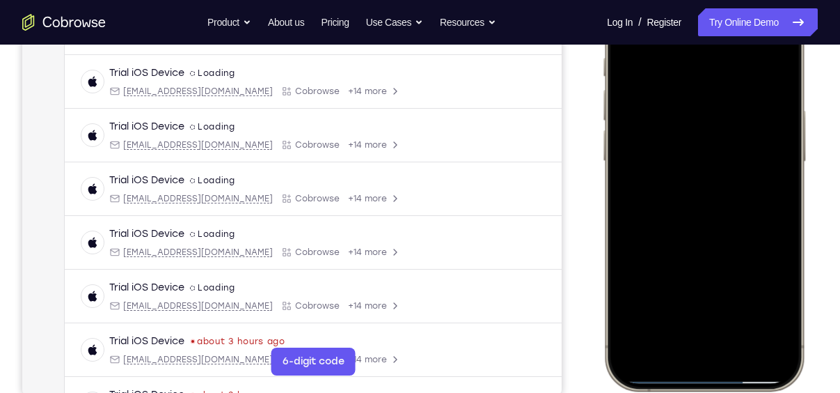
click at [737, 354] on div at bounding box center [703, 183] width 183 height 397
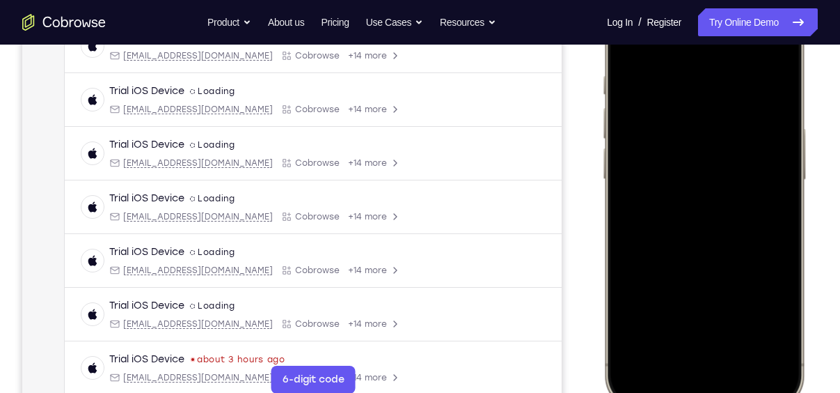
click at [721, 218] on div at bounding box center [703, 201] width 183 height 397
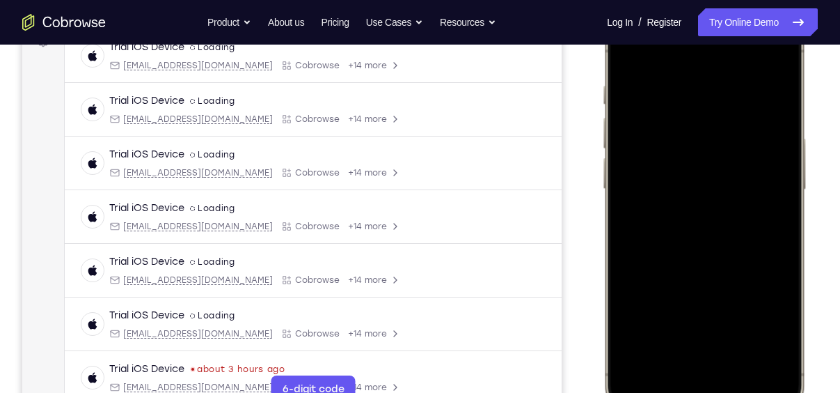
scroll to position [224, 0]
click at [627, 52] on div at bounding box center [703, 212] width 183 height 397
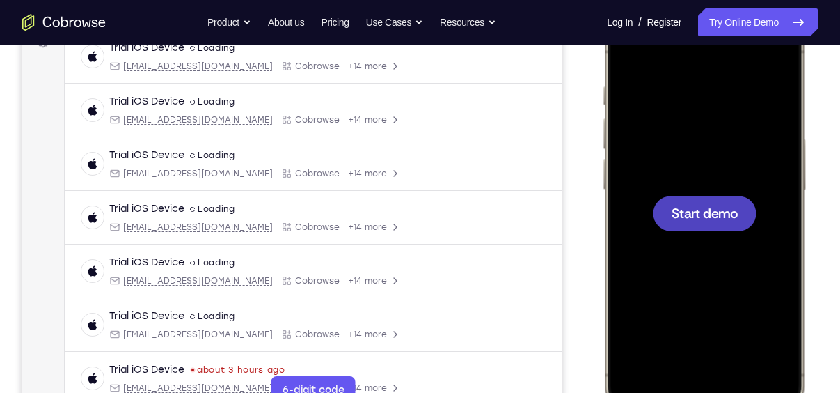
click at [700, 242] on div at bounding box center [703, 212] width 183 height 397
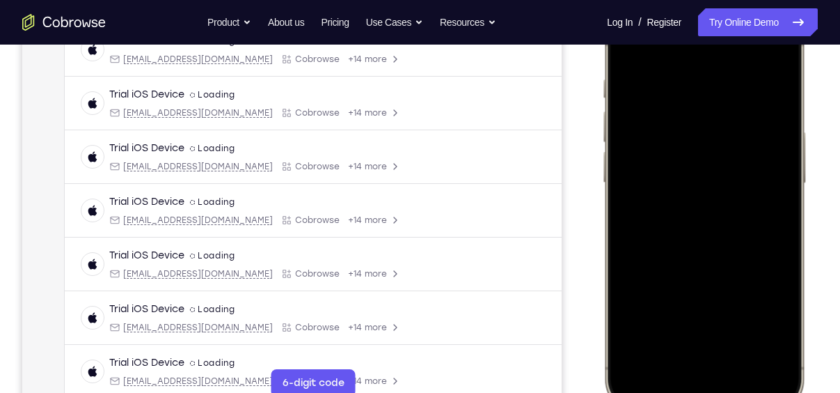
scroll to position [306, 0]
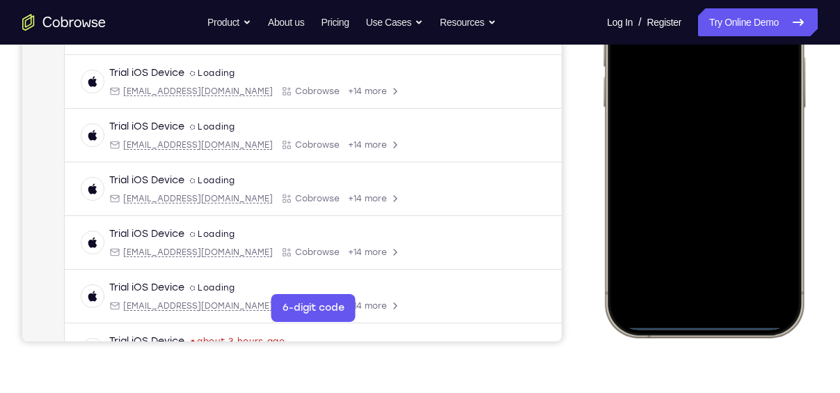
click at [670, 306] on div at bounding box center [703, 130] width 183 height 397
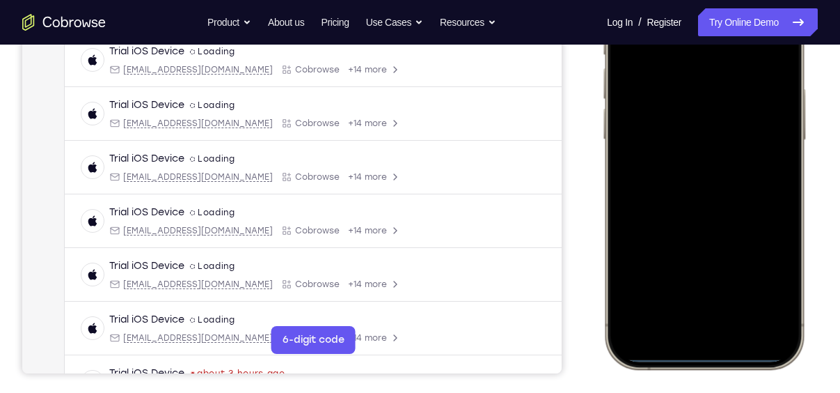
click at [683, 339] on div at bounding box center [703, 162] width 183 height 397
click at [743, 315] on div at bounding box center [703, 162] width 183 height 397
click at [692, 186] on div at bounding box center [703, 162] width 183 height 397
click at [725, 113] on div at bounding box center [703, 162] width 183 height 397
click at [722, 130] on div at bounding box center [703, 162] width 183 height 397
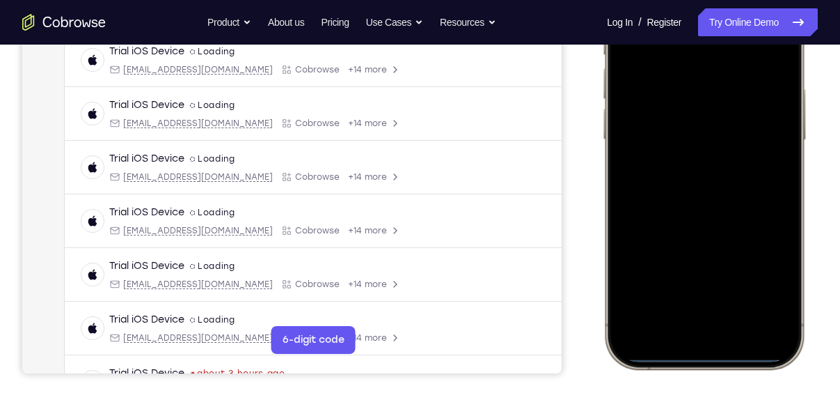
click at [722, 166] on div at bounding box center [703, 162] width 183 height 397
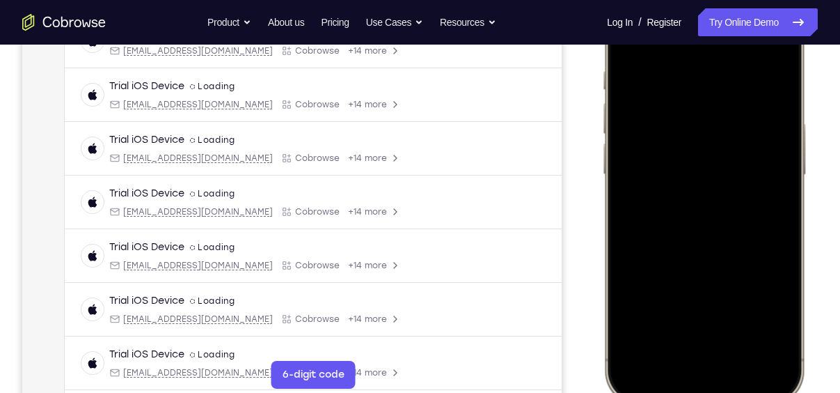
scroll to position [239, 0]
click at [725, 255] on div at bounding box center [703, 197] width 183 height 397
click at [743, 322] on div at bounding box center [703, 197] width 183 height 397
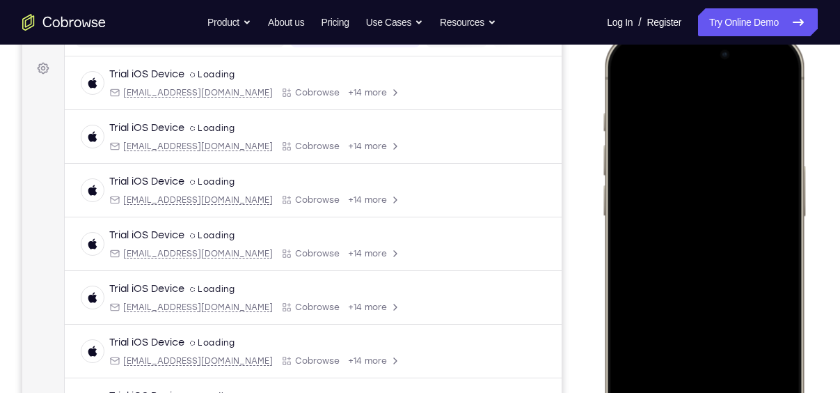
scroll to position [198, 0]
click at [631, 74] on div at bounding box center [703, 238] width 183 height 397
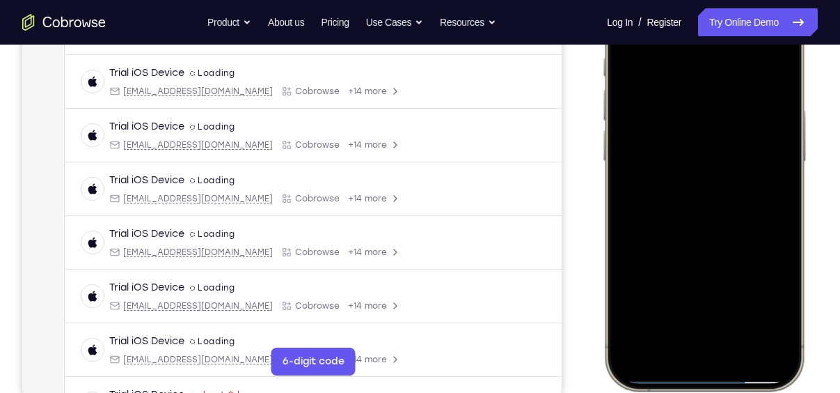
scroll to position [260, 0]
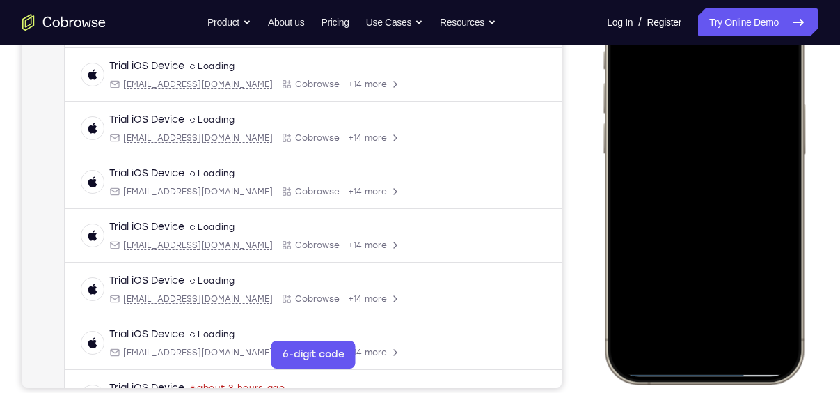
drag, startPoint x: 747, startPoint y: 197, endPoint x: 757, endPoint y: 98, distance: 99.3
click at [757, 98] on div at bounding box center [703, 176] width 183 height 397
click at [629, 269] on div at bounding box center [703, 176] width 183 height 397
drag, startPoint x: 720, startPoint y: 287, endPoint x: 720, endPoint y: 111, distance: 176.1
click at [720, 111] on div at bounding box center [703, 176] width 183 height 397
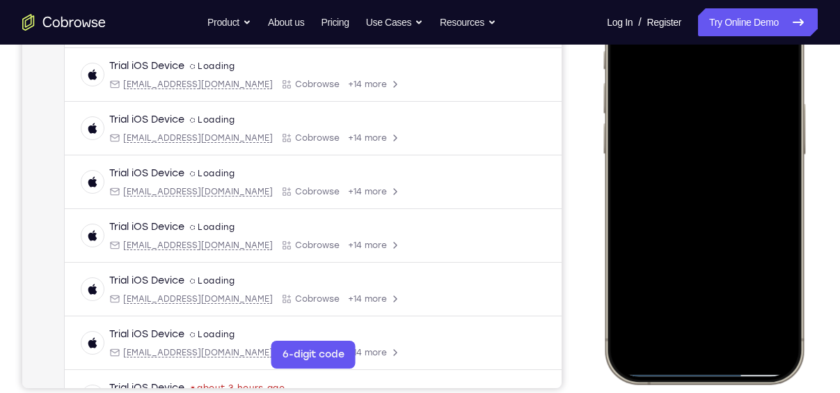
drag, startPoint x: 715, startPoint y: 268, endPoint x: 715, endPoint y: 126, distance: 142.0
click at [715, 126] on div at bounding box center [703, 176] width 183 height 397
drag, startPoint x: 736, startPoint y: 258, endPoint x: 745, endPoint y: 67, distance: 190.9
click at [745, 67] on div at bounding box center [703, 176] width 183 height 397
drag, startPoint x: 732, startPoint y: 245, endPoint x: 752, endPoint y: 74, distance: 171.6
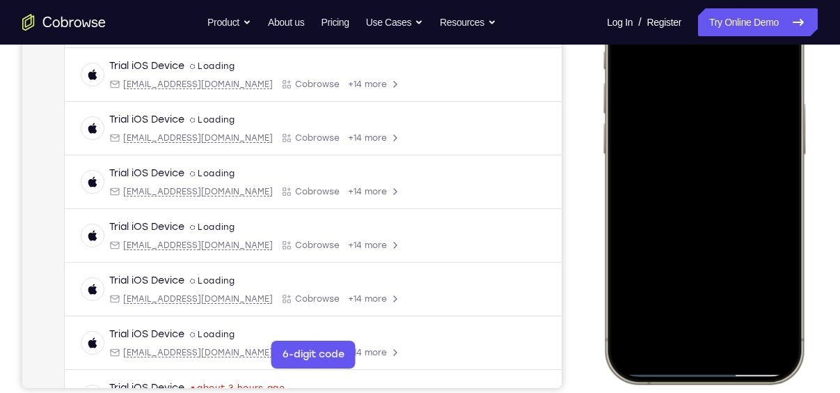
click at [752, 74] on div at bounding box center [703, 176] width 183 height 397
drag, startPoint x: 729, startPoint y: 276, endPoint x: 750, endPoint y: 95, distance: 181.4
click at [750, 95] on div at bounding box center [703, 176] width 183 height 397
drag, startPoint x: 729, startPoint y: 248, endPoint x: 738, endPoint y: 134, distance: 114.6
click at [738, 134] on div at bounding box center [703, 176] width 183 height 397
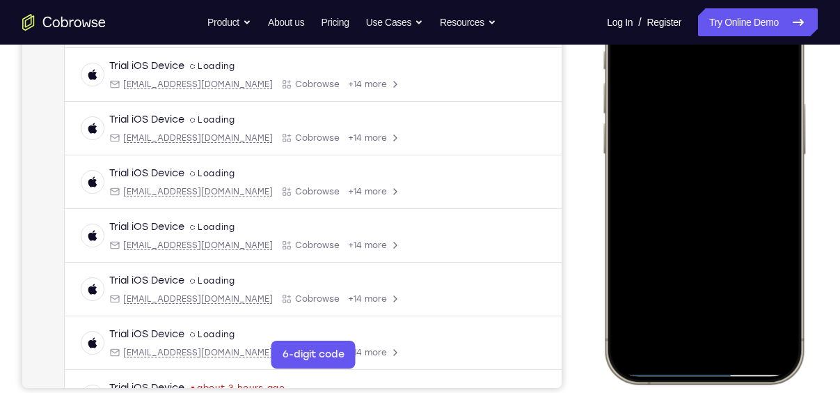
drag, startPoint x: 727, startPoint y: 290, endPoint x: 735, endPoint y: 83, distance: 206.9
click at [735, 83] on div at bounding box center [703, 176] width 183 height 397
drag, startPoint x: 713, startPoint y: 245, endPoint x: 722, endPoint y: 156, distance: 89.5
click at [722, 156] on div at bounding box center [703, 176] width 183 height 397
click at [628, 237] on div at bounding box center [703, 176] width 183 height 397
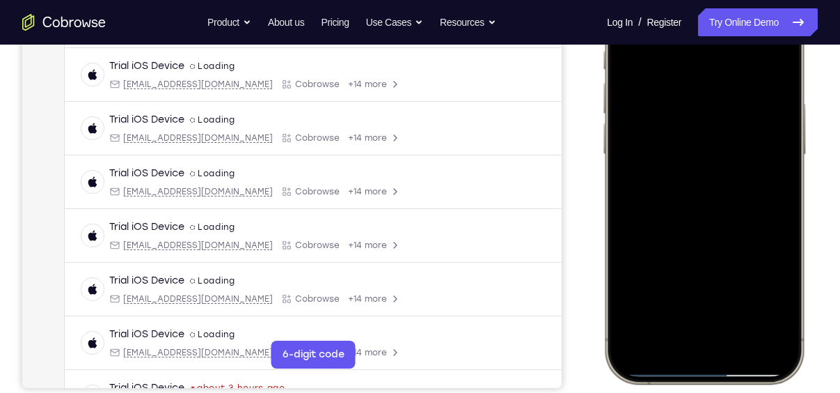
drag, startPoint x: 728, startPoint y: 280, endPoint x: 735, endPoint y: 24, distance: 255.5
click at [735, 24] on div at bounding box center [703, 176] width 183 height 397
click at [787, 200] on div at bounding box center [703, 176] width 183 height 397
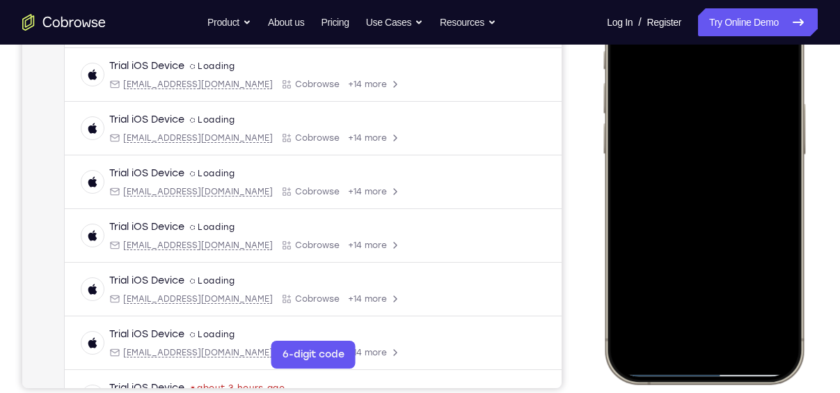
drag, startPoint x: 733, startPoint y: 248, endPoint x: 747, endPoint y: 67, distance: 182.2
click at [747, 67] on div at bounding box center [703, 176] width 183 height 397
drag, startPoint x: 730, startPoint y: 239, endPoint x: 738, endPoint y: 93, distance: 146.4
click at [738, 93] on div at bounding box center [703, 176] width 183 height 397
drag, startPoint x: 727, startPoint y: 250, endPoint x: 740, endPoint y: 131, distance: 119.7
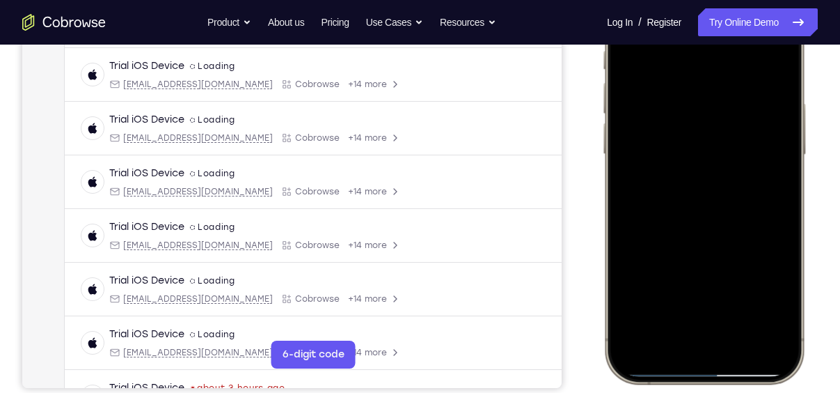
click at [740, 131] on div at bounding box center [703, 176] width 183 height 397
click at [785, 123] on div at bounding box center [703, 176] width 183 height 397
drag, startPoint x: 738, startPoint y: 282, endPoint x: 750, endPoint y: 102, distance: 180.0
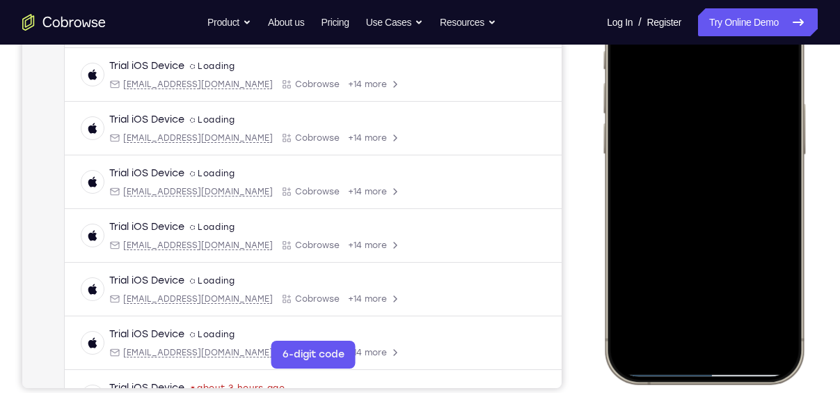
click at [750, 102] on div at bounding box center [703, 176] width 183 height 397
drag, startPoint x: 728, startPoint y: 244, endPoint x: 747, endPoint y: 59, distance: 186.1
click at [747, 59] on div at bounding box center [703, 176] width 183 height 397
drag, startPoint x: 715, startPoint y: 245, endPoint x: 732, endPoint y: 98, distance: 147.8
click at [732, 98] on div at bounding box center [703, 176] width 183 height 397
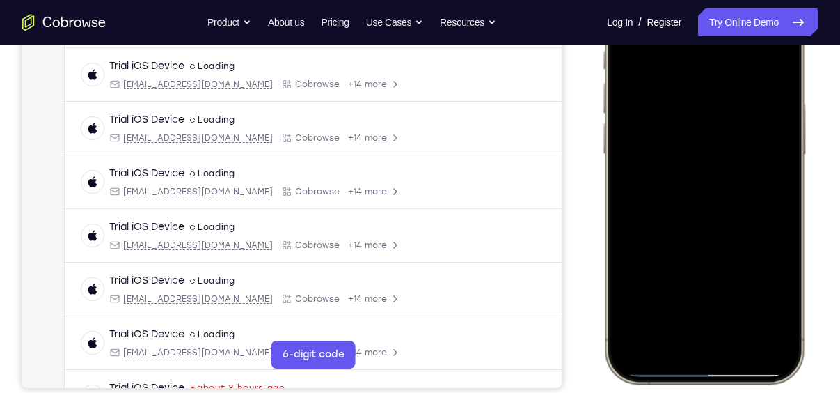
drag, startPoint x: 709, startPoint y: 238, endPoint x: 737, endPoint y: 66, distance: 174.3
click at [737, 66] on div at bounding box center [703, 176] width 183 height 397
drag, startPoint x: 732, startPoint y: 224, endPoint x: 731, endPoint y: 120, distance: 103.7
click at [731, 120] on div at bounding box center [703, 176] width 183 height 397
click at [784, 172] on div at bounding box center [703, 176] width 183 height 397
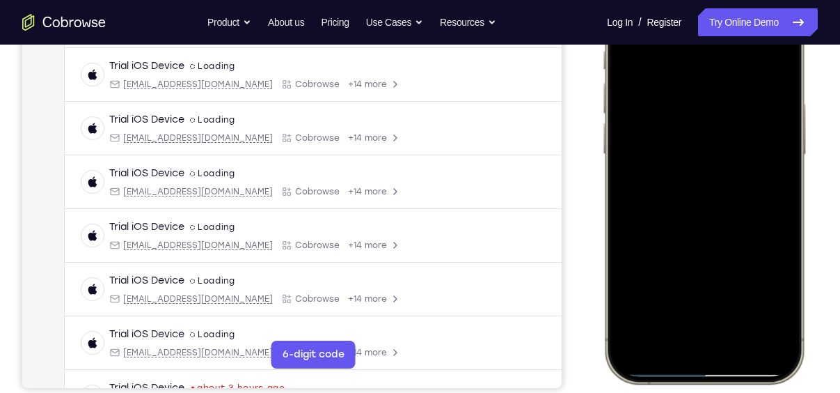
click at [784, 172] on div at bounding box center [703, 176] width 183 height 397
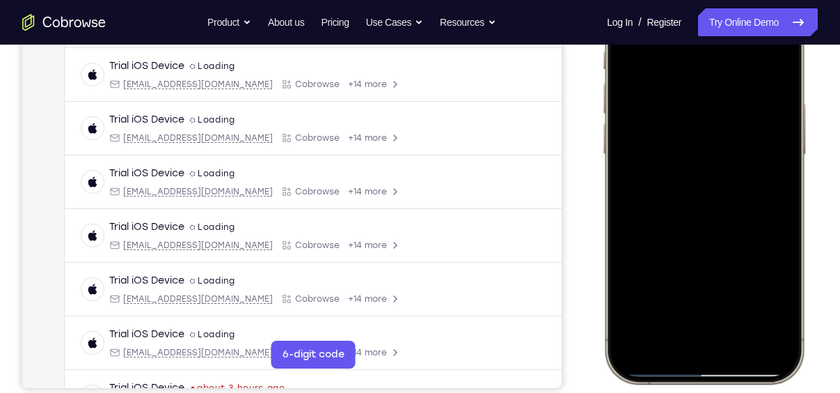
click at [784, 172] on div at bounding box center [703, 176] width 183 height 397
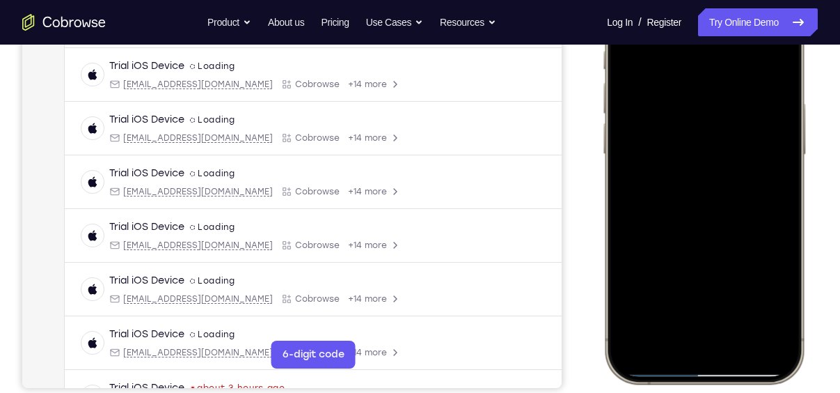
click at [784, 172] on div at bounding box center [703, 176] width 183 height 397
drag, startPoint x: 741, startPoint y: 164, endPoint x: 741, endPoint y: 260, distance: 96.0
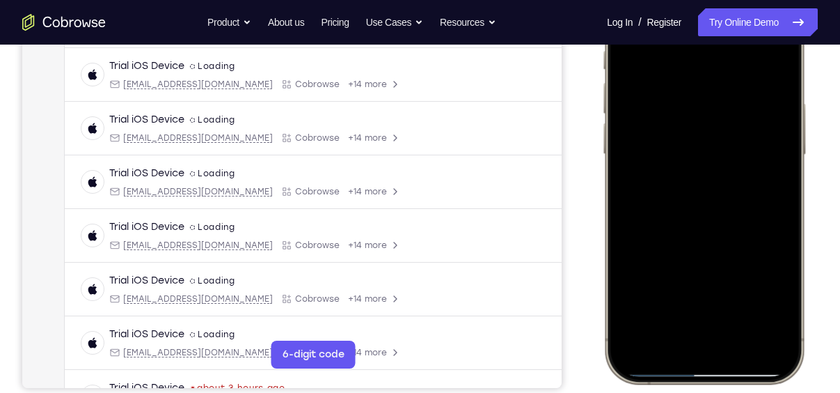
click at [741, 260] on div at bounding box center [703, 176] width 183 height 397
click at [772, 325] on div at bounding box center [703, 176] width 183 height 397
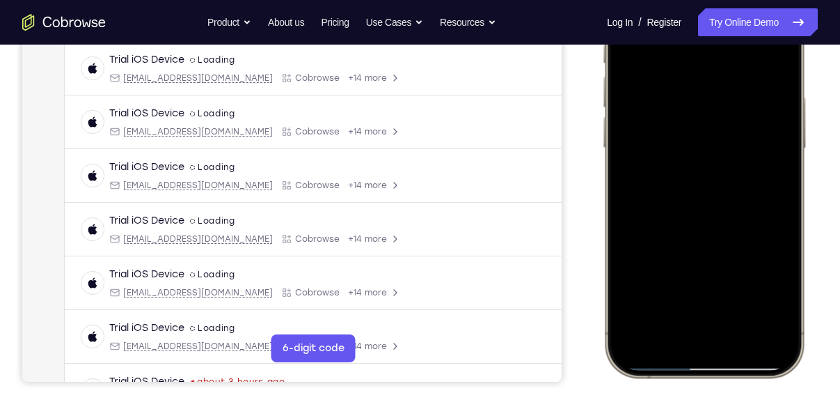
scroll to position [267, 0]
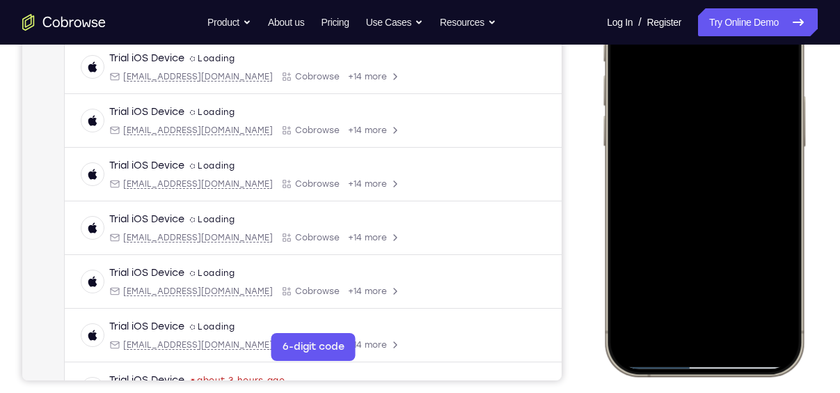
click at [739, 295] on div at bounding box center [703, 169] width 183 height 397
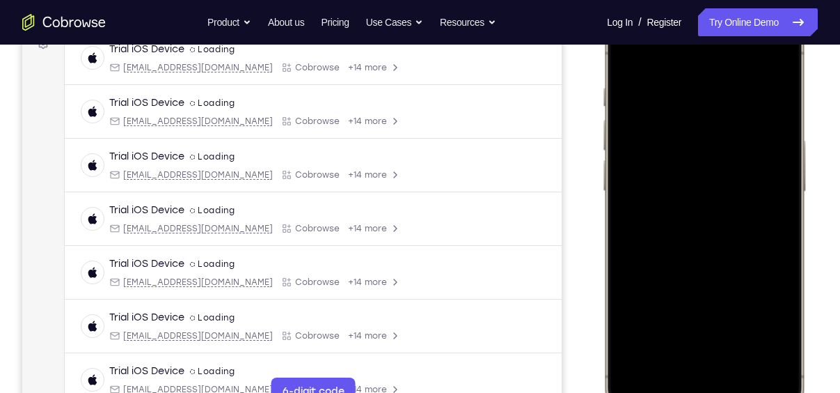
scroll to position [221, 0]
click at [631, 54] on div at bounding box center [703, 215] width 183 height 397
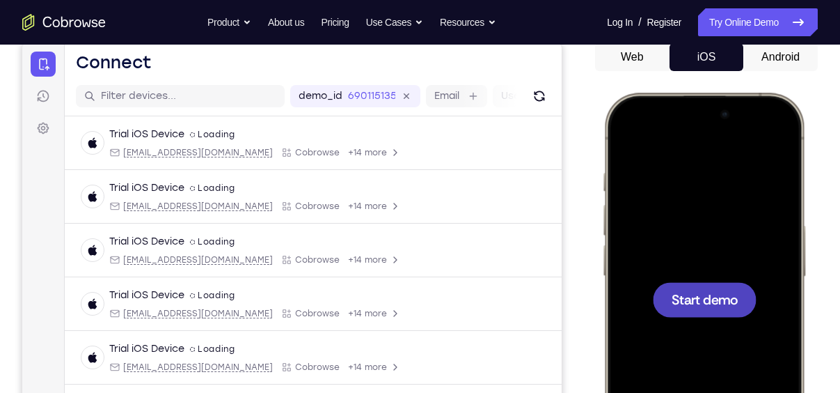
scroll to position [139, 0]
click at [693, 282] on div at bounding box center [705, 298] width 104 height 35
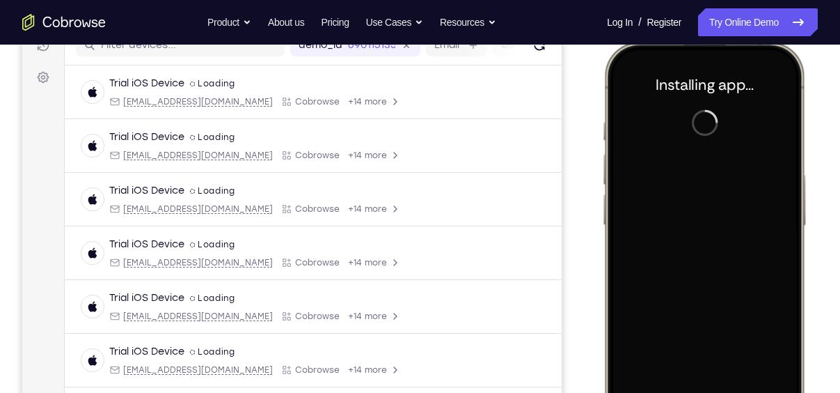
scroll to position [219, 0]
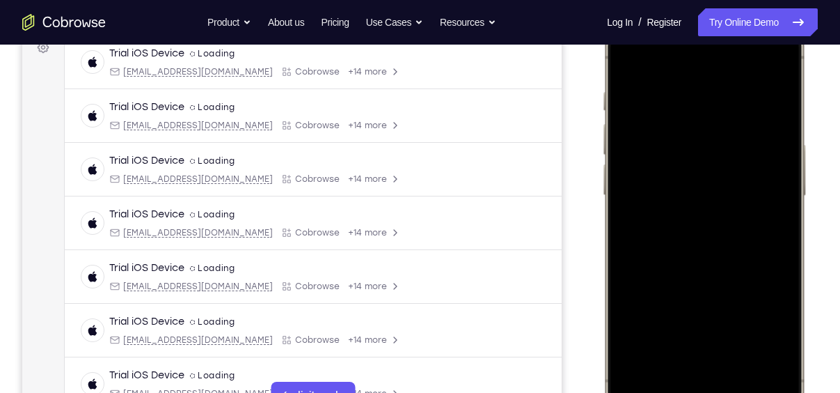
click at [772, 251] on div at bounding box center [703, 217] width 183 height 397
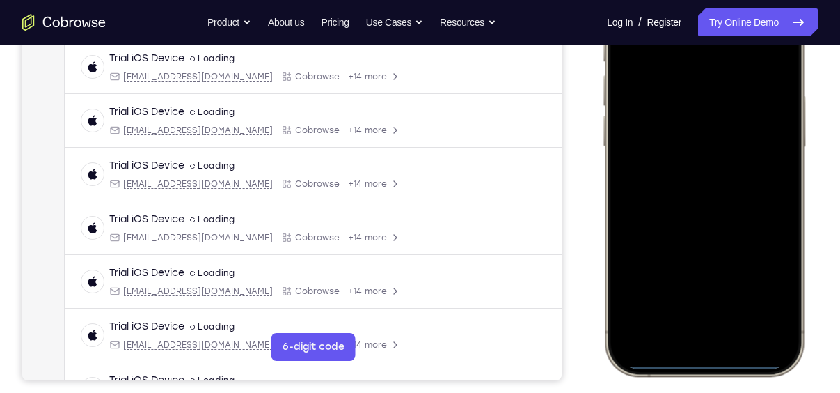
scroll to position [269, 0]
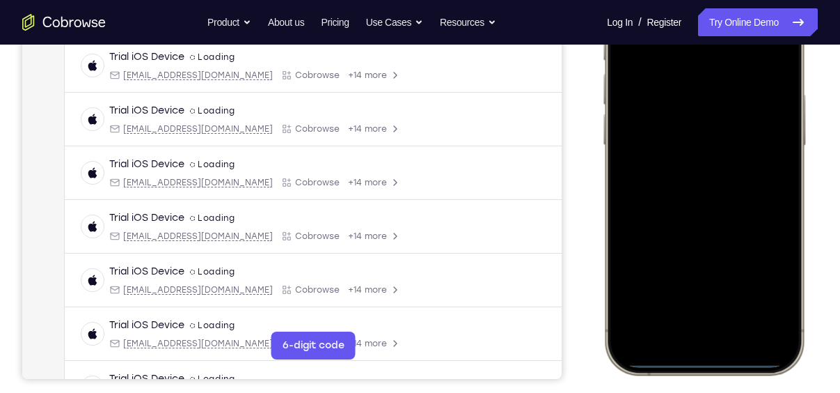
click at [669, 327] on div at bounding box center [703, 167] width 183 height 397
click at [686, 342] on div at bounding box center [703, 167] width 183 height 397
click at [688, 322] on div at bounding box center [703, 167] width 183 height 397
click at [687, 191] on div at bounding box center [703, 167] width 183 height 397
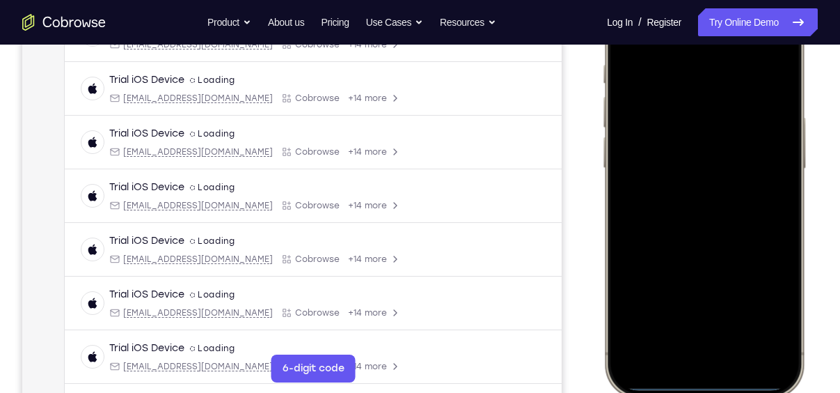
scroll to position [245, 0]
click at [713, 132] on div at bounding box center [703, 191] width 183 height 397
click at [711, 175] on div at bounding box center [703, 191] width 183 height 397
click at [711, 196] on div at bounding box center [703, 191] width 183 height 397
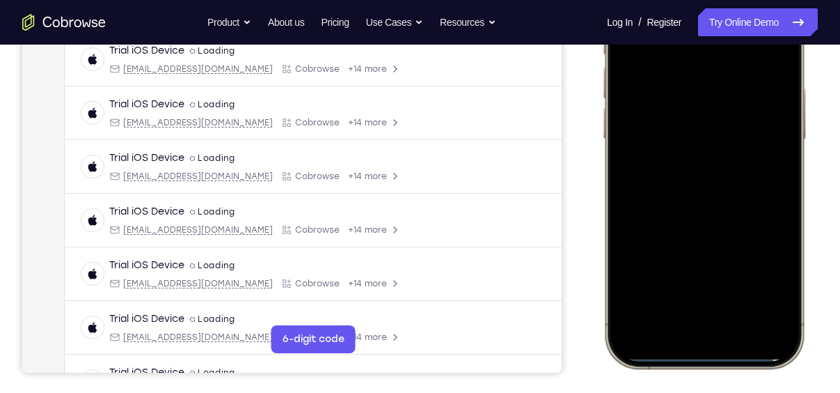
scroll to position [279, 0]
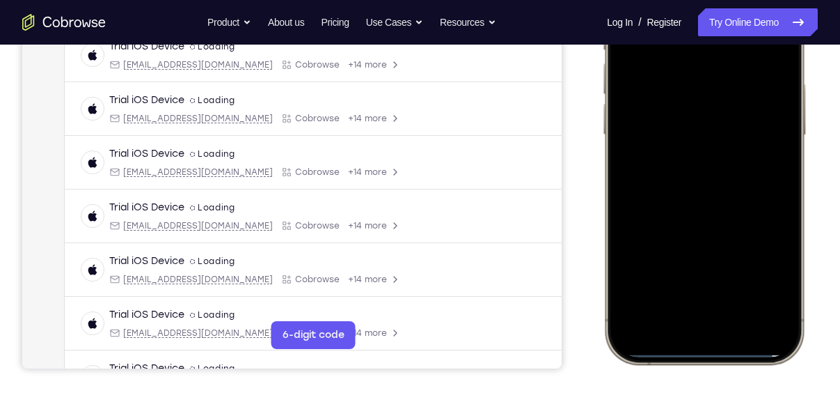
click at [720, 221] on div at bounding box center [703, 157] width 183 height 397
click at [738, 279] on div at bounding box center [703, 157] width 183 height 397
click at [720, 115] on div at bounding box center [703, 157] width 183 height 397
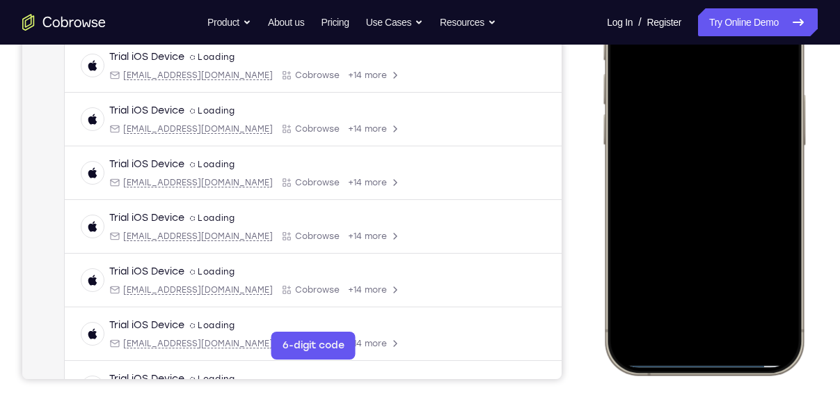
scroll to position [269, 0]
click at [704, 285] on div at bounding box center [703, 167] width 183 height 397
click at [649, 280] on div at bounding box center [703, 167] width 183 height 397
click at [747, 279] on div at bounding box center [703, 167] width 183 height 397
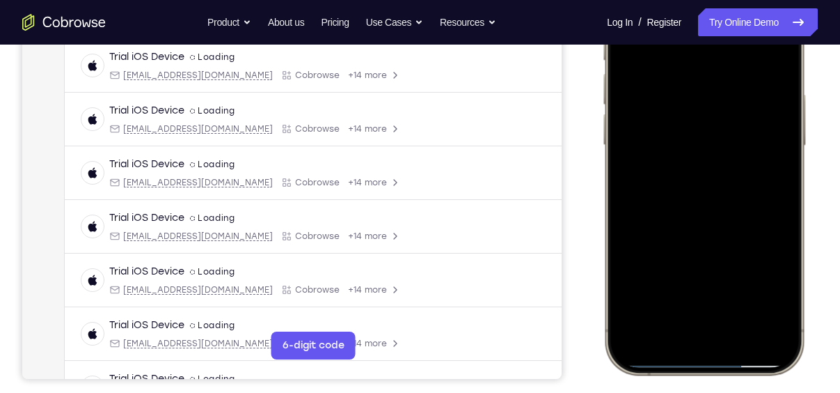
click at [747, 279] on div at bounding box center [703, 167] width 183 height 397
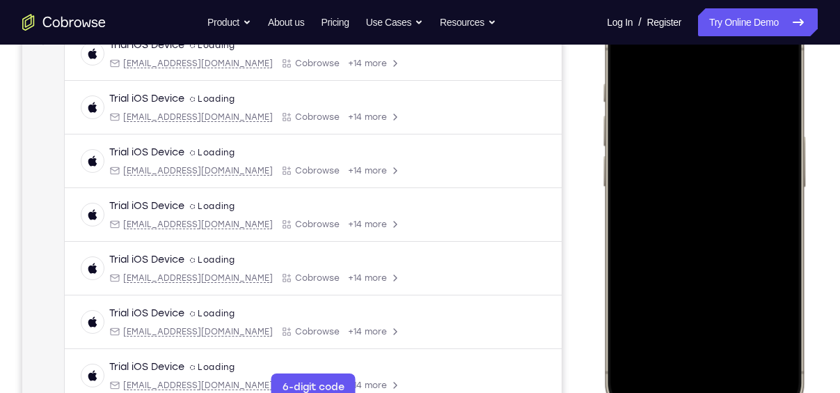
scroll to position [227, 0]
click at [625, 56] on div at bounding box center [703, 209] width 183 height 397
click at [625, 51] on div at bounding box center [703, 209] width 183 height 397
click at [720, 260] on div at bounding box center [703, 209] width 183 height 397
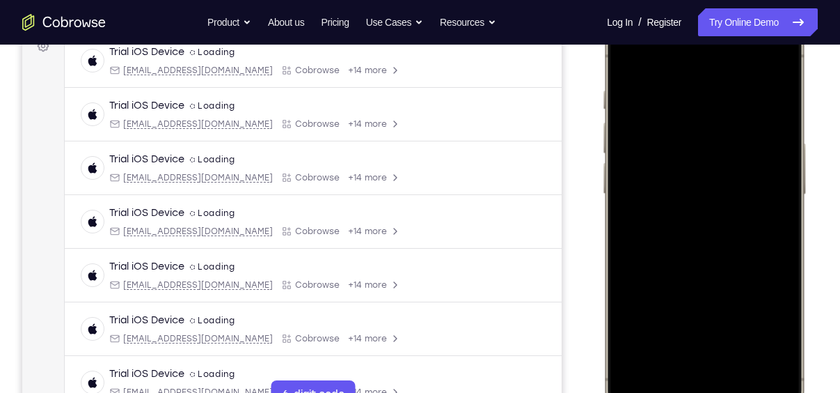
scroll to position [209, 0]
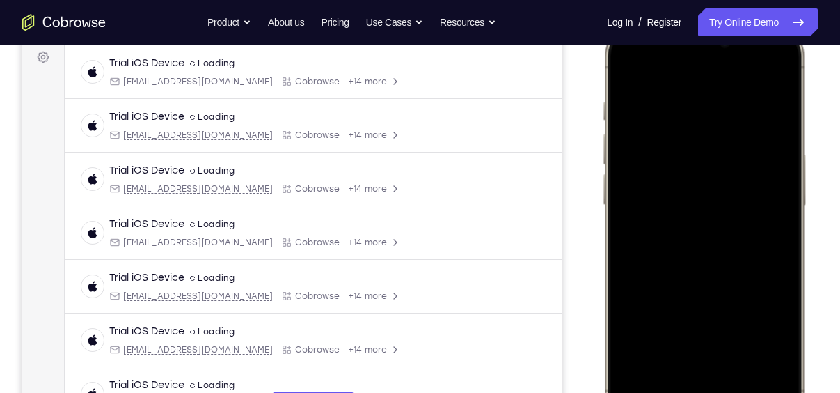
click at [626, 74] on div at bounding box center [703, 227] width 183 height 397
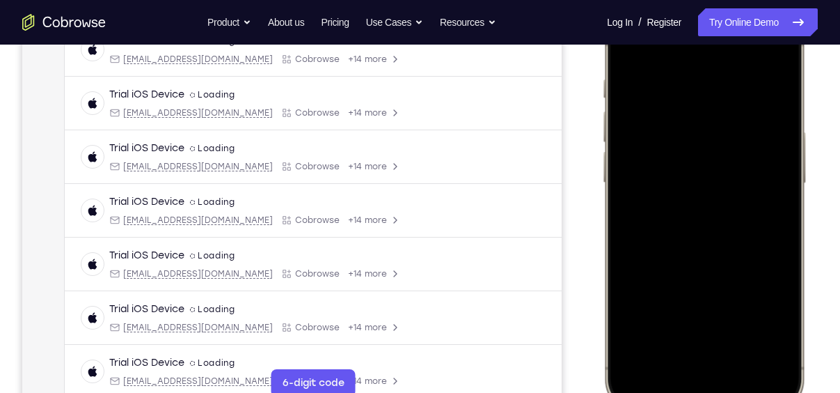
scroll to position [230, 0]
click at [718, 227] on div at bounding box center [703, 206] width 183 height 397
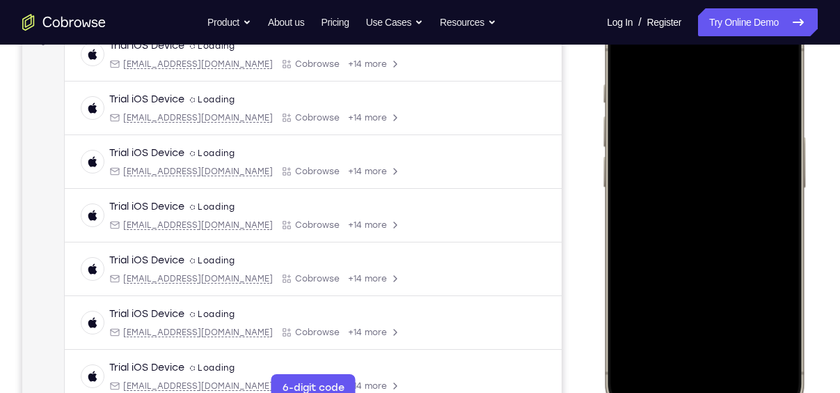
click at [628, 56] on div at bounding box center [703, 210] width 183 height 397
click at [699, 261] on div at bounding box center [703, 210] width 183 height 397
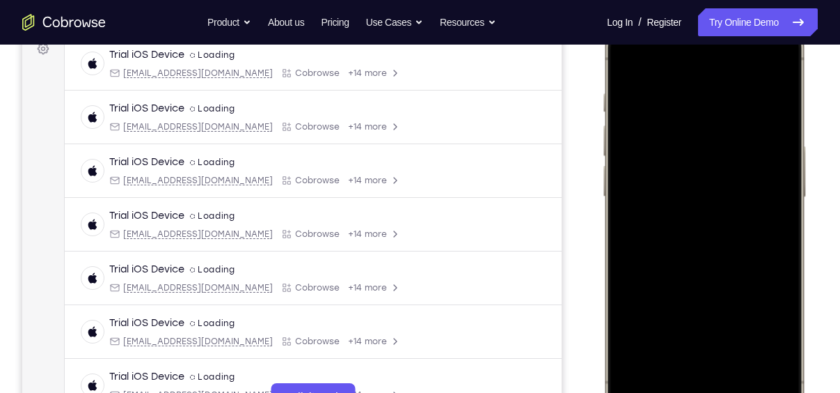
scroll to position [216, 0]
click at [623, 55] on div at bounding box center [703, 220] width 183 height 397
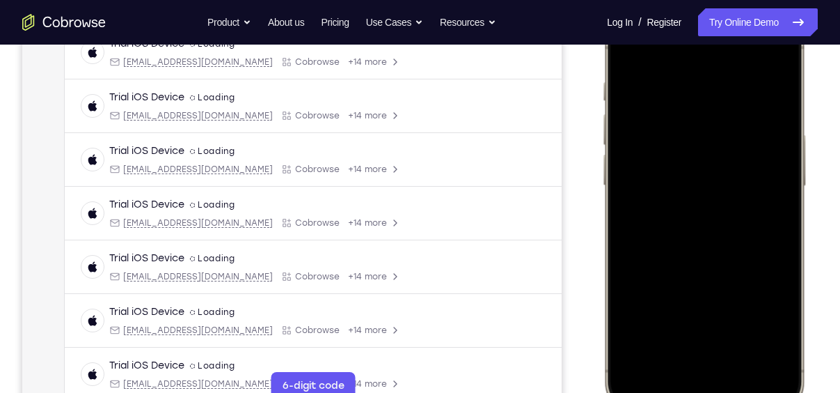
scroll to position [207, 0]
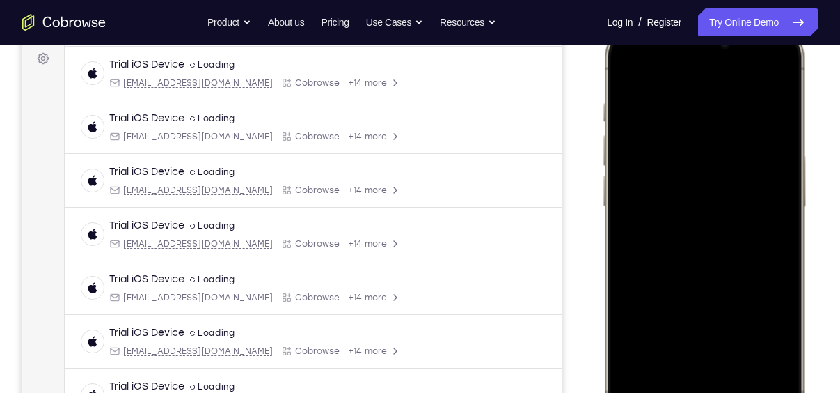
click at [632, 68] on div at bounding box center [703, 229] width 183 height 397
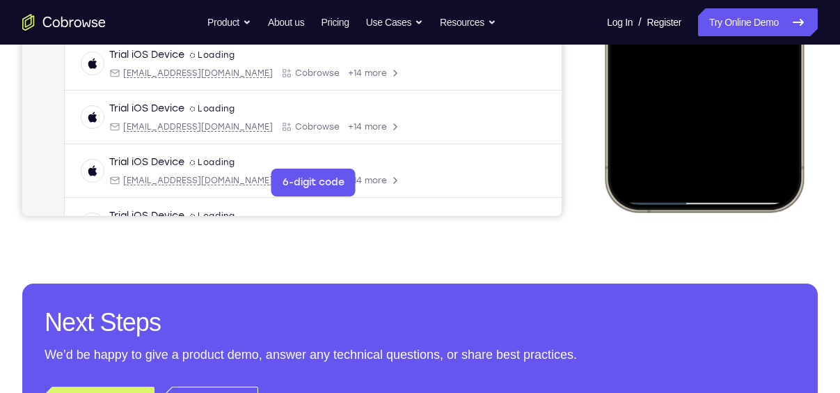
scroll to position [272, 0]
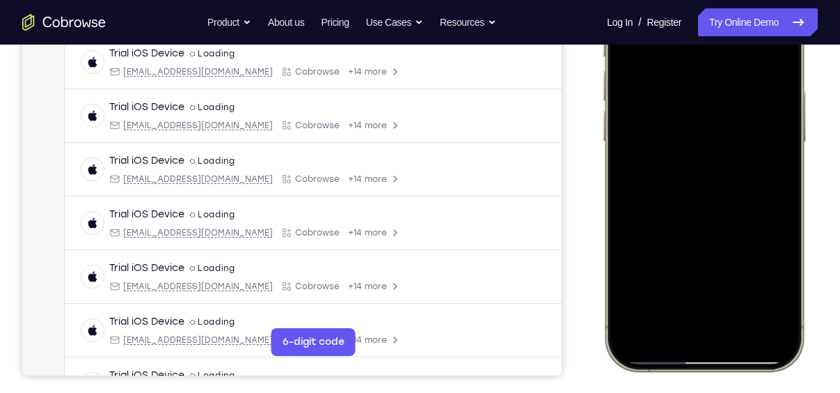
drag, startPoint x: 746, startPoint y: 210, endPoint x: 766, endPoint y: 94, distance: 118.0
click at [766, 94] on div at bounding box center [703, 164] width 183 height 397
drag, startPoint x: 736, startPoint y: 216, endPoint x: 766, endPoint y: 69, distance: 150.4
click at [766, 69] on div at bounding box center [703, 164] width 183 height 397
drag, startPoint x: 723, startPoint y: 243, endPoint x: 745, endPoint y: 126, distance: 118.9
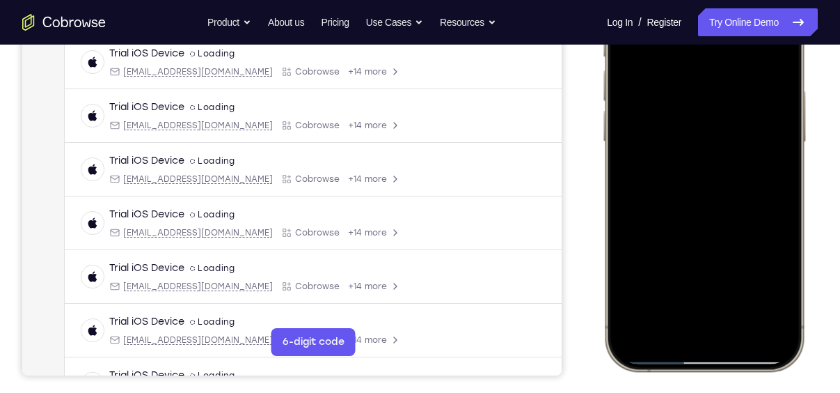
click at [745, 126] on div at bounding box center [703, 164] width 183 height 397
drag, startPoint x: 716, startPoint y: 240, endPoint x: 744, endPoint y: 77, distance: 165.9
click at [744, 77] on div at bounding box center [703, 164] width 183 height 397
click at [737, 326] on div at bounding box center [703, 164] width 183 height 397
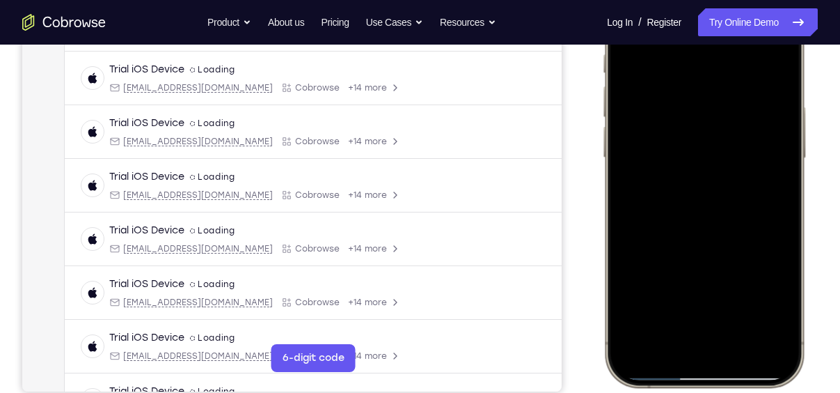
scroll to position [256, 0]
click at [703, 230] on div at bounding box center [703, 180] width 183 height 397
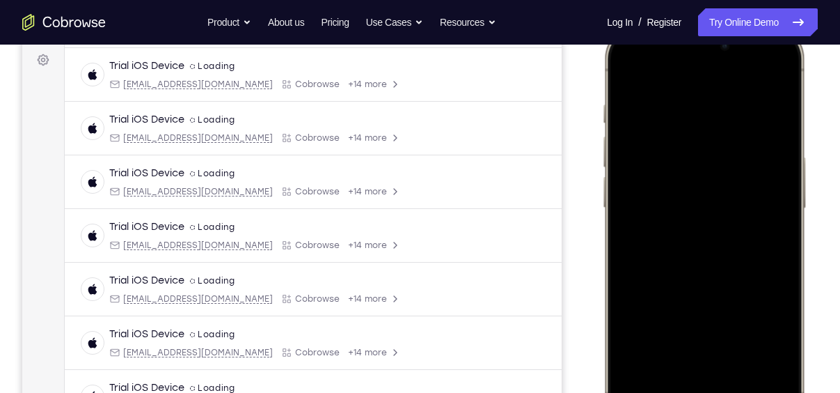
scroll to position [206, 0]
click at [624, 72] on div at bounding box center [703, 230] width 183 height 397
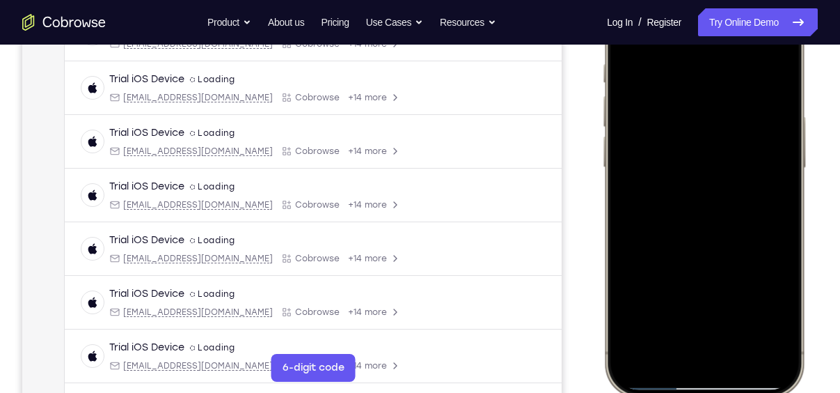
scroll to position [247, 0]
click at [666, 139] on div at bounding box center [703, 189] width 183 height 397
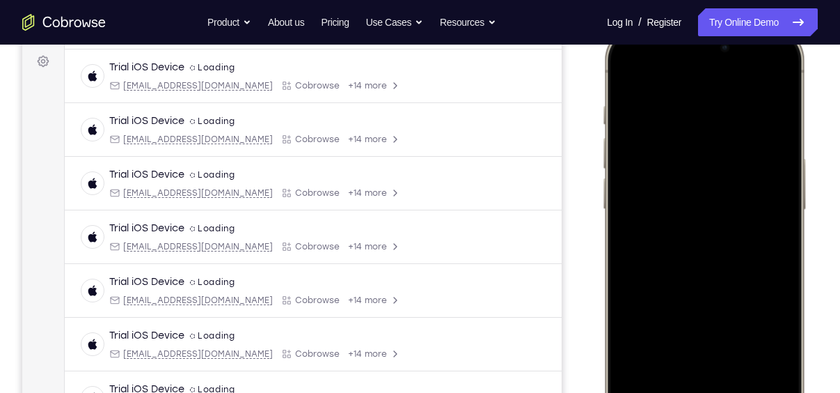
scroll to position [200, 0]
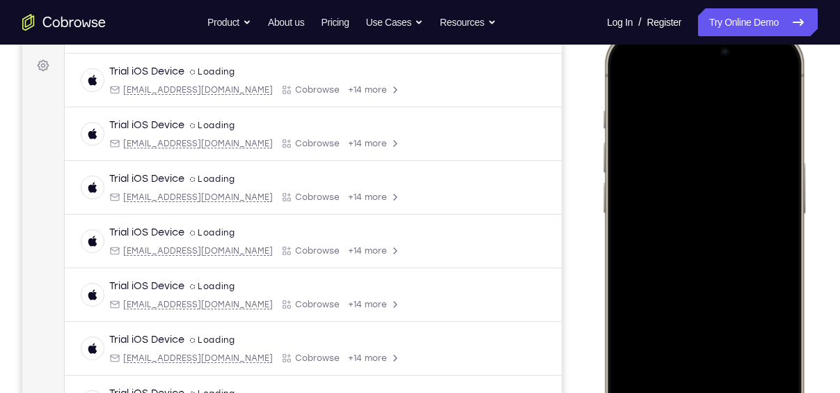
click at [629, 80] on div at bounding box center [703, 236] width 183 height 397
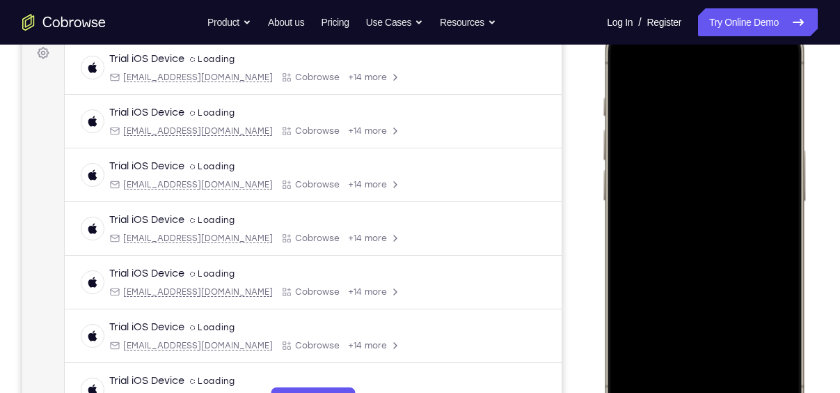
click at [703, 177] on div at bounding box center [703, 223] width 183 height 397
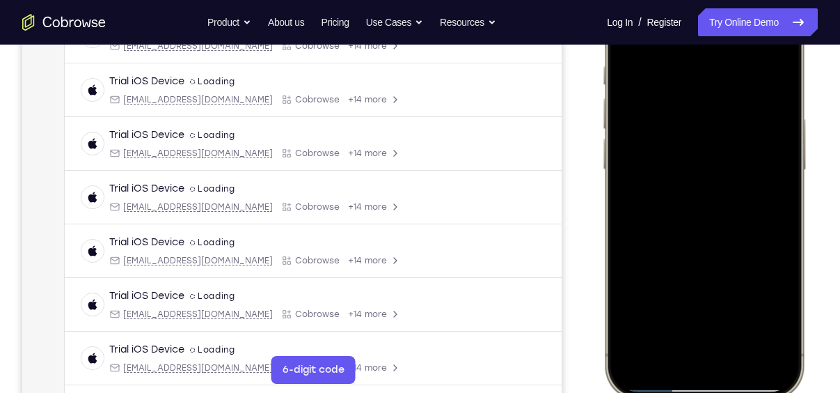
scroll to position [248, 0]
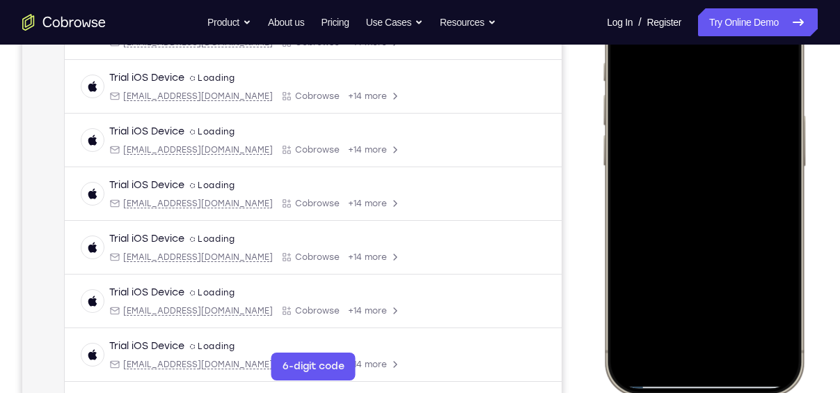
click at [771, 306] on div at bounding box center [703, 188] width 183 height 397
click at [699, 307] on div at bounding box center [703, 188] width 183 height 397
click at [662, 307] on div at bounding box center [703, 188] width 183 height 397
click at [773, 307] on div at bounding box center [703, 188] width 183 height 397
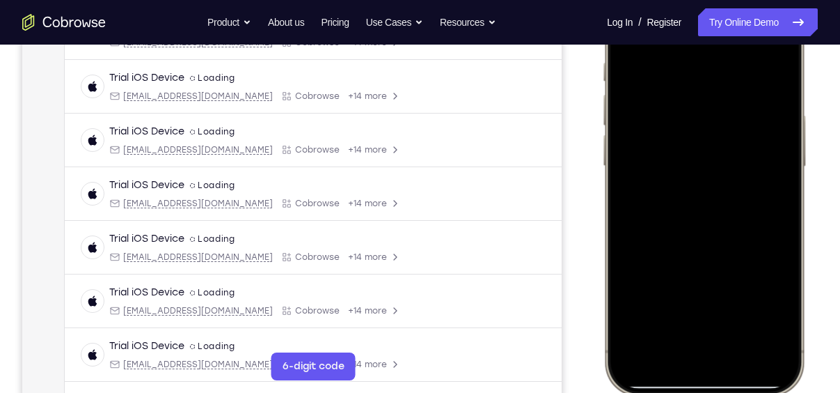
scroll to position [223, 0]
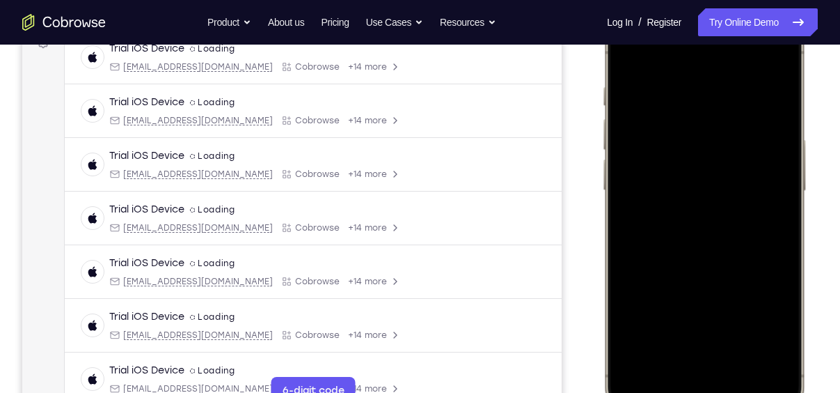
click at [721, 328] on div at bounding box center [703, 213] width 183 height 397
click at [774, 331] on div at bounding box center [703, 213] width 183 height 397
click at [625, 63] on div at bounding box center [703, 213] width 183 height 397
click at [686, 267] on div at bounding box center [703, 213] width 183 height 397
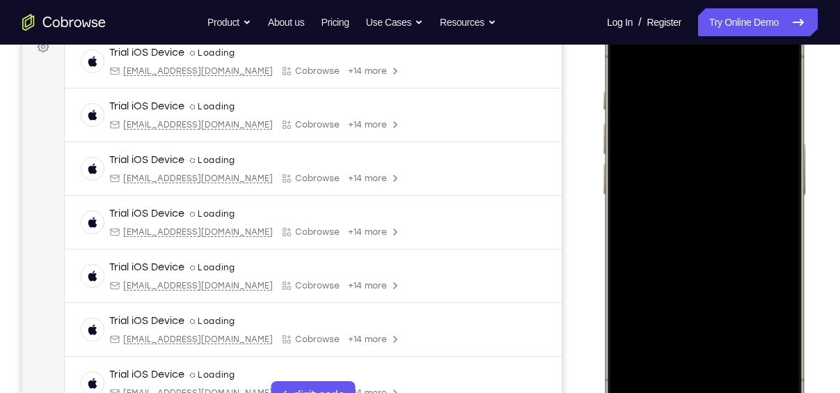
click at [627, 58] on div at bounding box center [703, 217] width 183 height 397
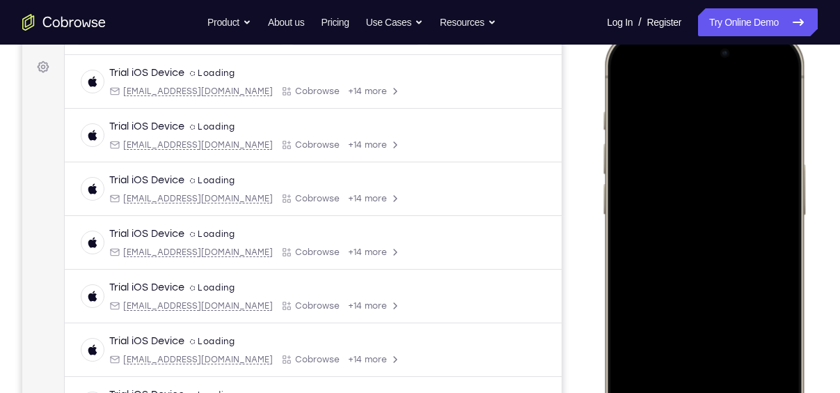
scroll to position [197, 0]
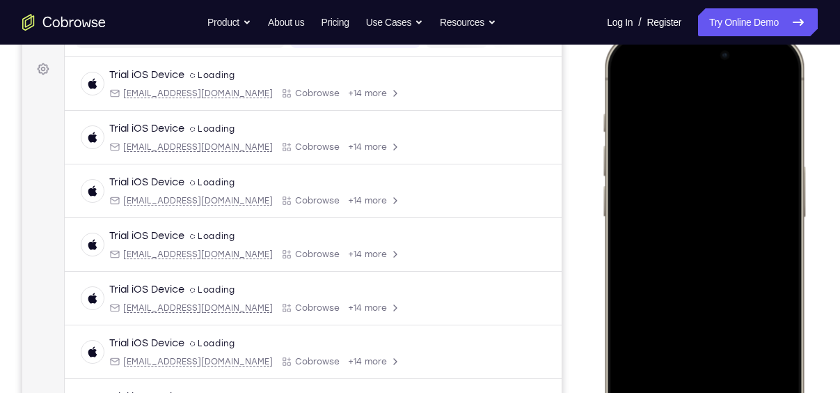
click at [626, 79] on div at bounding box center [703, 239] width 183 height 397
click at [678, 116] on div at bounding box center [703, 239] width 183 height 397
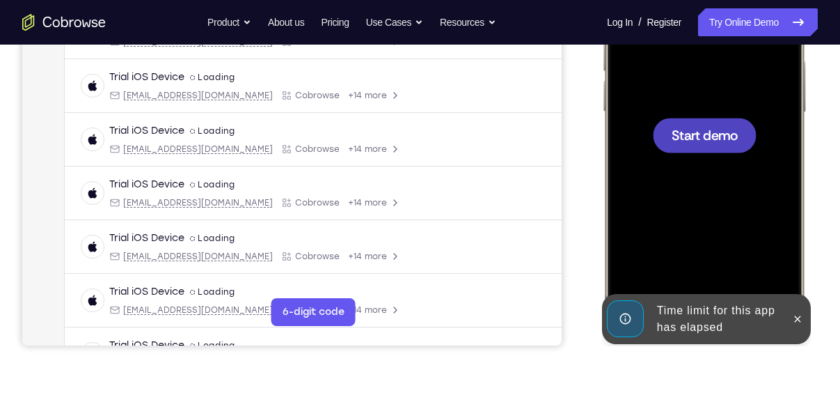
scroll to position [302, 0]
